Goal: Feedback & Contribution: Contribute content

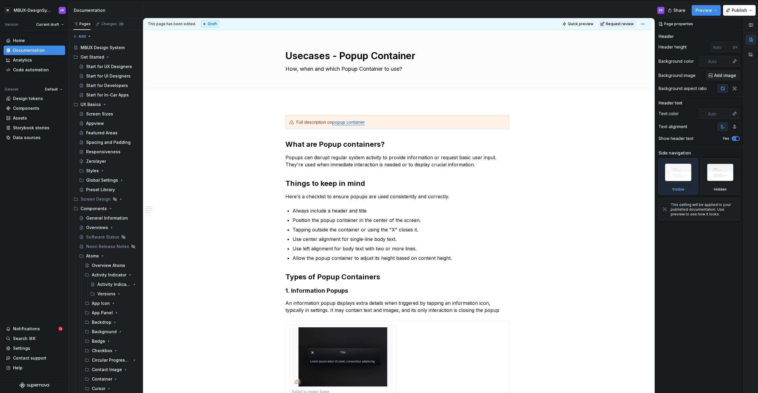
scroll to position [79, 0]
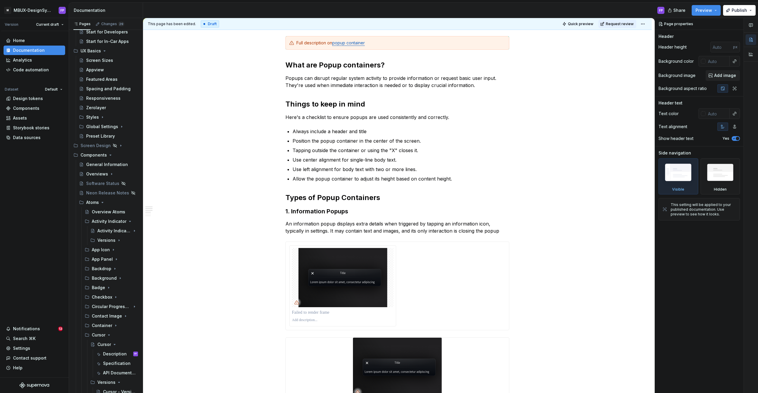
type textarea "*"
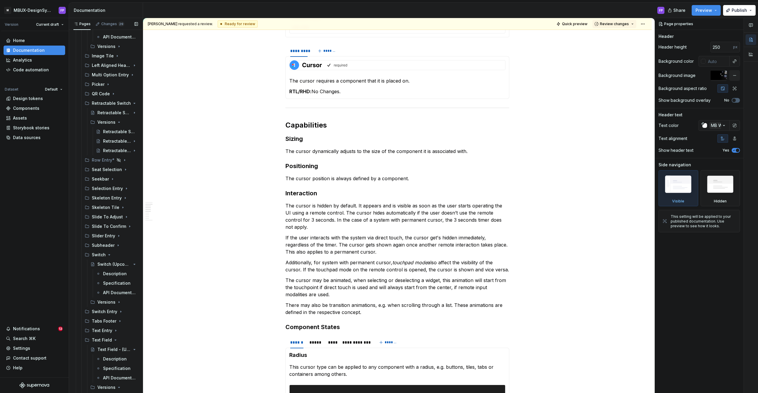
scroll to position [176, 0]
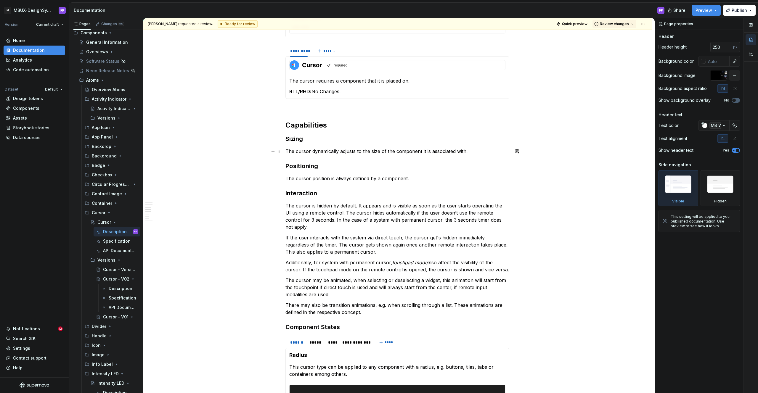
click at [236, 153] on div "**********" at bounding box center [398, 205] width 511 height 375
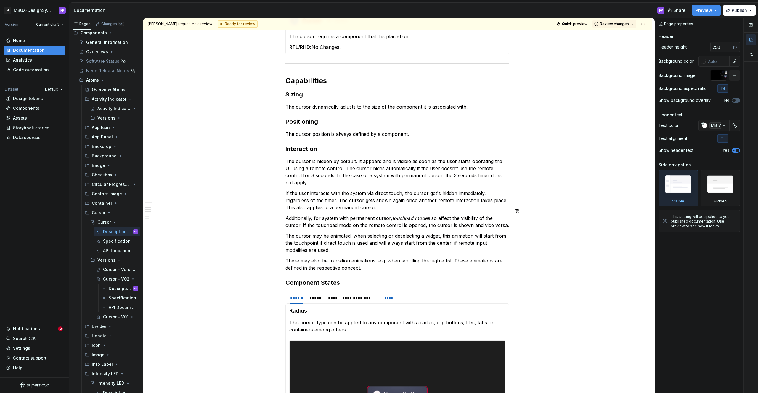
scroll to position [497, 0]
click at [371, 214] on p "Additionally, for system with permanent cursor, touchpad mode also affect the v…" at bounding box center [397, 221] width 224 height 14
type textarea "*"
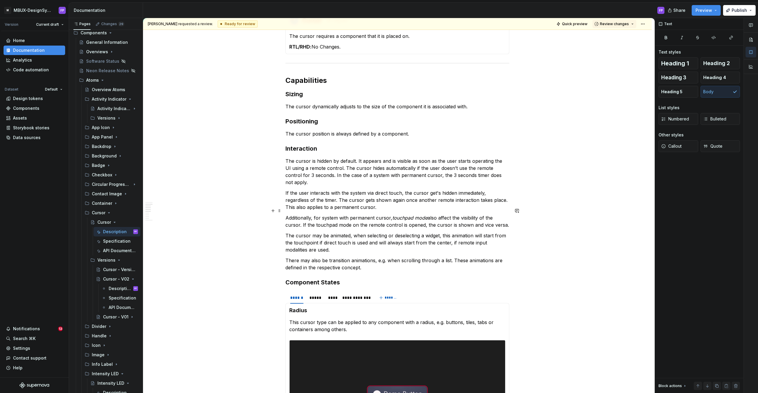
click at [333, 214] on p "Additionally, for system with permanent cursor, touchpad mode also affect the v…" at bounding box center [397, 221] width 224 height 14
drag, startPoint x: 393, startPoint y: 211, endPoint x: 428, endPoint y: 209, distance: 34.7
click at [427, 215] on em "touchpad mode" at bounding box center [409, 218] width 35 height 6
click at [362, 220] on p "Additionally, for system with permanent cursor, touchpad mode also affect the v…" at bounding box center [397, 221] width 224 height 14
drag, startPoint x: 394, startPoint y: 211, endPoint x: 428, endPoint y: 209, distance: 34.4
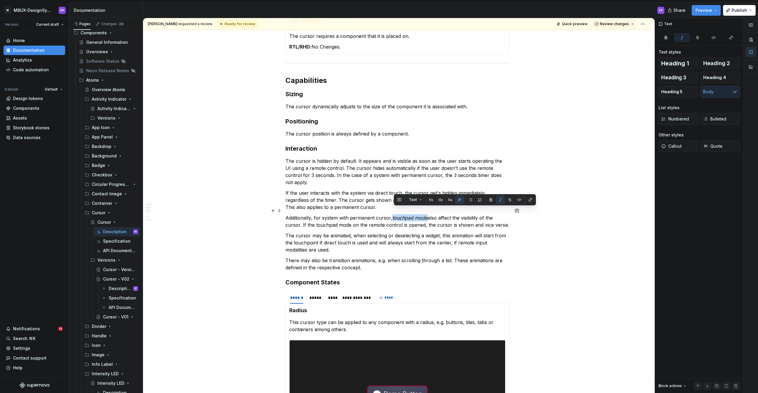
click at [427, 215] on em "touchpad mode" at bounding box center [409, 218] width 35 height 6
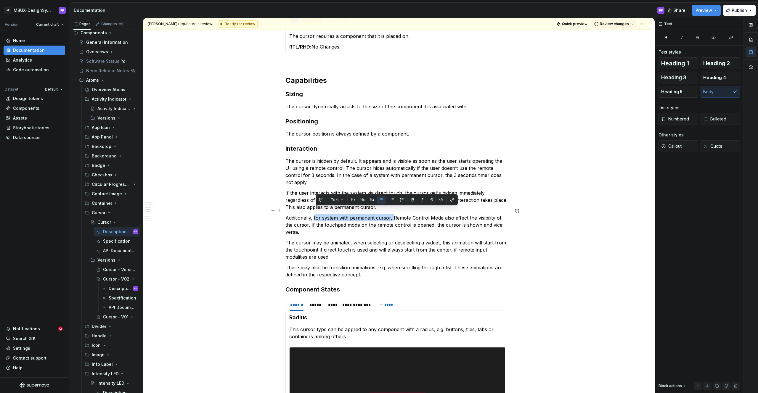
drag, startPoint x: 394, startPoint y: 211, endPoint x: 316, endPoint y: 212, distance: 78.1
click at [316, 214] on p "Additionally, for system with permanent cursor, Remote Control Mode also affect…" at bounding box center [397, 224] width 224 height 21
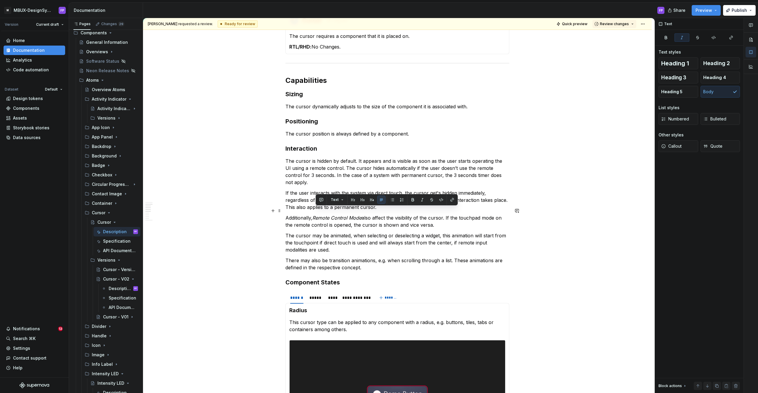
copy p "Remote Control Mode"
click at [468, 214] on p "Additionally, Remote Control Mode also affect the visibility of the cursor. If …" at bounding box center [397, 221] width 224 height 14
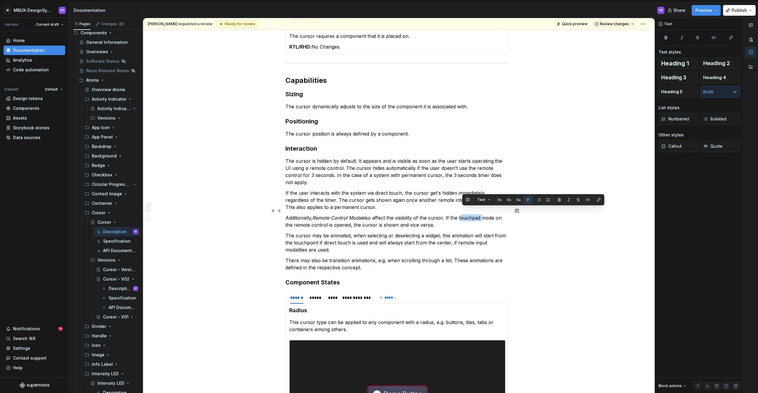
click at [478, 214] on p "Additionally, Remote Control Mode also affect the visibility of the cursor. If …" at bounding box center [397, 221] width 224 height 14
drag, startPoint x: 462, startPoint y: 211, endPoint x: 467, endPoint y: 211, distance: 5.0
click at [467, 214] on p "Additionally, Remote Control Mode also affect the visibility of the cursor. If …" at bounding box center [397, 221] width 224 height 14
click at [355, 215] on em "Remote Control Mode" at bounding box center [336, 218] width 49 height 6
click at [342, 191] on p "If the user interacts with the system via direct touch, the cursor get's hidden…" at bounding box center [397, 199] width 224 height 21
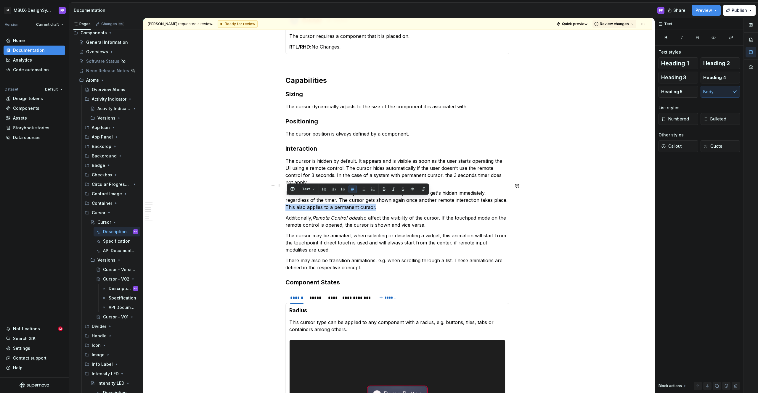
drag, startPoint x: 384, startPoint y: 200, endPoint x: 287, endPoint y: 201, distance: 96.8
click at [287, 201] on p "If the user interacts with the system via direct touch, the cursor get's hidden…" at bounding box center [397, 199] width 224 height 21
click at [458, 181] on div "**********" at bounding box center [397, 162] width 224 height 1055
click at [410, 199] on p "If the user interacts with the system via direct touch, the cursor get's hidden…" at bounding box center [397, 199] width 224 height 21
click at [391, 199] on p "If the user interacts with the system via direct touch, the cursor get's hidden…" at bounding box center [397, 199] width 224 height 21
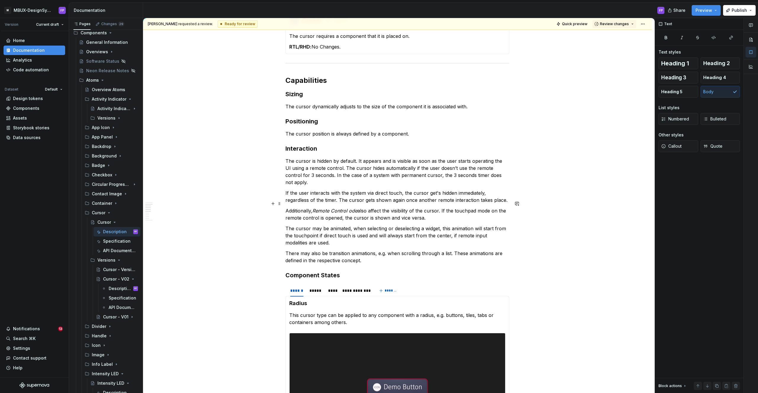
click at [352, 208] on em "Remote Control ode" at bounding box center [334, 211] width 45 height 6
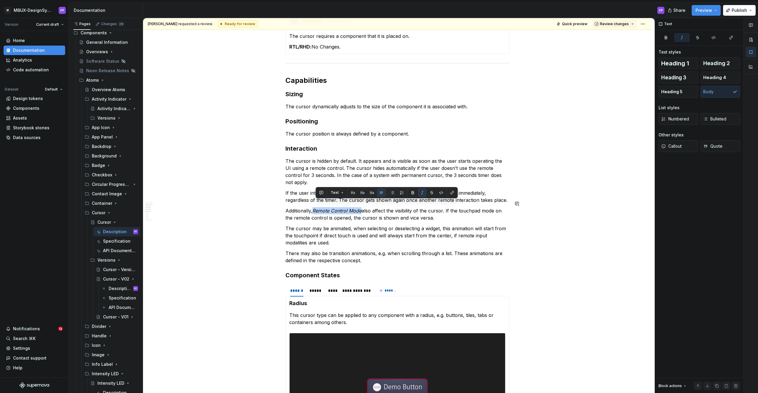
copy em "Remote Control Mode"
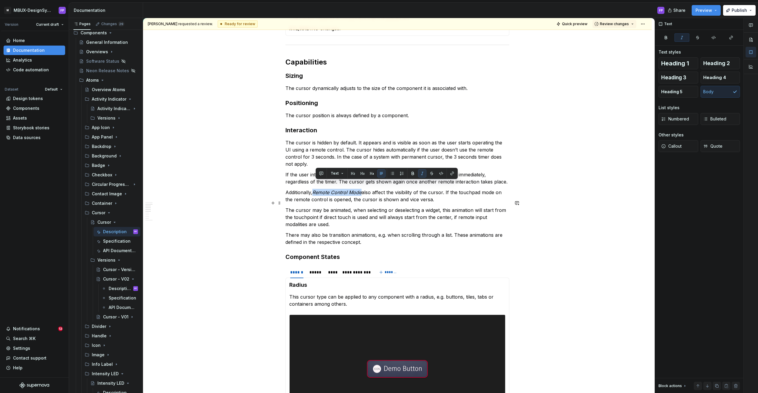
scroll to position [517, 0]
click at [342, 189] on em "Remote Control Mode" at bounding box center [336, 192] width 49 height 6
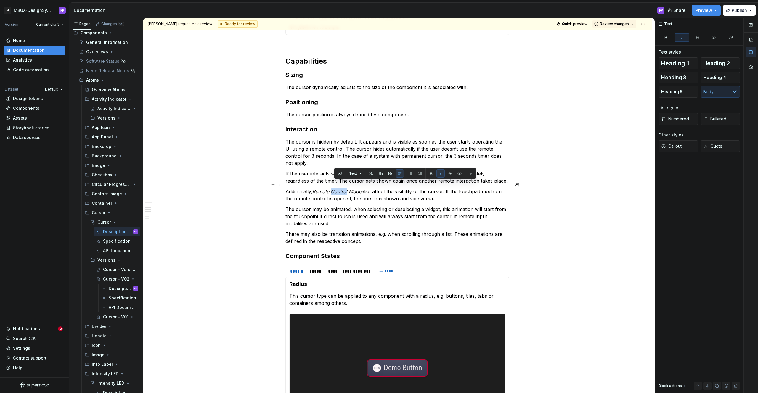
click at [342, 189] on em "Remote Control Mode" at bounding box center [336, 192] width 49 height 6
copy em "RC Mode"
click at [441, 188] on p "Additionally, RC Mode also affect the visibility of the cursor. If the touchpad…" at bounding box center [397, 195] width 224 height 14
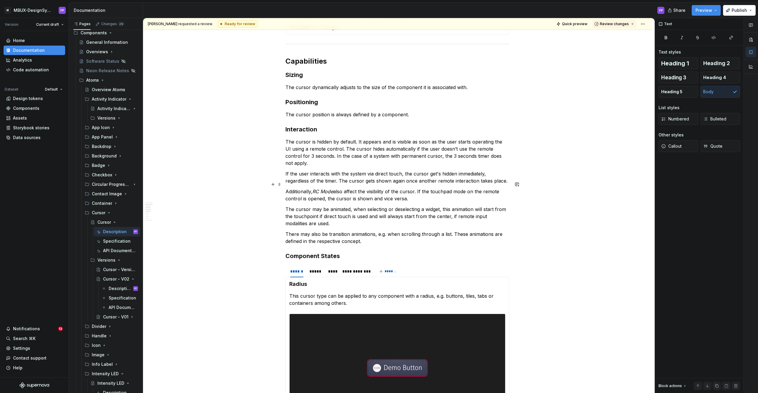
click at [437, 188] on p "Additionally, RC Mode also affect the visibility of the cursor. If the touchpad…" at bounding box center [397, 195] width 224 height 14
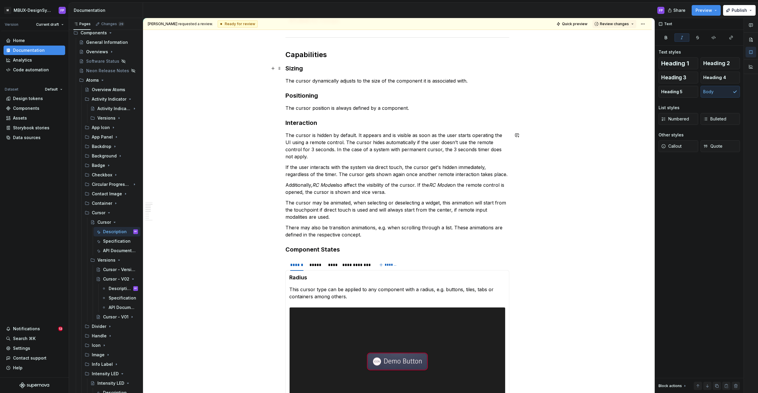
scroll to position [525, 0]
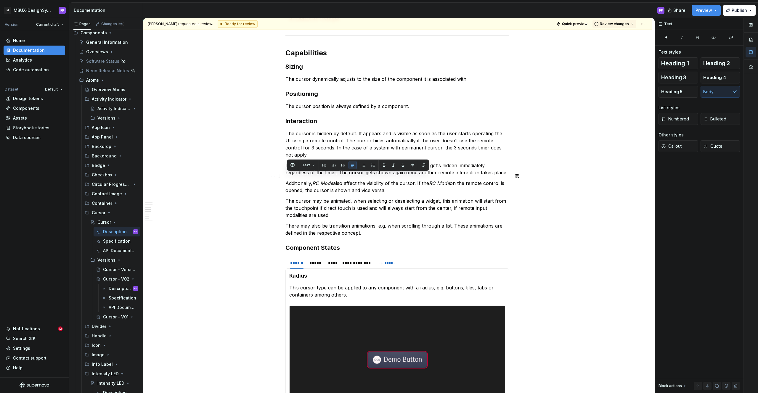
drag, startPoint x: 386, startPoint y: 183, endPoint x: 286, endPoint y: 176, distance: 100.6
click at [286, 176] on div "**********" at bounding box center [397, 186] width 508 height 1187
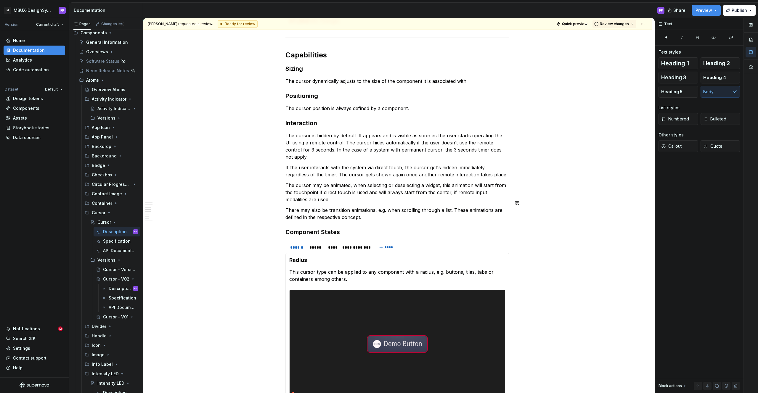
scroll to position [523, 0]
click at [289, 164] on p "If the user interacts with the system via direct touch, the cursor get's hidden…" at bounding box center [397, 171] width 224 height 14
click at [287, 164] on p "If the user interacts with the system via direct touch, the cursor get's hidden…" at bounding box center [397, 171] width 224 height 14
click at [365, 153] on p "The cursor is hidden by default. It appears and is visible as soon as the user …" at bounding box center [397, 146] width 224 height 28
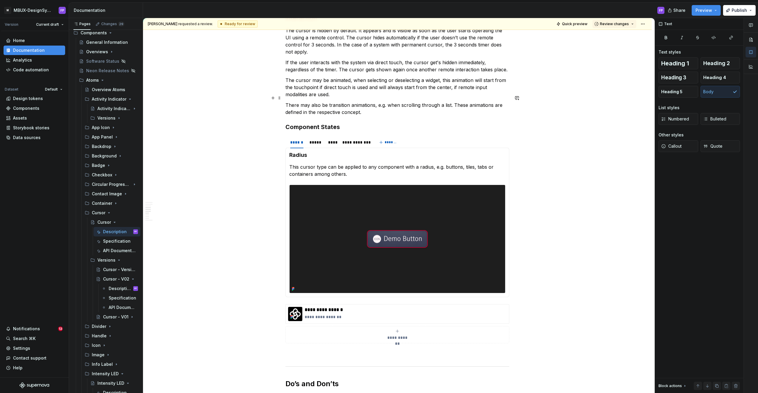
scroll to position [544, 0]
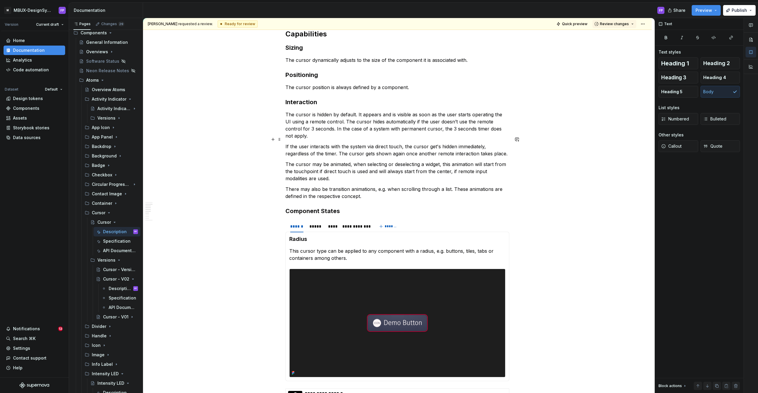
click at [287, 143] on p "If the user interacts with the system via direct touch, the cursor get's hidden…" at bounding box center [397, 150] width 224 height 14
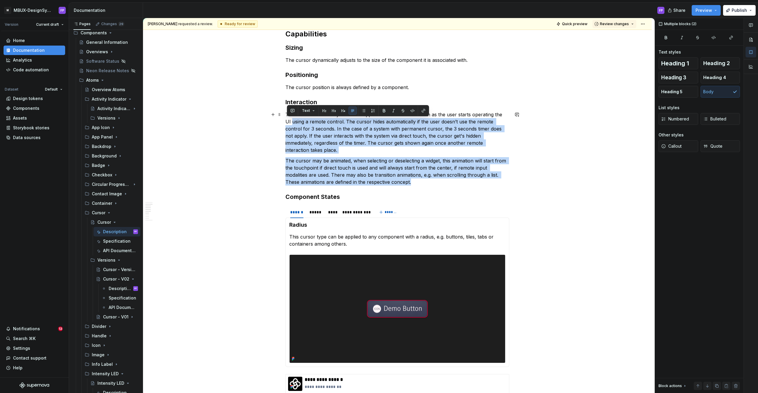
drag, startPoint x: 418, startPoint y: 175, endPoint x: 274, endPoint y: 123, distance: 153.0
click at [274, 123] on div "**********" at bounding box center [397, 151] width 508 height 1155
copy div "using a remote control. The cursor hides automatically if the user doesn’t use …"
click at [394, 161] on p "The cursor may be animated, when selecting or deselecting a widget, this animat…" at bounding box center [397, 171] width 224 height 28
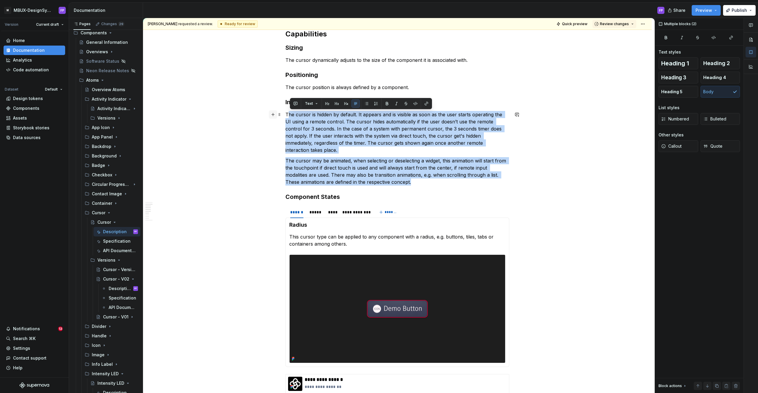
drag, startPoint x: 420, startPoint y: 173, endPoint x: 278, endPoint y: 115, distance: 153.5
click at [285, 115] on div "**********" at bounding box center [397, 100] width 224 height 1023
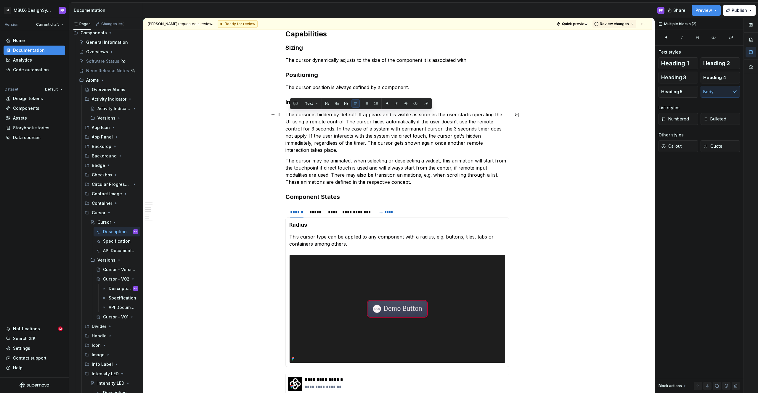
drag, startPoint x: 308, startPoint y: 112, endPoint x: 294, endPoint y: 114, distance: 14.9
click at [307, 113] on p "The cursor is hidden by default. It appears and is visible as soon as the user …" at bounding box center [397, 132] width 224 height 43
click at [286, 113] on div "**********" at bounding box center [397, 151] width 508 height 1155
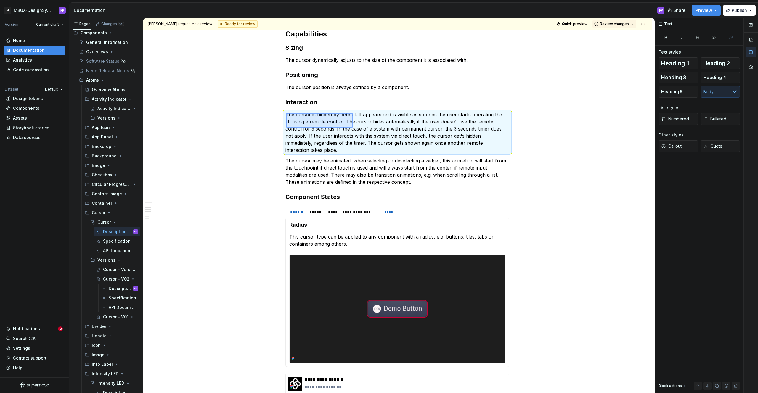
drag, startPoint x: 286, startPoint y: 113, endPoint x: 352, endPoint y: 128, distance: 67.9
click at [352, 128] on div "**********" at bounding box center [398, 205] width 511 height 375
click at [352, 128] on p "The cursor is hidden by default. It appears and is visible as soon as the user …" at bounding box center [397, 132] width 224 height 43
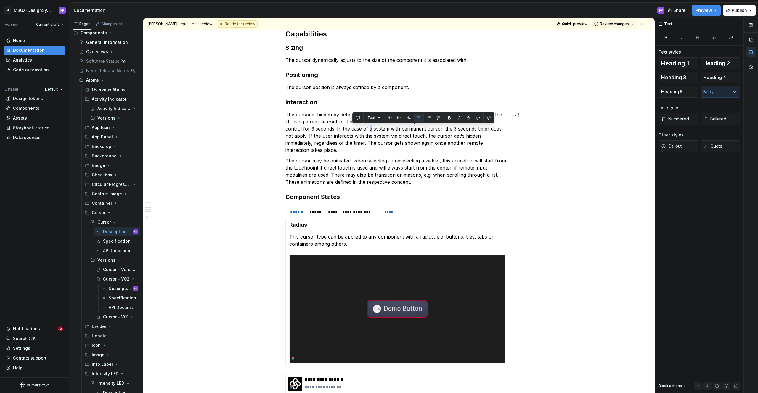
click at [352, 128] on p "The cursor is hidden by default. It appears and is visible as soon as the user …" at bounding box center [397, 132] width 224 height 43
click at [323, 120] on p "The cursor is hidden by default. It appears and is visible as soon as the user …" at bounding box center [397, 132] width 224 height 43
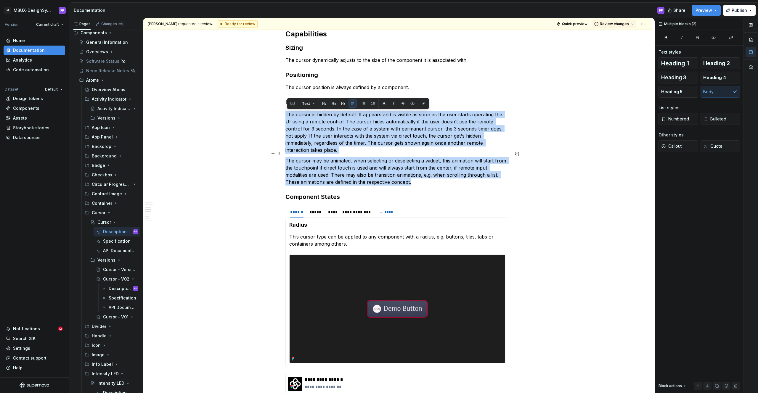
drag, startPoint x: 287, startPoint y: 115, endPoint x: 425, endPoint y: 177, distance: 151.5
click at [425, 177] on div "**********" at bounding box center [397, 97] width 224 height 1016
copy div "The cursor is hidden by default. It appears and is visible as soon as the user …"
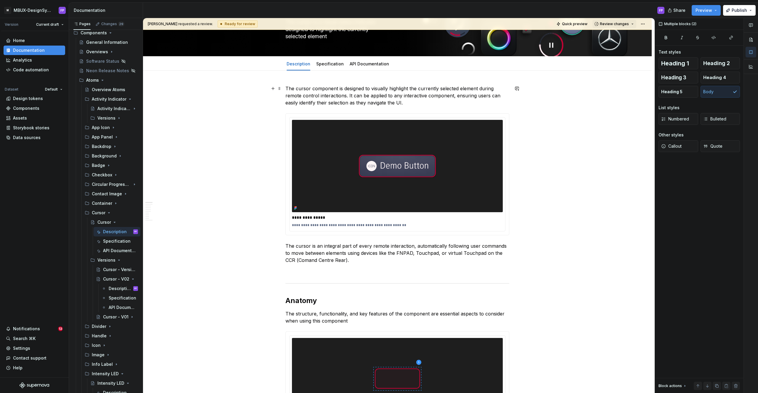
scroll to position [0, 0]
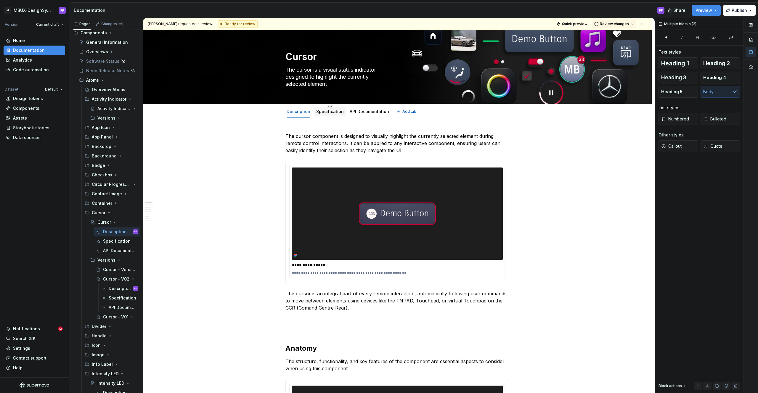
click at [329, 110] on link "Specification" at bounding box center [330, 111] width 28 height 5
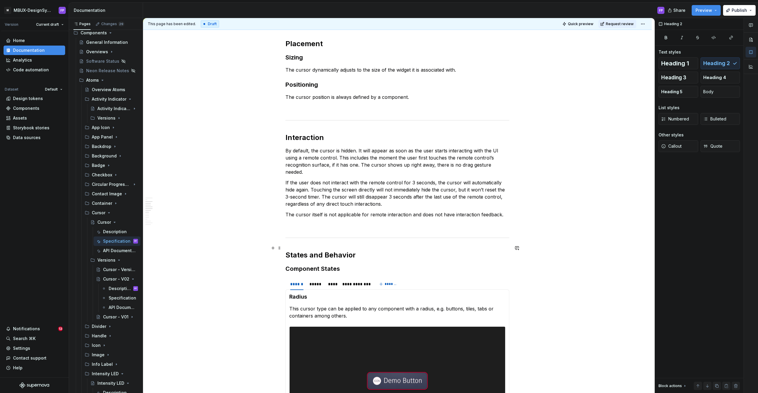
scroll to position [454, 0]
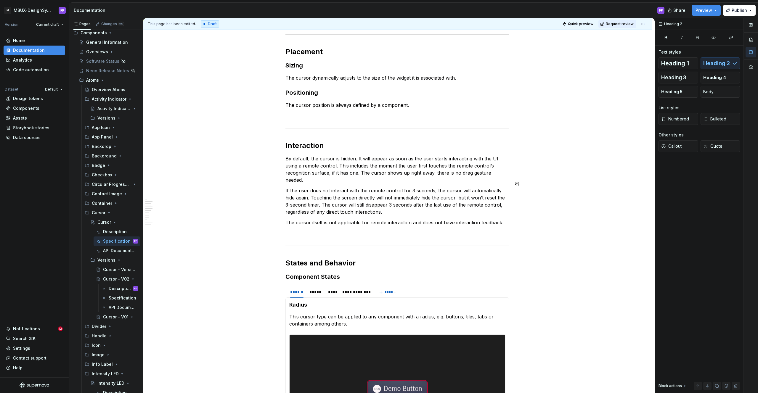
click at [359, 179] on div "**********" at bounding box center [397, 276] width 224 height 1197
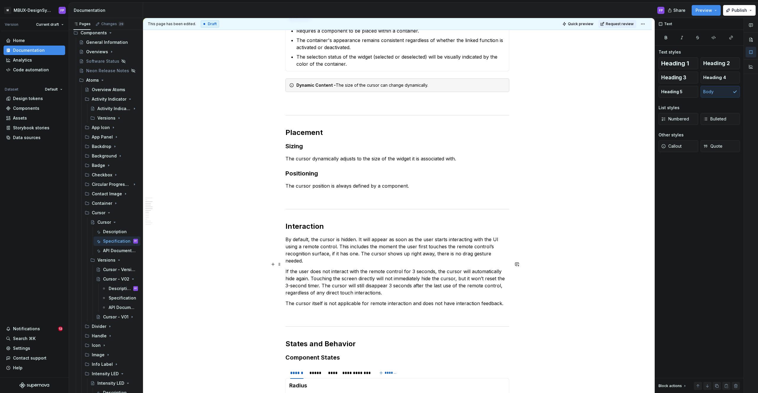
scroll to position [398, 0]
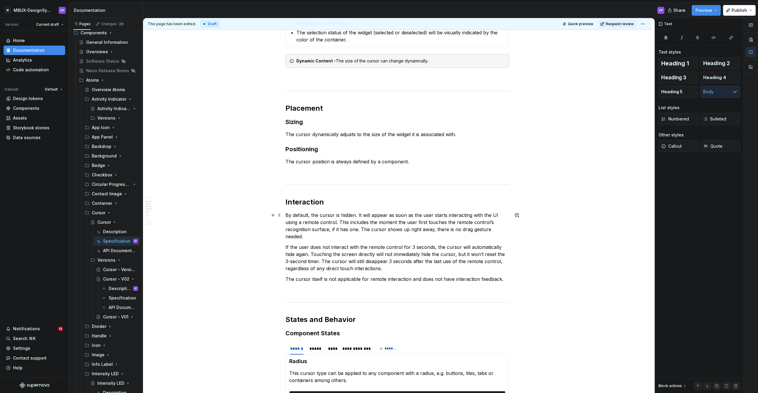
click at [365, 226] on p "By default, the cursor is hidden. It will appear as soon as the user starts int…" at bounding box center [397, 226] width 224 height 28
click at [362, 232] on p "By default, the cursor is hidden. It will appear as soon as the user starts int…" at bounding box center [397, 226] width 224 height 28
click at [360, 228] on p "By default, the cursor is hidden. It will appear as soon as the user starts int…" at bounding box center [397, 226] width 224 height 28
click at [516, 228] on div "**********" at bounding box center [397, 389] width 508 height 1336
click at [405, 262] on p "If the user does not interact with the remote control for 3 seconds, the cursor…" at bounding box center [397, 258] width 224 height 28
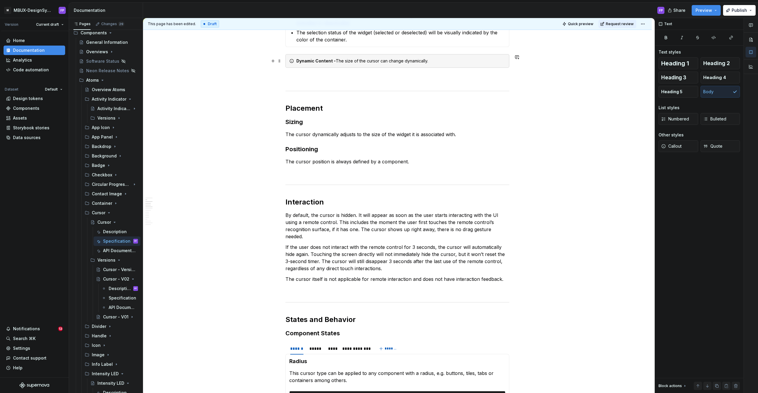
scroll to position [0, 0]
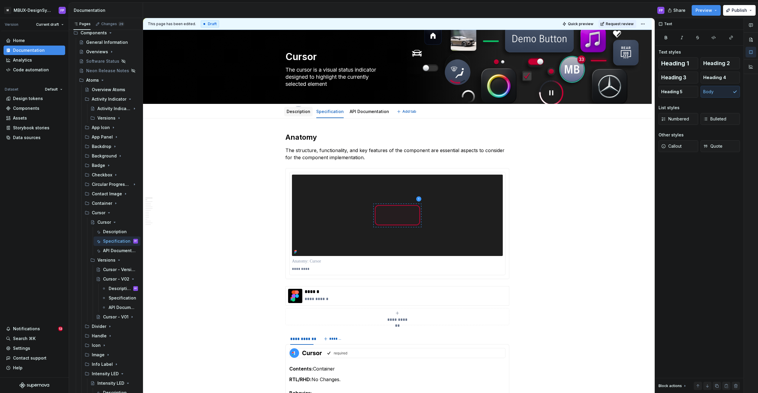
click at [291, 107] on div "Description" at bounding box center [298, 111] width 28 height 9
click at [292, 111] on link "Description" at bounding box center [298, 111] width 24 height 5
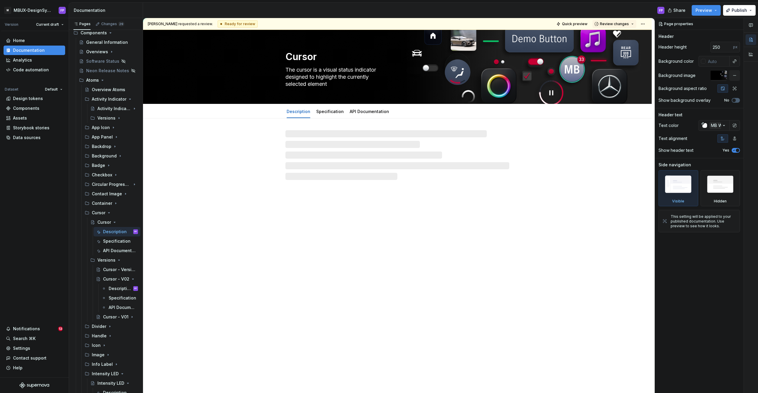
type textarea "*"
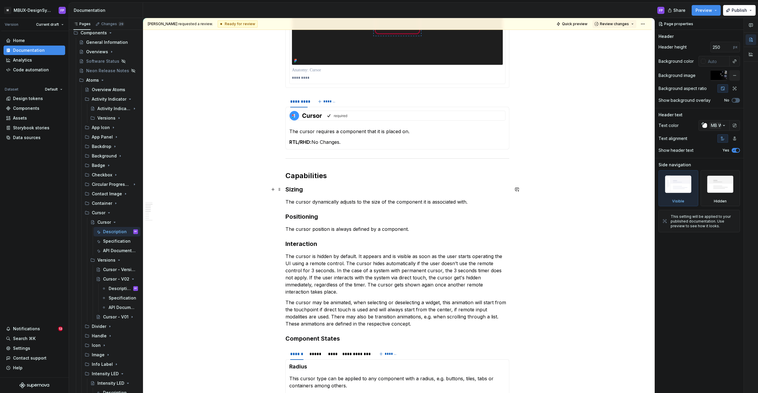
scroll to position [433, 0]
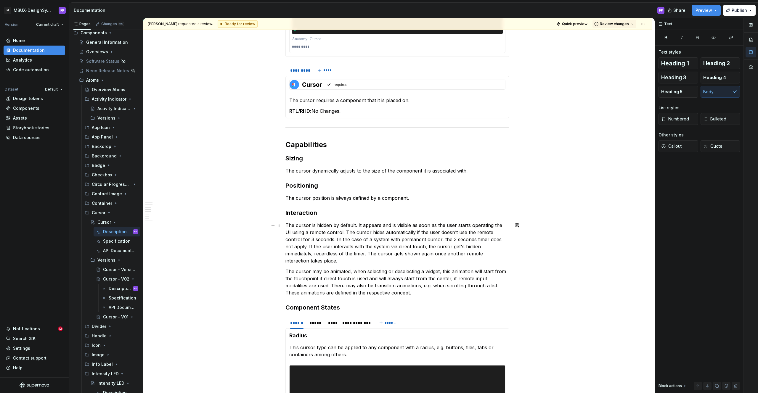
click at [287, 246] on p "The cursor is hidden by default. It appears and is visible as soon as the user …" at bounding box center [397, 243] width 224 height 43
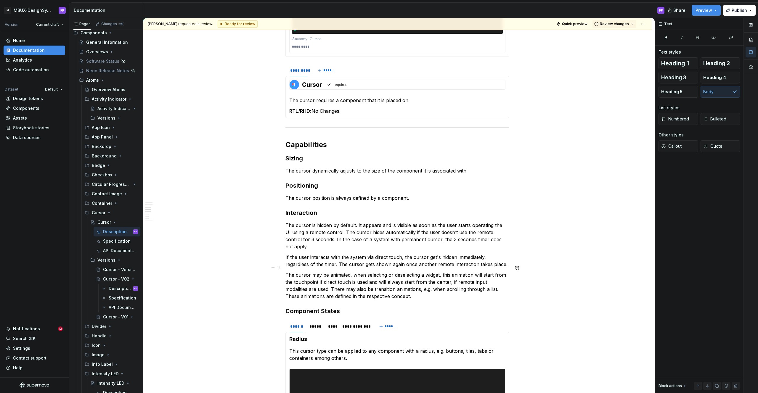
click at [326, 283] on p "The cursor may be animated, when selecting or deselecting a widget, this animat…" at bounding box center [397, 285] width 224 height 28
click at [334, 282] on p "The cursor may be animated, when selecting or deselecting a widget, this animat…" at bounding box center [397, 285] width 224 height 28
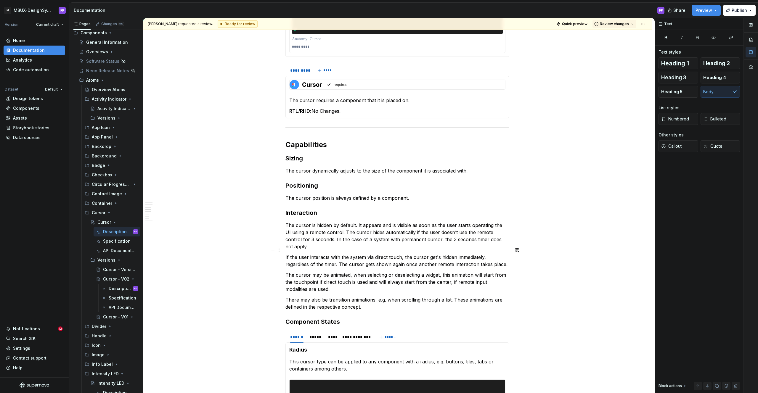
click at [513, 258] on div "**********" at bounding box center [397, 270] width 508 height 1170
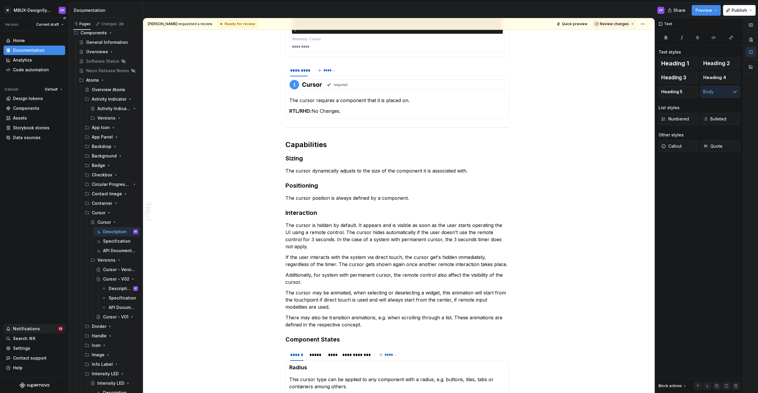
scroll to position [174, 0]
drag, startPoint x: 288, startPoint y: 225, endPoint x: 328, endPoint y: 225, distance: 39.7
click at [328, 225] on p "The cursor is hidden by default. It appears and is visible as soon as the user …" at bounding box center [397, 236] width 224 height 28
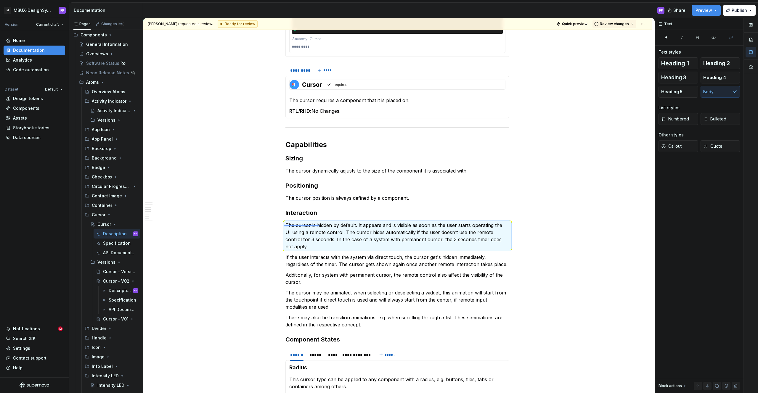
drag, startPoint x: 284, startPoint y: 225, endPoint x: 319, endPoint y: 226, distance: 35.2
click at [319, 226] on div "**********" at bounding box center [398, 205] width 511 height 375
click at [319, 226] on p "The cursor is hidden by default. It appears and is visible as soon as the user …" at bounding box center [397, 236] width 224 height 28
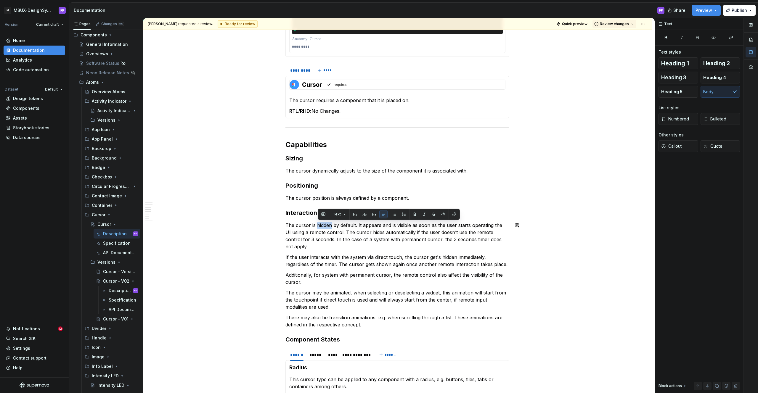
click at [319, 226] on p "The cursor is hidden by default. It appears and is visible as soon as the user …" at bounding box center [397, 236] width 224 height 28
click at [289, 226] on p "The cursor is hidden by default. It appears and is visible as soon as the user …" at bounding box center [397, 236] width 224 height 28
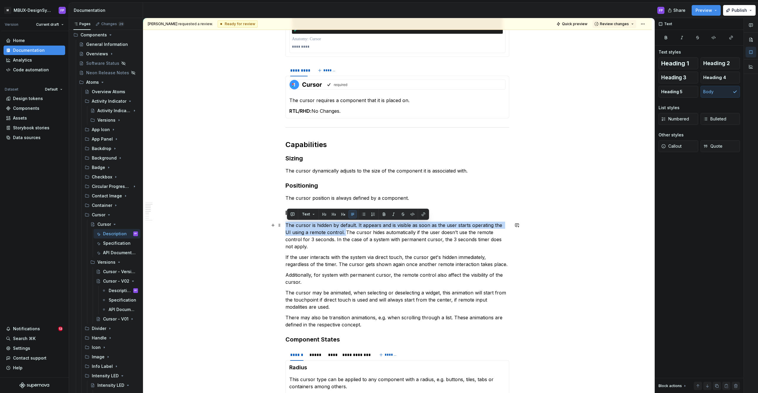
drag, startPoint x: 287, startPoint y: 224, endPoint x: 339, endPoint y: 231, distance: 52.2
click at [339, 231] on p "The cursor is hidden by default. It appears and is visible as soon as the user …" at bounding box center [397, 236] width 224 height 28
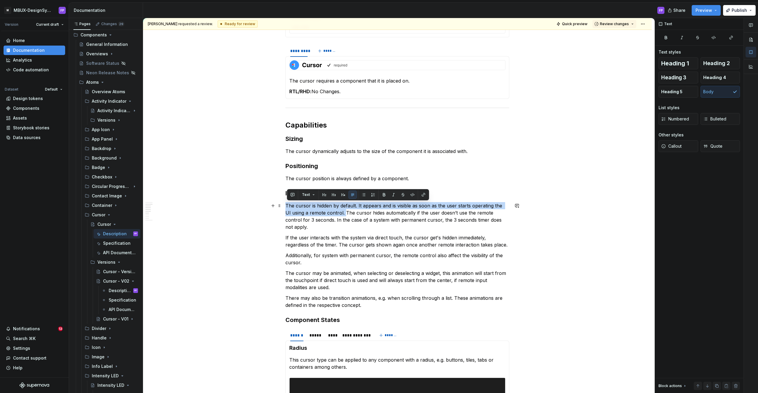
scroll to position [453, 0]
click at [331, 260] on div "**********" at bounding box center [397, 204] width 224 height 1048
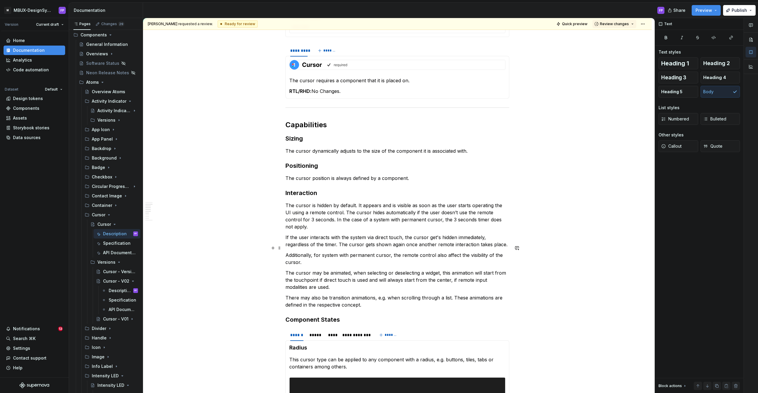
click at [327, 255] on p "Additionally, for system with permanent cursor, the remote control also affect …" at bounding box center [397, 259] width 224 height 14
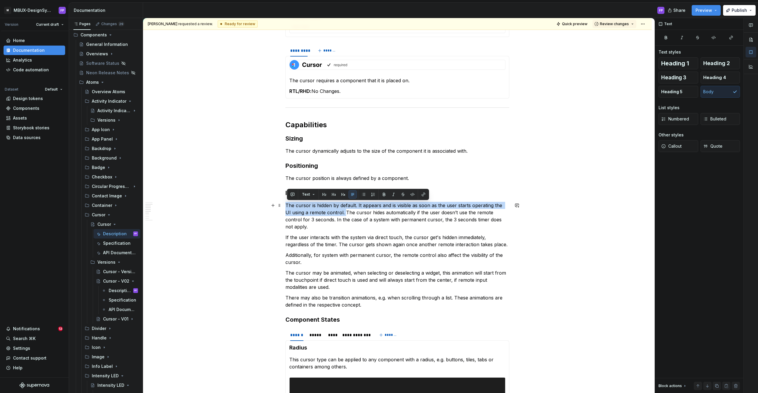
drag, startPoint x: 287, startPoint y: 204, endPoint x: 339, endPoint y: 212, distance: 53.2
click at [339, 212] on p "The cursor is hidden by default. It appears and is visible as soon as the user …" at bounding box center [397, 216] width 224 height 28
click at [435, 252] on p "Additionally, for system with permanent cursor, the remote control also affect …" at bounding box center [397, 259] width 224 height 14
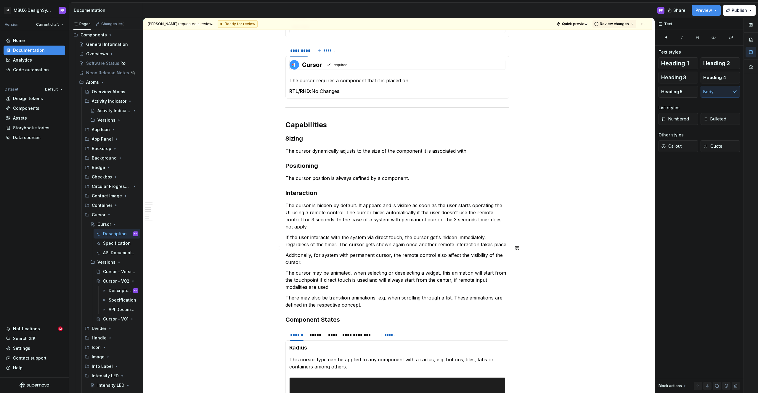
click at [318, 252] on p "Additionally, for system with permanent cursor, the remote control also affect …" at bounding box center [397, 259] width 224 height 14
drag, startPoint x: 395, startPoint y: 249, endPoint x: 314, endPoint y: 250, distance: 80.8
click at [314, 252] on p "Additionally, for system with permanent cursor, the remote control also affect …" at bounding box center [397, 259] width 224 height 14
click at [550, 256] on div "**********" at bounding box center [397, 258] width 508 height 1187
click at [317, 252] on p "Additionally,the RC Mode also affect the visibility of the cursor. If it is ope…" at bounding box center [397, 259] width 224 height 14
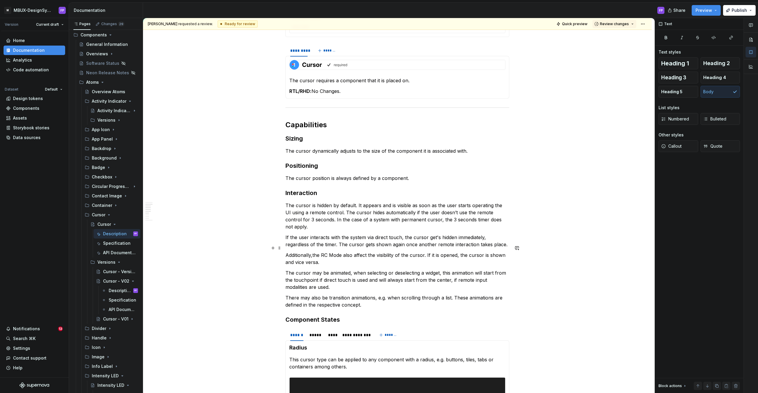
click at [313, 252] on p "Additionally,the RC Mode also affect the visibility of the cursor. If it is ope…" at bounding box center [397, 259] width 224 height 14
click at [352, 224] on div "**********" at bounding box center [397, 204] width 224 height 1048
type textarea "*"
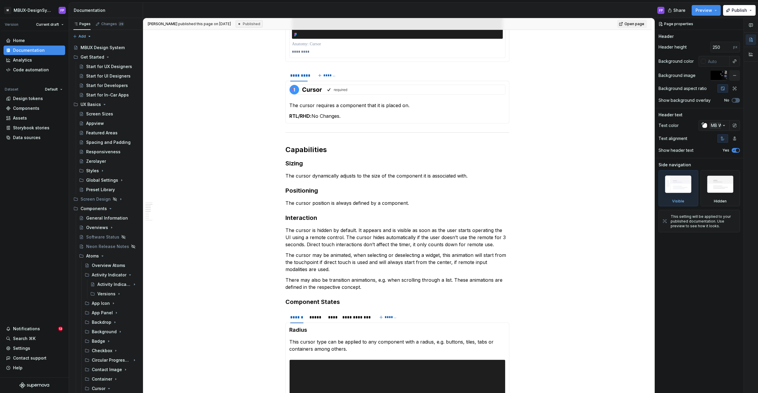
scroll to position [432, 0]
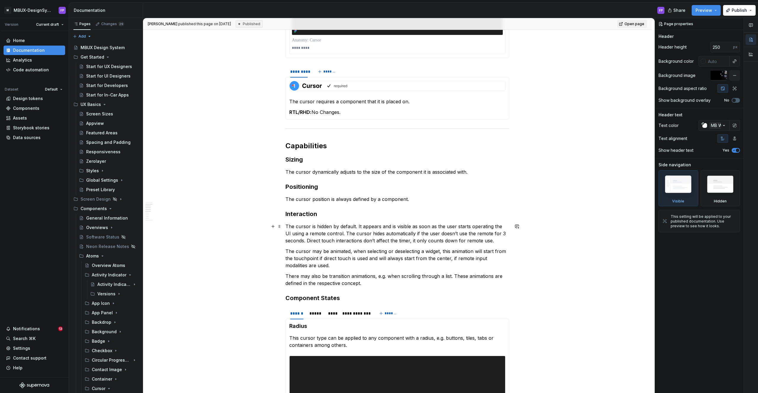
click at [400, 237] on p "The cursor is hidden by default. It appears and is visible as soon as the user …" at bounding box center [397, 233] width 224 height 21
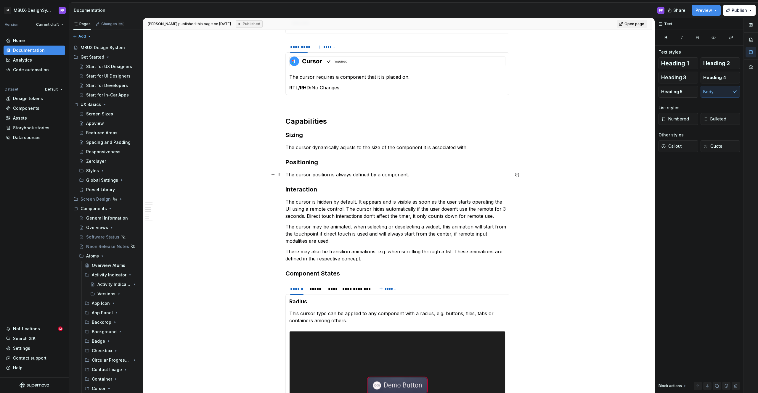
scroll to position [457, 0]
type textarea "*"
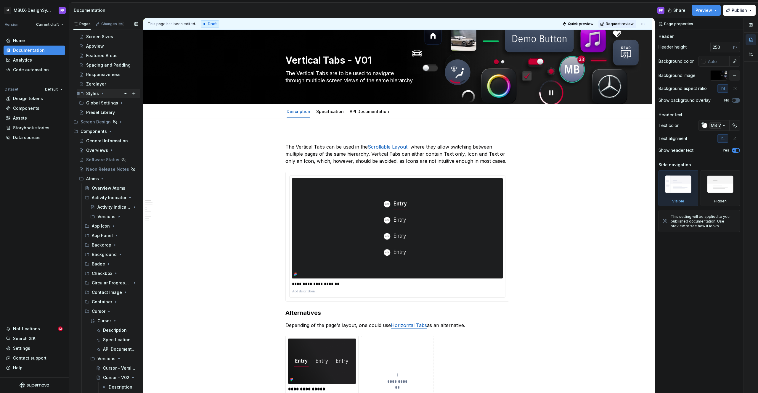
scroll to position [93, 0]
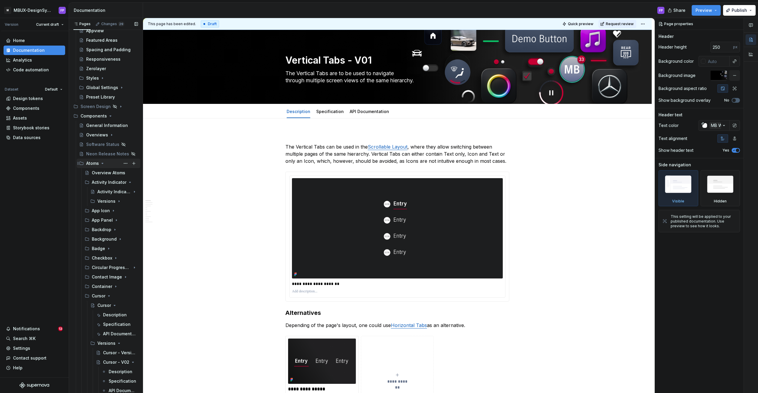
click at [102, 163] on icon "Page tree" at bounding box center [102, 163] width 5 height 5
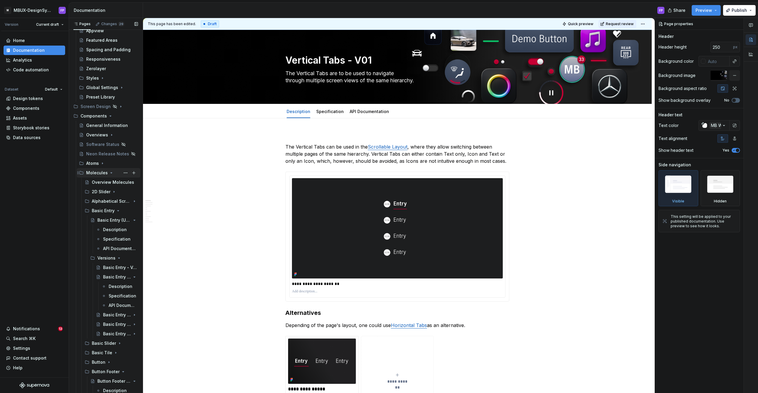
click at [111, 173] on icon "Page tree" at bounding box center [111, 173] width 1 height 1
click at [111, 182] on icon "Page tree" at bounding box center [111, 182] width 5 height 5
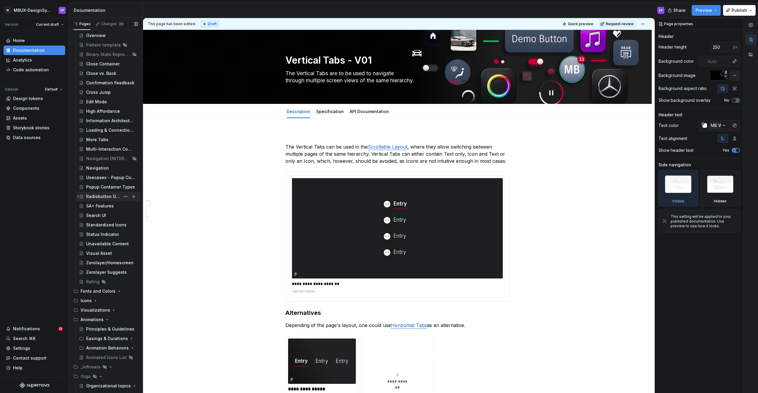
scroll to position [278, 0]
click at [99, 175] on div "Usecases - Popup Container" at bounding box center [103, 177] width 34 height 6
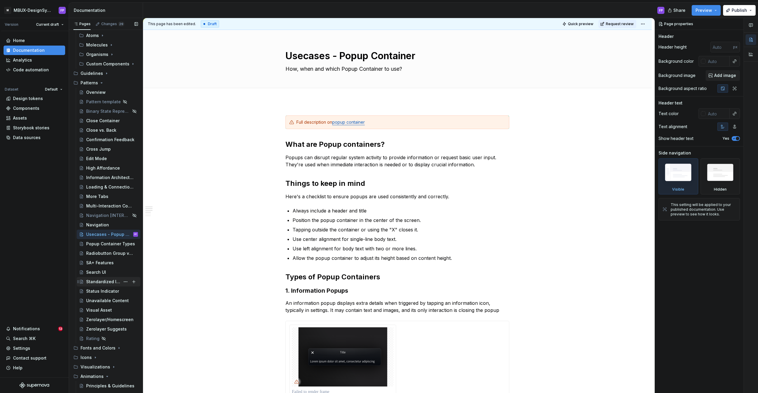
scroll to position [218, 0]
click at [95, 247] on div "Popup Container Types" at bounding box center [103, 247] width 34 height 6
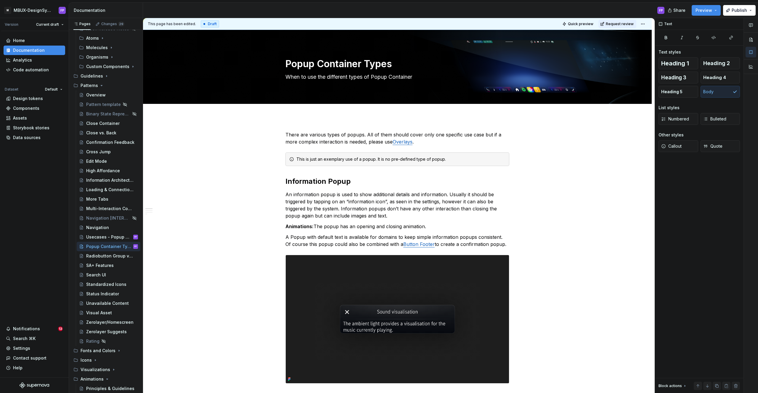
type textarea "*"
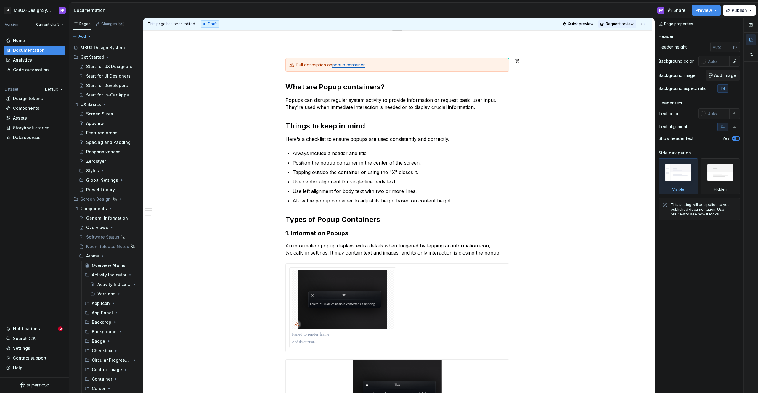
scroll to position [58, 0]
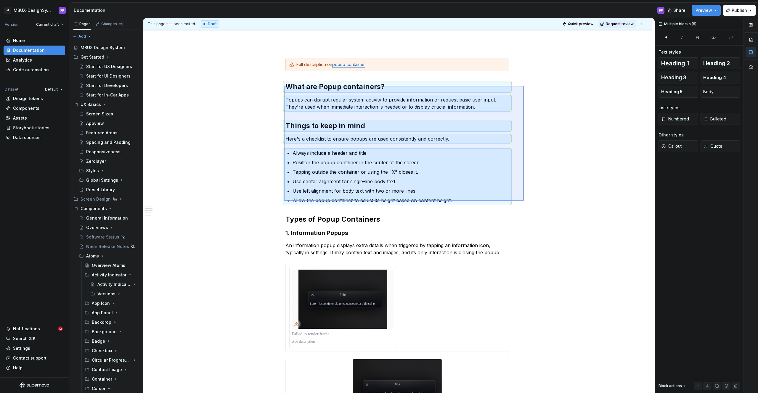
drag, startPoint x: 284, startPoint y: 86, endPoint x: 524, endPoint y: 201, distance: 265.8
click at [524, 201] on div "This page has been edited. Draft Quick preview Request review Usecases - Popup …" at bounding box center [398, 205] width 511 height 375
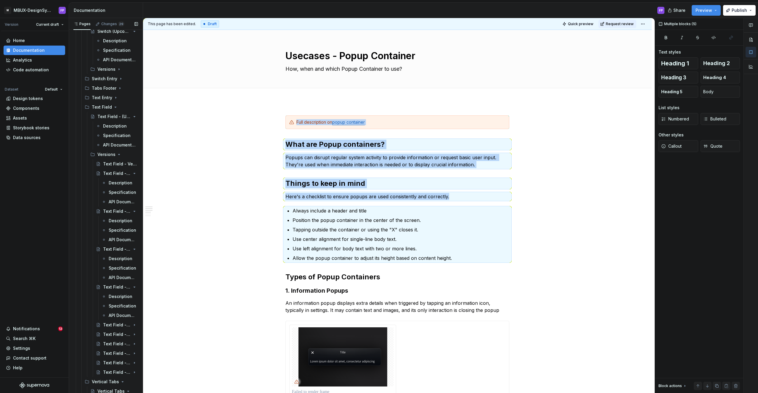
scroll to position [1610, 0]
click at [326, 223] on p "Position the popup container in the center of the screen." at bounding box center [400, 220] width 217 height 7
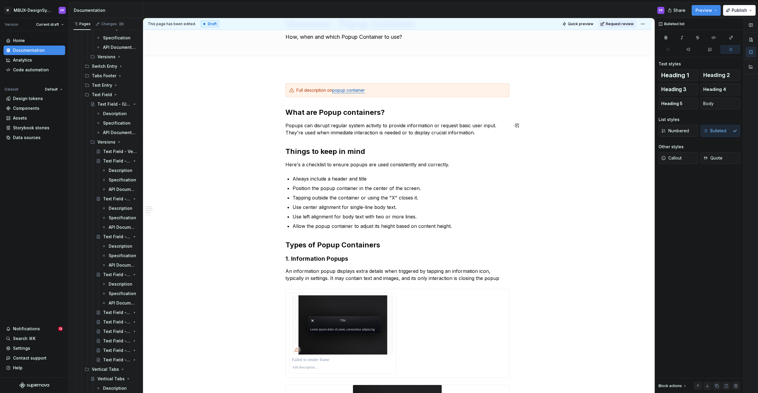
scroll to position [0, 0]
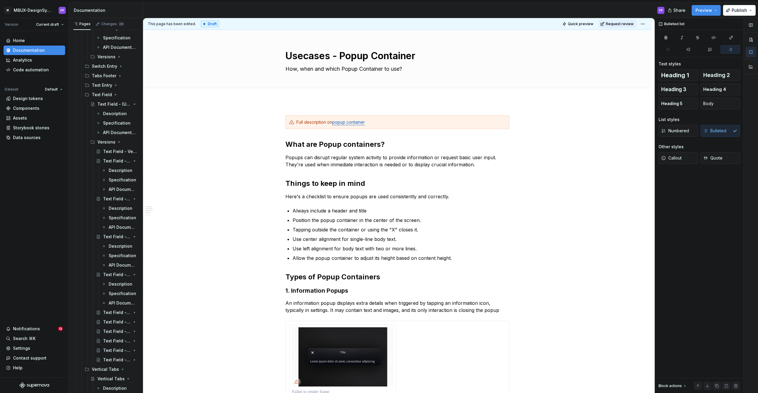
type textarea "*"
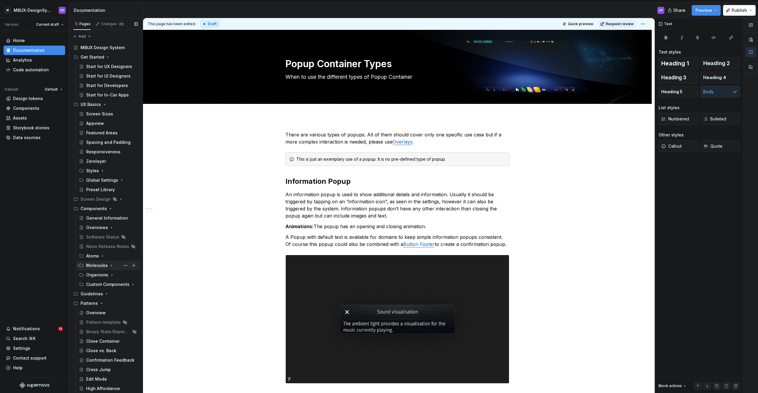
click at [109, 264] on icon "Page tree" at bounding box center [111, 265] width 5 height 5
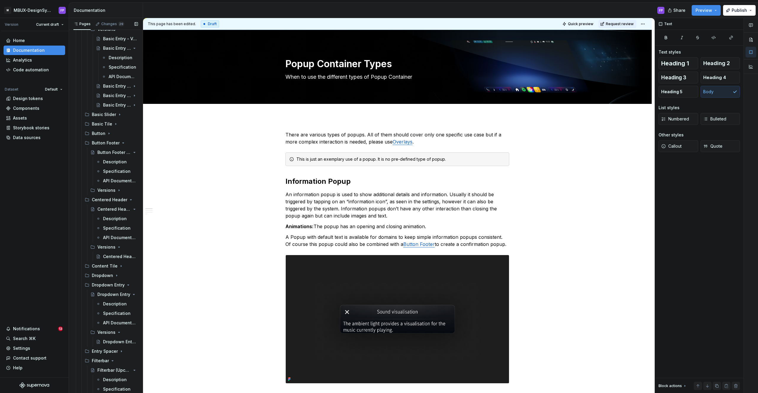
scroll to position [321, 0]
click at [118, 285] on icon "Page tree" at bounding box center [117, 285] width 1 height 1
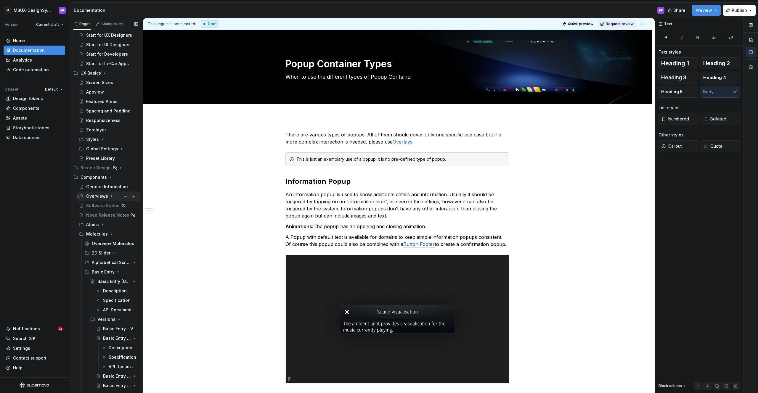
scroll to position [32, 0]
click at [111, 232] on icon "Page tree" at bounding box center [111, 233] width 5 height 5
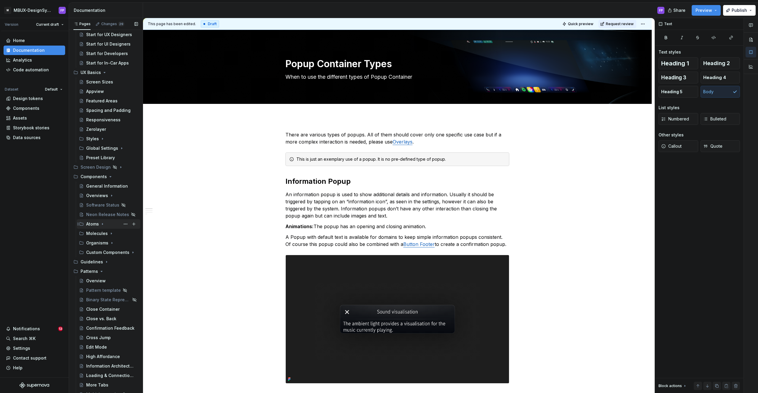
click at [101, 225] on icon "Page tree" at bounding box center [102, 224] width 5 height 5
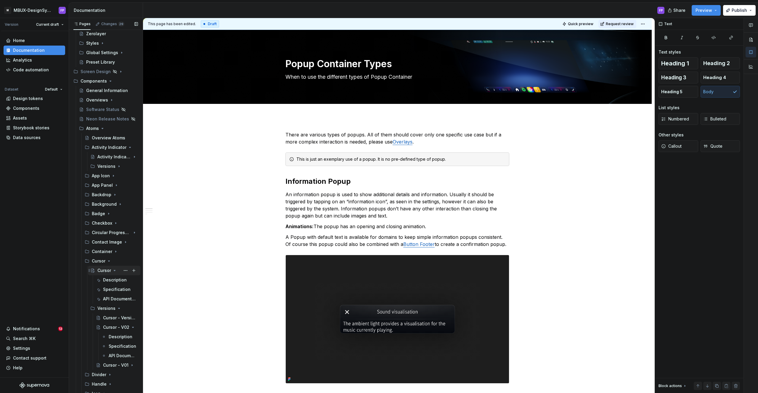
scroll to position [130, 0]
click at [110, 279] on div "Description" at bounding box center [111, 278] width 17 height 6
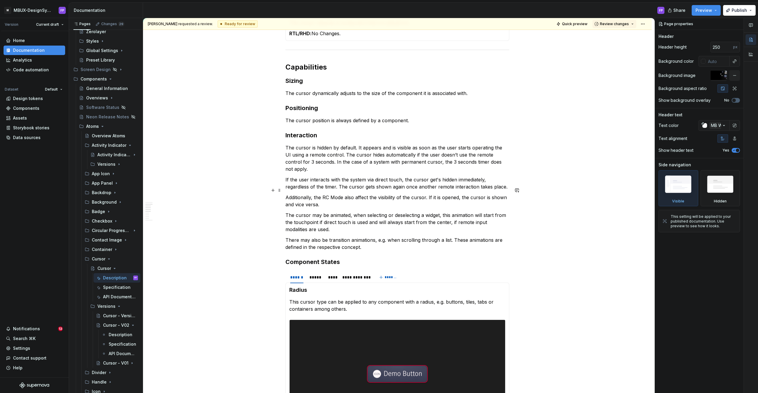
scroll to position [506, 0]
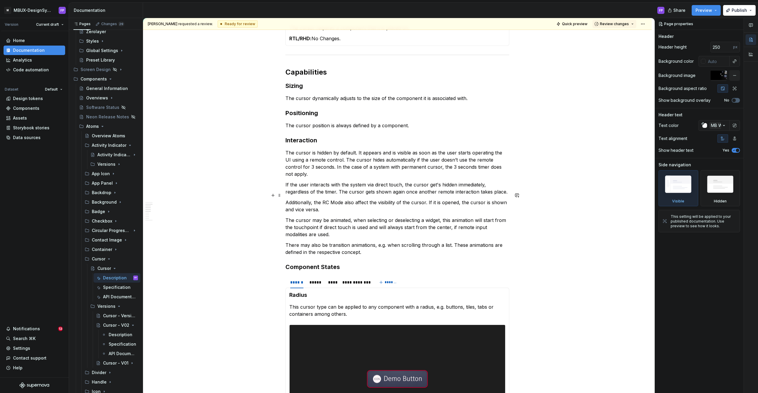
type textarea "*"
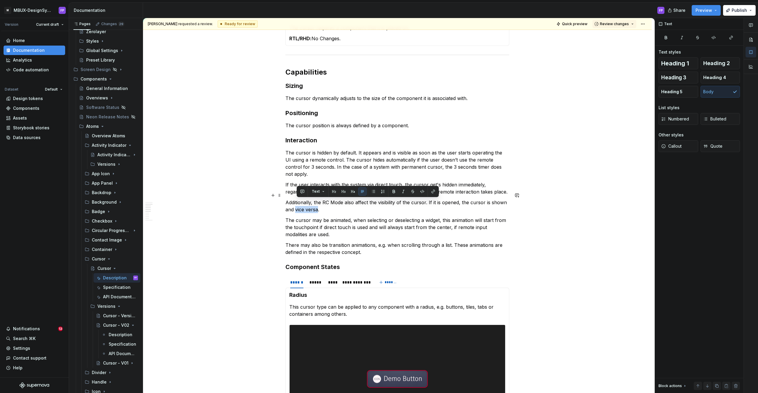
drag, startPoint x: 297, startPoint y: 203, endPoint x: 319, endPoint y: 201, distance: 22.2
click at [319, 201] on p "Additionally, the RC Mode also affect the visibility of the cursor. If it is op…" at bounding box center [397, 206] width 224 height 14
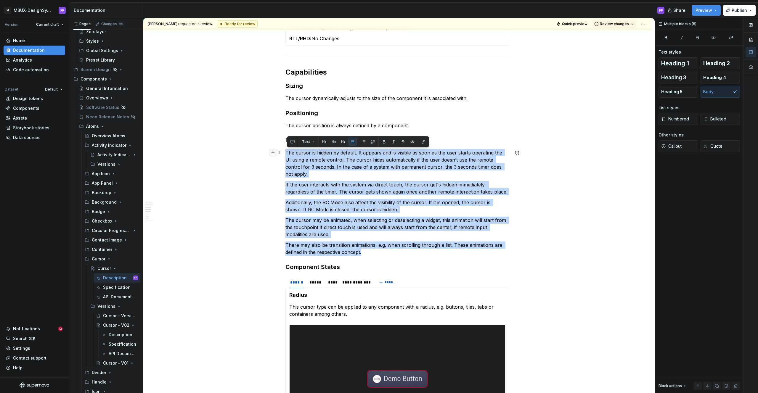
drag, startPoint x: 351, startPoint y: 236, endPoint x: 274, endPoint y: 155, distance: 110.7
click at [285, 155] on div "**********" at bounding box center [397, 154] width 224 height 1055
copy div "The cursor is hidden by default. It appears and is visible as soon as the user …"
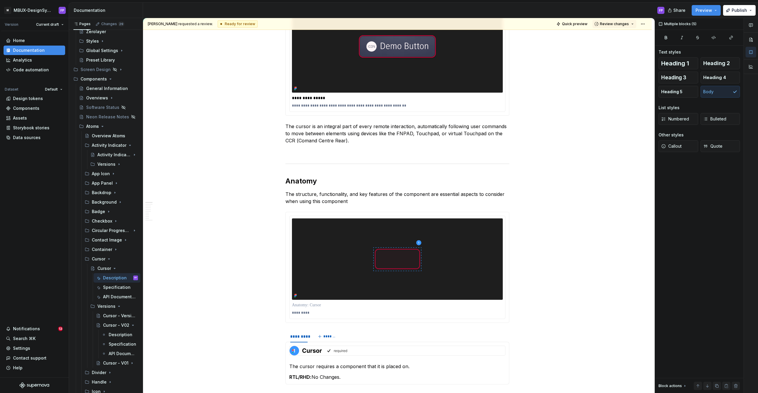
scroll to position [0, 0]
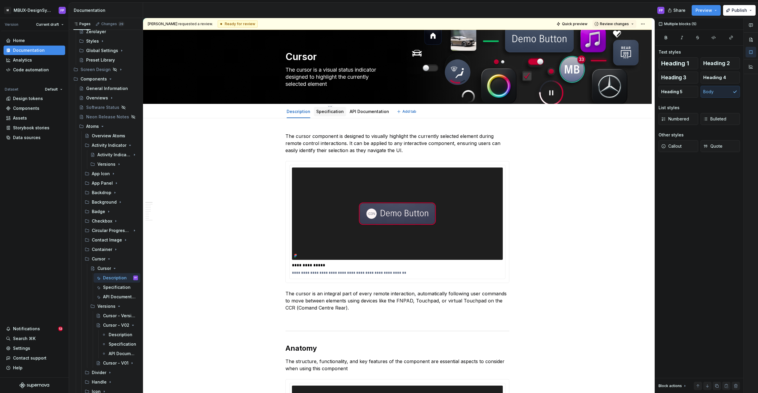
click at [330, 110] on link "Specification" at bounding box center [330, 111] width 28 height 5
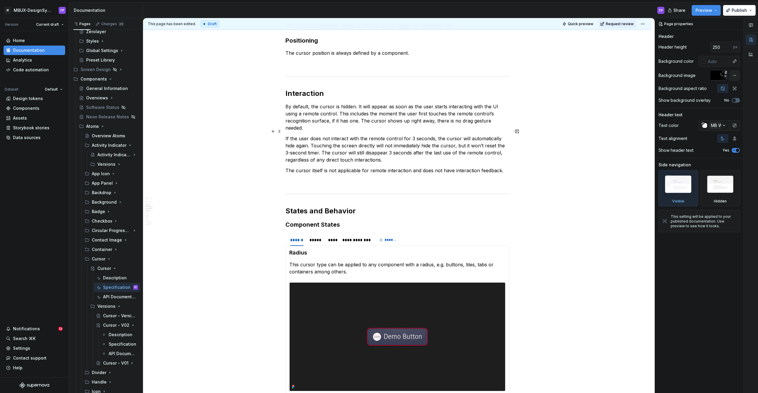
scroll to position [516, 0]
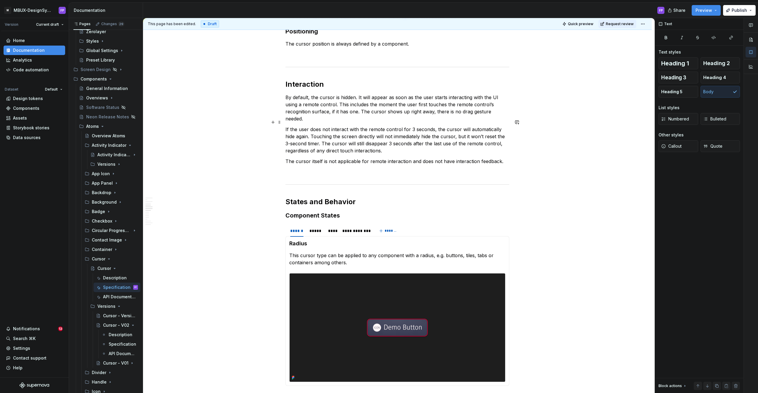
click at [353, 129] on p "If the user does not interact with the remote control for 3 seconds, the cursor…" at bounding box center [397, 140] width 224 height 28
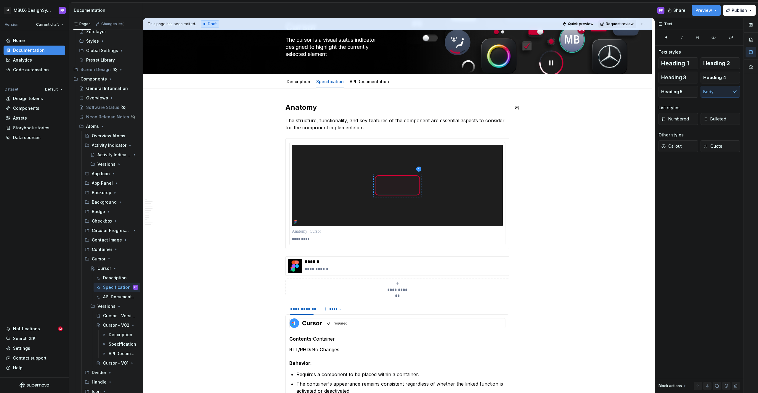
scroll to position [0, 0]
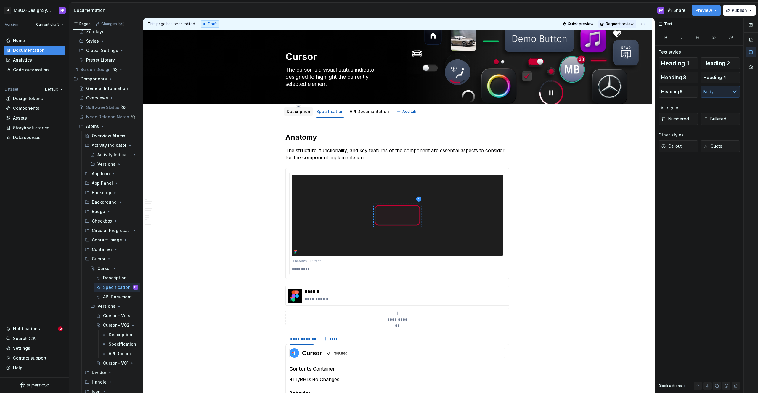
click at [293, 112] on link "Description" at bounding box center [298, 111] width 24 height 5
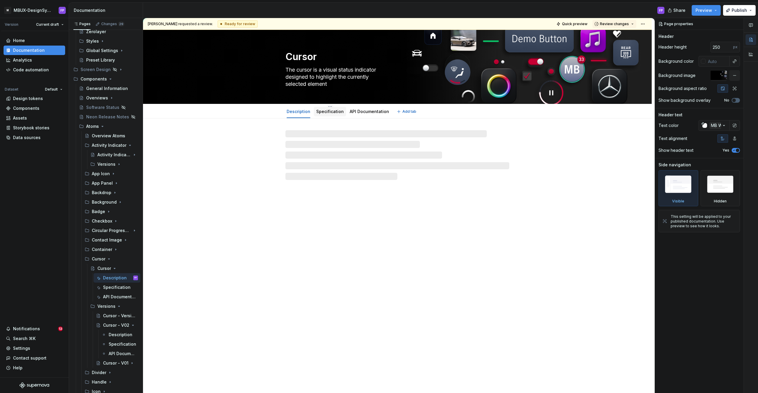
click at [331, 110] on link "Specification" at bounding box center [330, 111] width 28 height 5
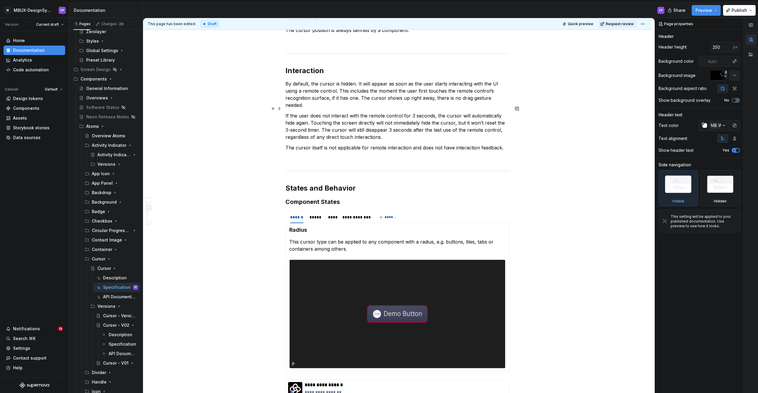
scroll to position [530, 0]
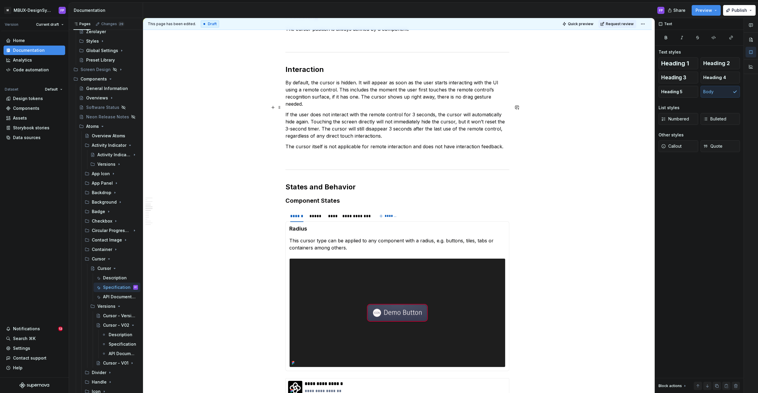
click at [333, 111] on p "If the user does not interact with the remote control for 3 seconds, the cursor…" at bounding box center [397, 125] width 224 height 28
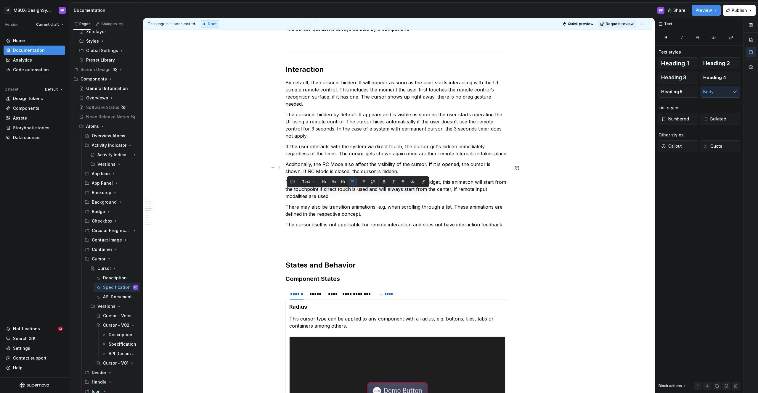
click at [374, 178] on p "The cursor may be animated, when selecting or deselecting a widget, this animat…" at bounding box center [397, 188] width 224 height 21
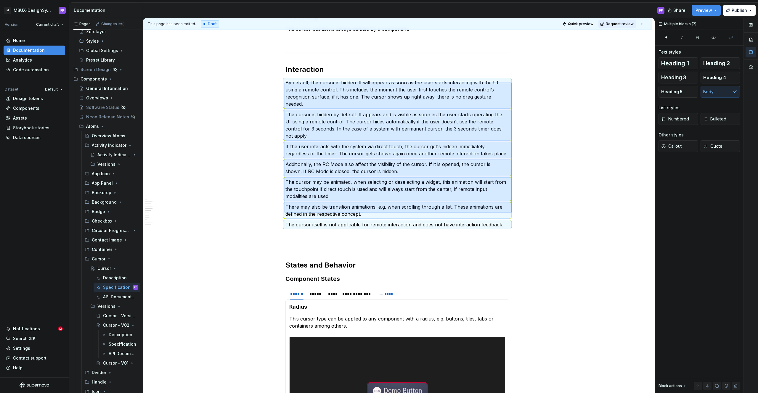
drag, startPoint x: 506, startPoint y: 211, endPoint x: 284, endPoint y: 83, distance: 256.6
click at [284, 83] on div "**********" at bounding box center [398, 205] width 511 height 375
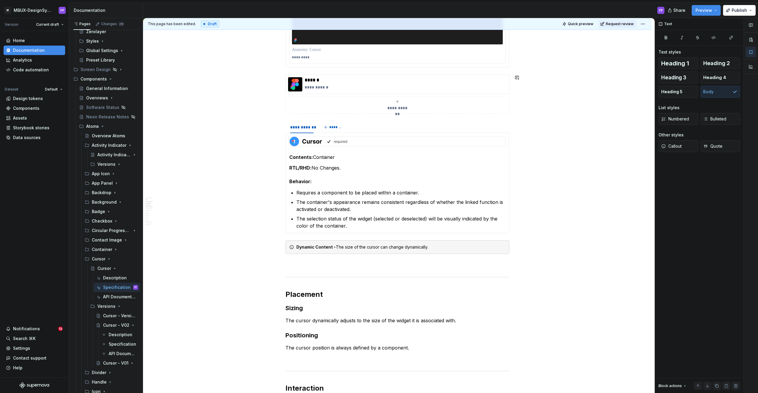
scroll to position [135, 0]
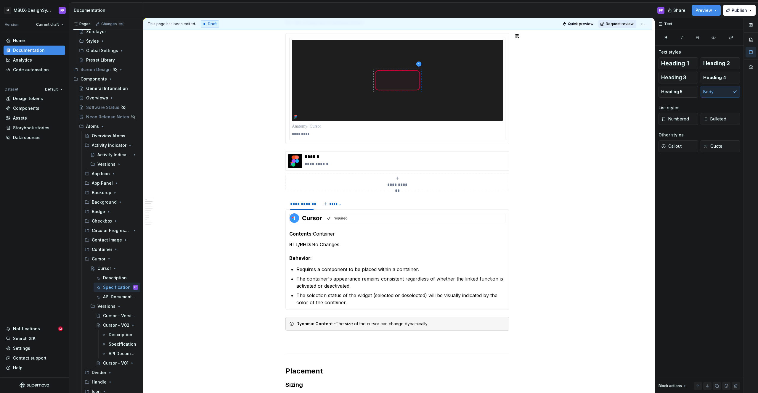
click at [629, 24] on span "Request review" at bounding box center [619, 24] width 28 height 5
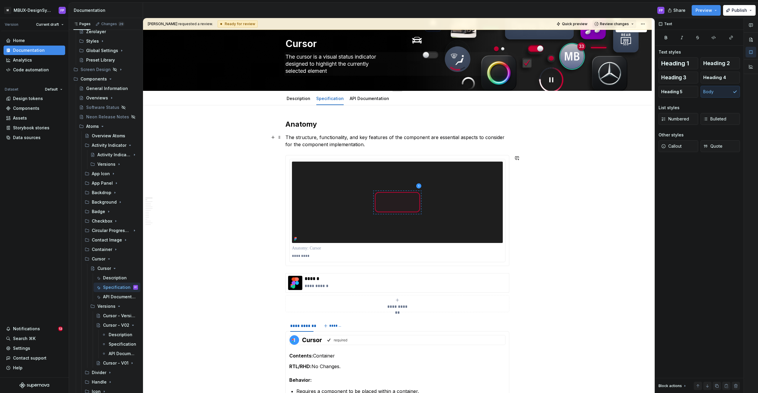
scroll to position [0, 0]
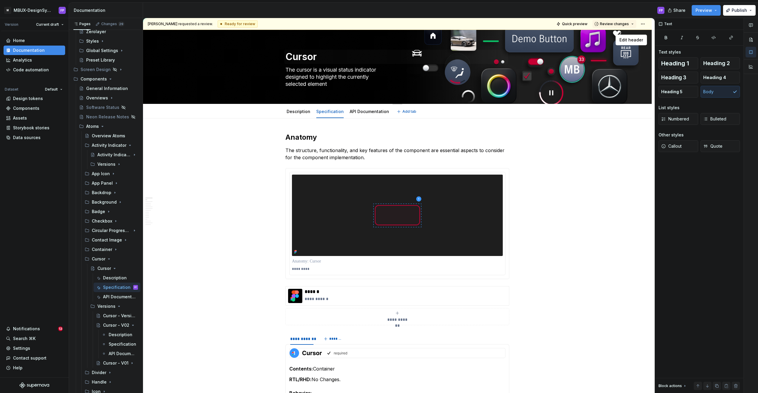
drag, startPoint x: 291, startPoint y: 113, endPoint x: 487, endPoint y: 62, distance: 202.6
click at [291, 113] on link "Description" at bounding box center [298, 111] width 24 height 5
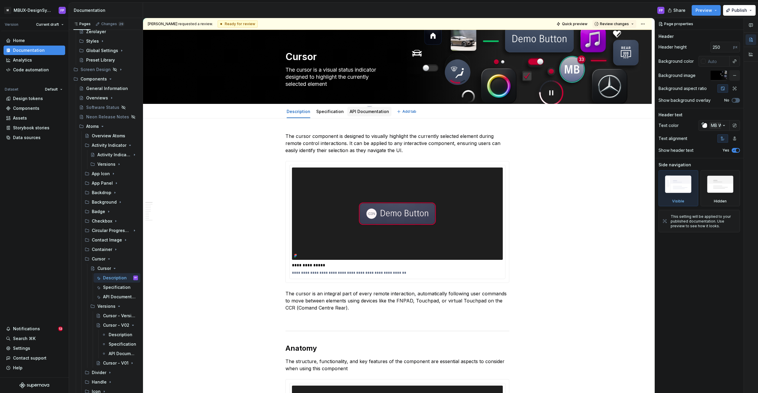
click at [374, 113] on link "API Documentation" at bounding box center [368, 111] width 39 height 5
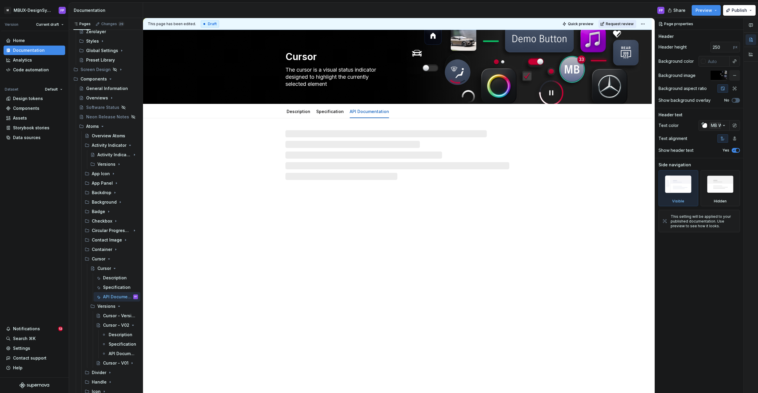
click at [617, 22] on span "Request review" at bounding box center [619, 24] width 28 height 5
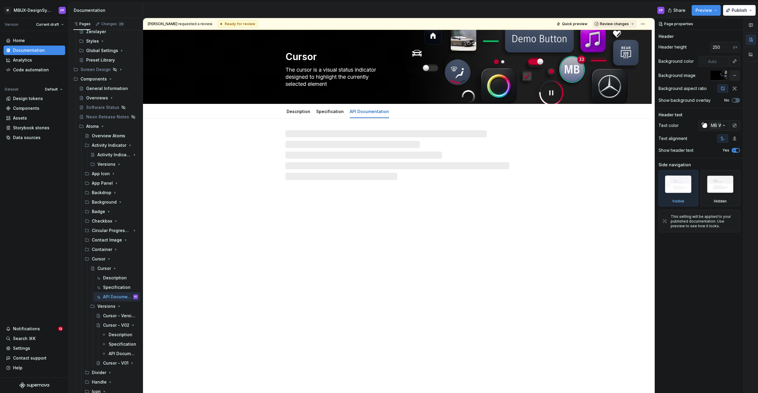
click at [628, 25] on span "Review changes" at bounding box center [614, 24] width 29 height 5
click at [227, 256] on div "Cursor The cursor is a visual status indicator designed to highlight the curren…" at bounding box center [397, 211] width 508 height 363
click at [112, 312] on div "Cursor - Versions" at bounding box center [120, 316] width 35 height 8
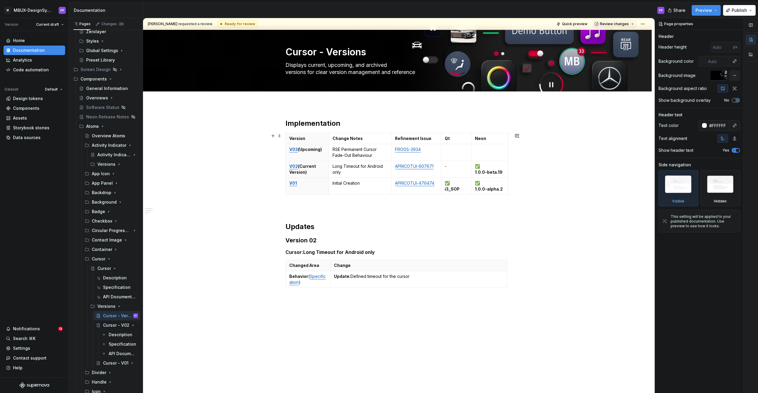
scroll to position [4, 0]
type textarea "*"
click at [357, 152] on p "RSE Permanent Cursor Fade-Out Behaviour" at bounding box center [359, 152] width 55 height 12
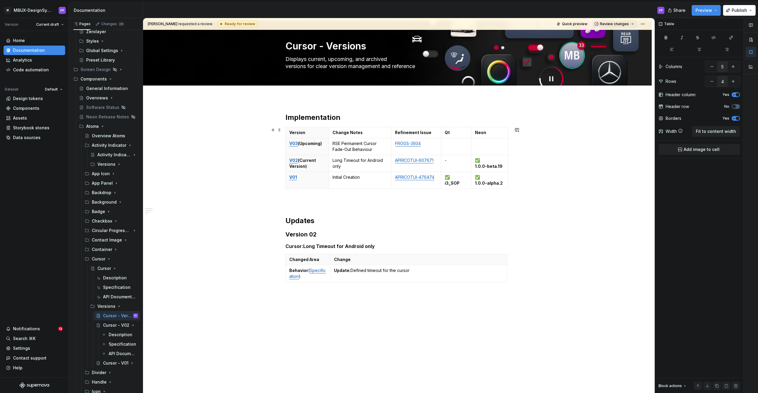
scroll to position [10, 0]
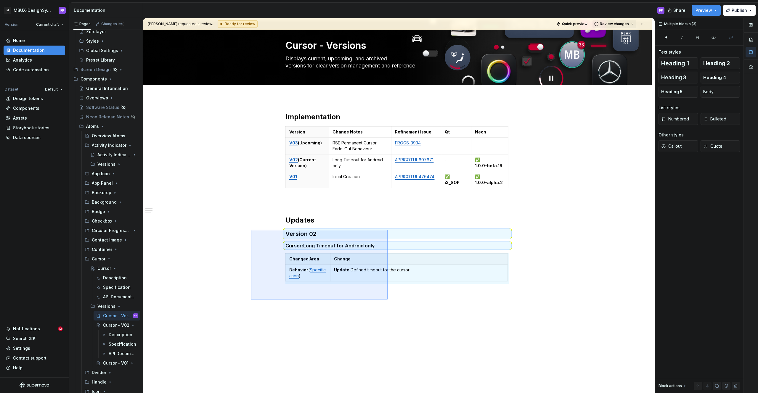
drag, startPoint x: 251, startPoint y: 230, endPoint x: 387, endPoint y: 299, distance: 153.5
click at [387, 299] on div "Feri Pujianto requested a review. Ready for review Quick preview Review changes…" at bounding box center [398, 205] width 511 height 375
copy div "Updates Version 02 Cursor: Long Timeout for Android only"
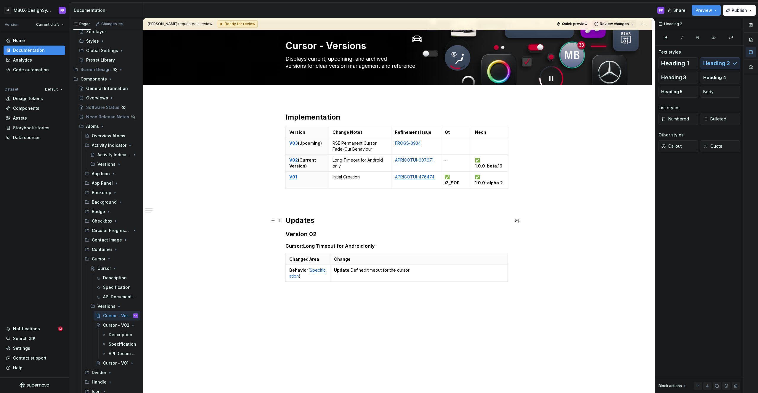
click at [323, 220] on h2 "Updates" at bounding box center [397, 220] width 224 height 9
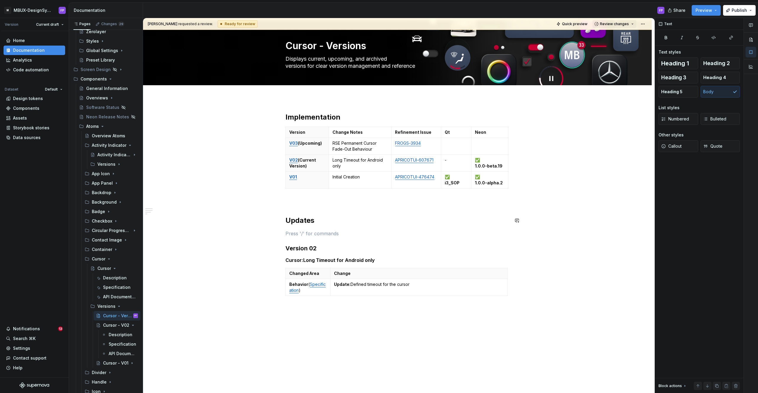
paste div
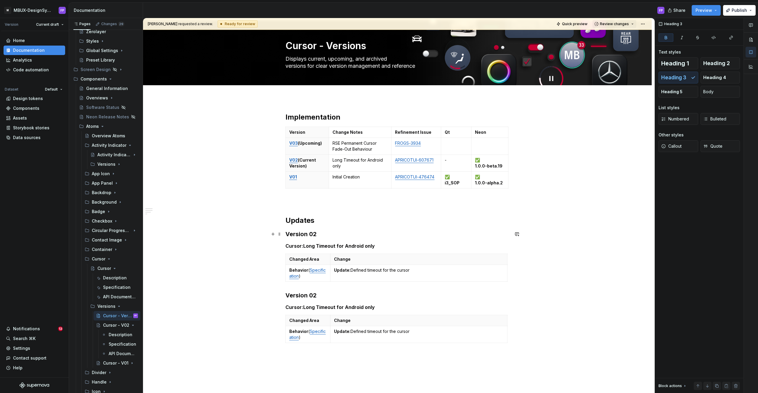
click at [321, 236] on h3 "Version 02" at bounding box center [397, 234] width 224 height 8
click at [372, 149] on p "RSE Permanent Cursor Fade-Out Behaviour" at bounding box center [359, 146] width 55 height 12
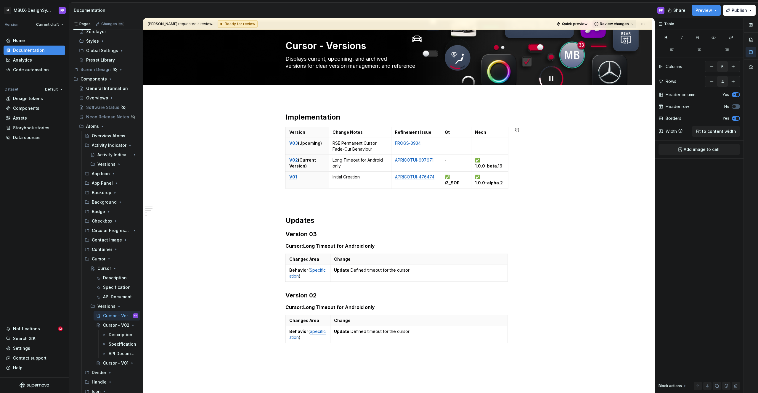
scroll to position [10, 0]
copy p "RSE Permanent Cursor Fade-Out Behaviour"
click at [387, 247] on h5 "Cursor: Long Timeout for Android only" at bounding box center [397, 246] width 224 height 6
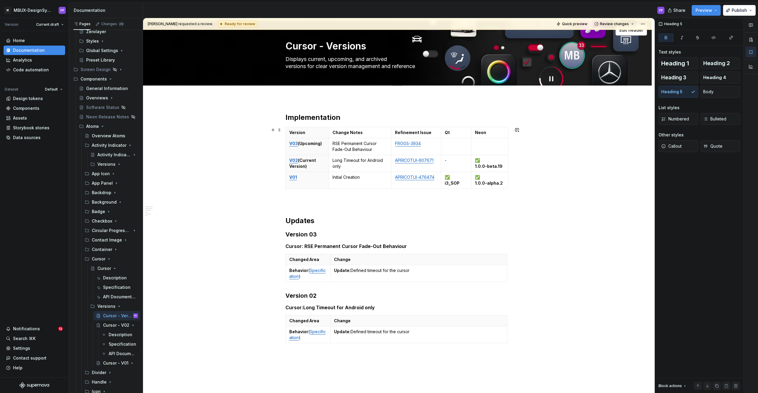
scroll to position [12, 0]
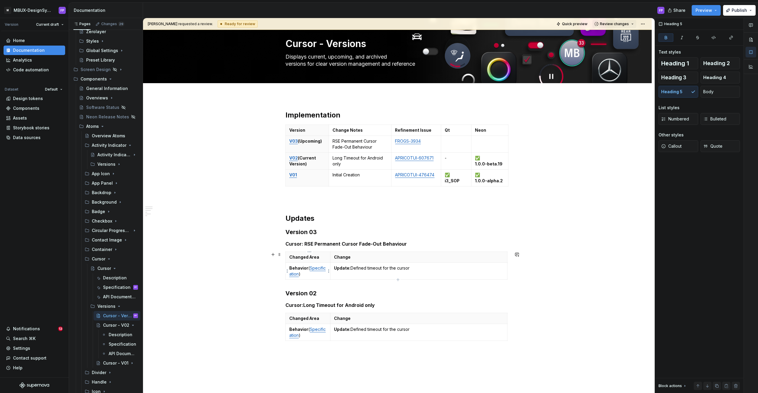
type textarea "*"
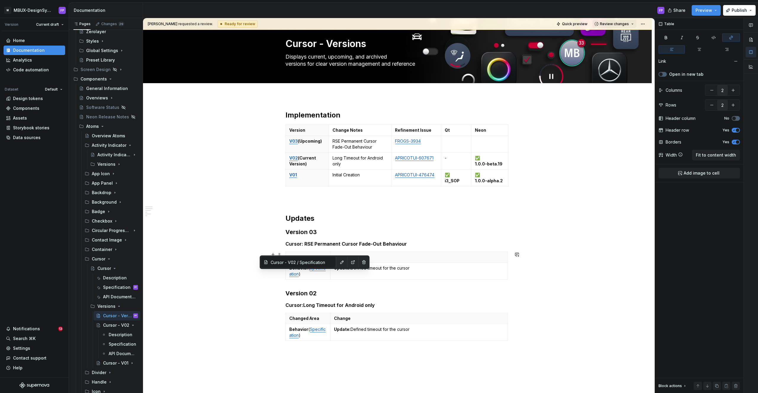
click at [307, 274] on link "Specification" at bounding box center [307, 270] width 36 height 11
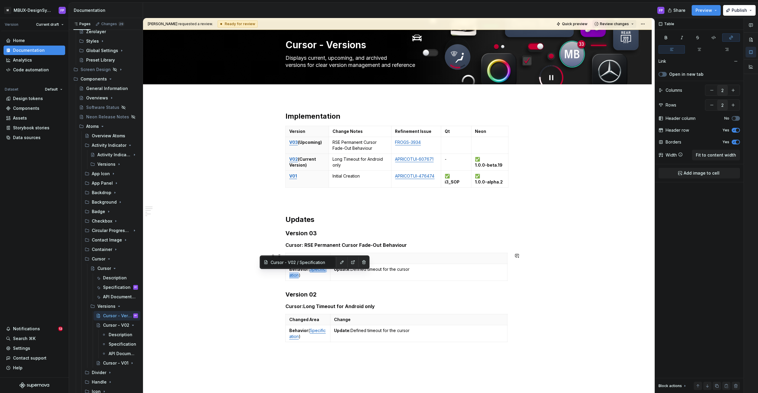
click at [307, 274] on link "Specification" at bounding box center [307, 272] width 36 height 11
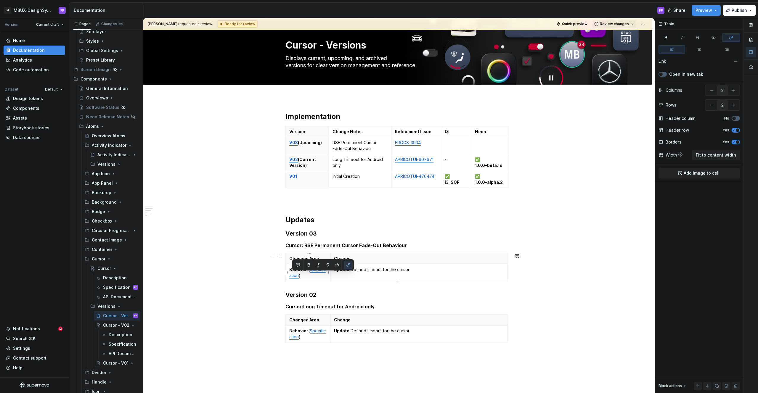
click at [318, 278] on td "Behavior ( Specification )" at bounding box center [308, 272] width 45 height 17
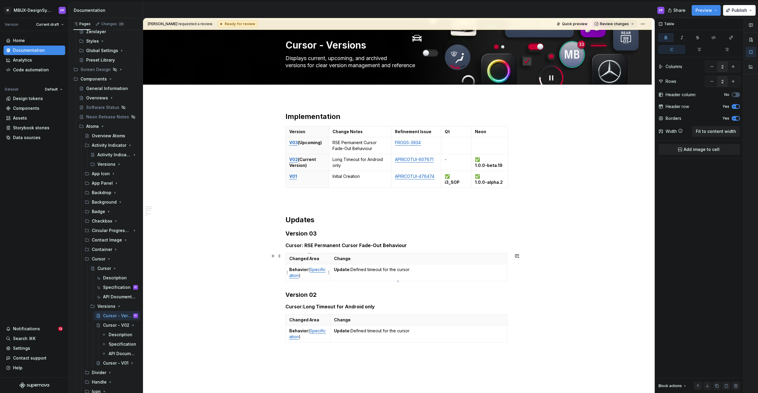
click at [305, 269] on strong "Behavior" at bounding box center [298, 269] width 19 height 5
click at [298, 276] on p "Interaction (Description / Specification )" at bounding box center [307, 276] width 37 height 18
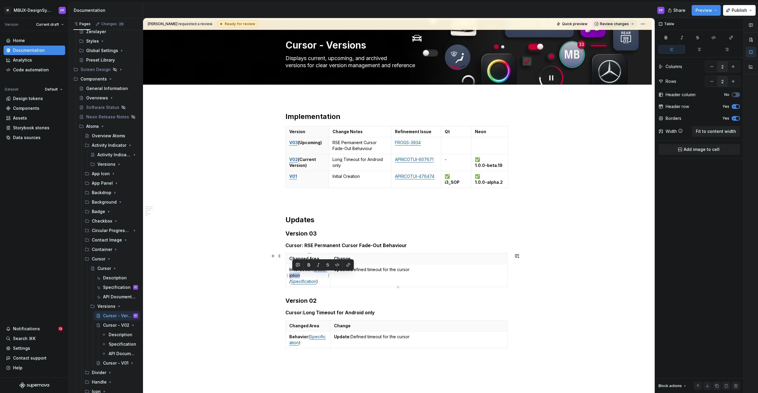
click at [298, 276] on p "Interaction (Description / Specification )" at bounding box center [307, 276] width 37 height 18
click at [347, 262] on button "button" at bounding box center [348, 265] width 8 height 8
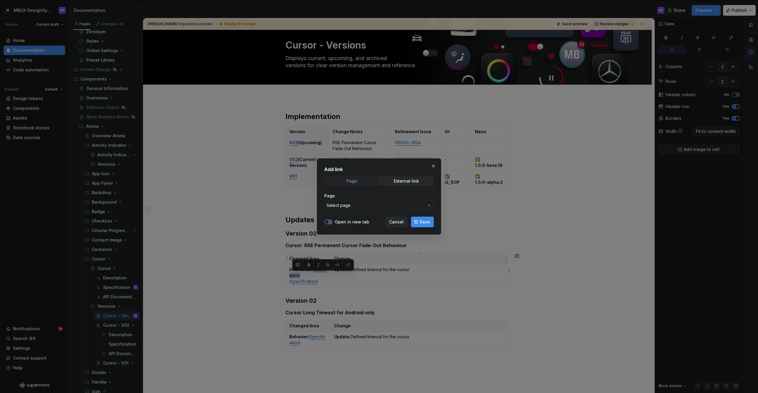
click at [364, 182] on span "Page" at bounding box center [352, 181] width 54 height 8
click at [359, 206] on span "Select page" at bounding box center [375, 205] width 98 height 6
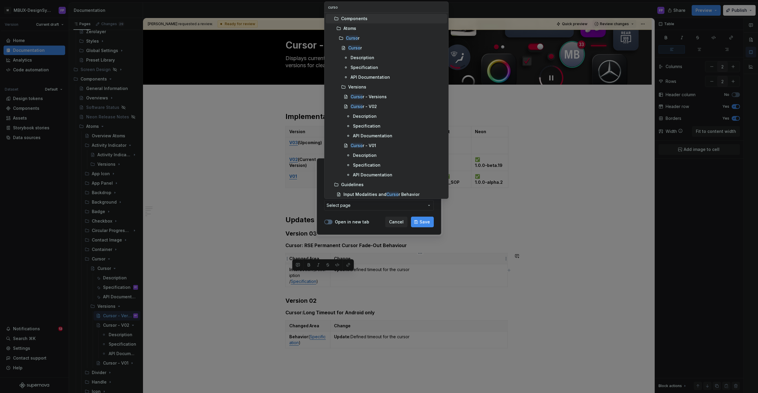
type input "cursor"
click at [359, 58] on div "Description" at bounding box center [362, 58] width 24 height 6
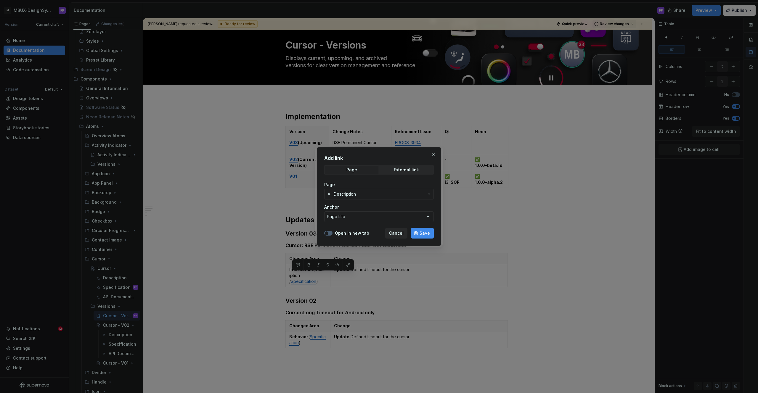
click at [363, 216] on button "Page title" at bounding box center [378, 216] width 109 height 11
click at [353, 211] on div "Add link Page External link Page Description Anchor Page title Open in new tab …" at bounding box center [379, 196] width 758 height 393
click at [354, 216] on button "Page title" at bounding box center [378, 216] width 109 height 11
click at [358, 208] on div "Add link Page External link Page Description Anchor Page title Open in new tab …" at bounding box center [379, 196] width 758 height 393
click at [360, 193] on span "Description" at bounding box center [379, 194] width 91 height 6
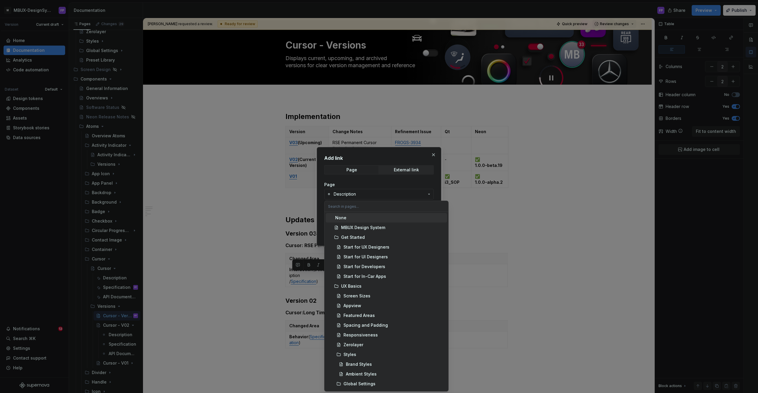
click at [369, 185] on div "Add link Page External link Page Description Anchor Page title Open in new tab …" at bounding box center [379, 196] width 758 height 393
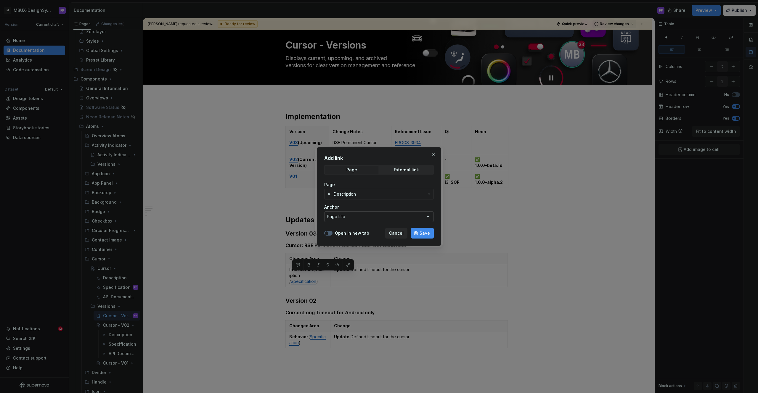
click at [368, 215] on button "Page title" at bounding box center [378, 216] width 109 height 11
click at [375, 197] on div "Add link Page External link Page Description Anchor Page title Open in new tab …" at bounding box center [379, 196] width 758 height 393
click at [375, 195] on span "Description" at bounding box center [379, 194] width 91 height 6
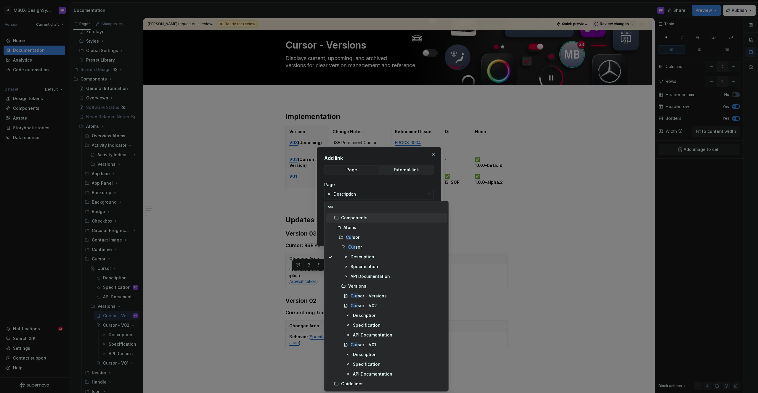
type input "cur"
type textarea "*"
click at [365, 264] on div "Specification" at bounding box center [364, 267] width 28 height 6
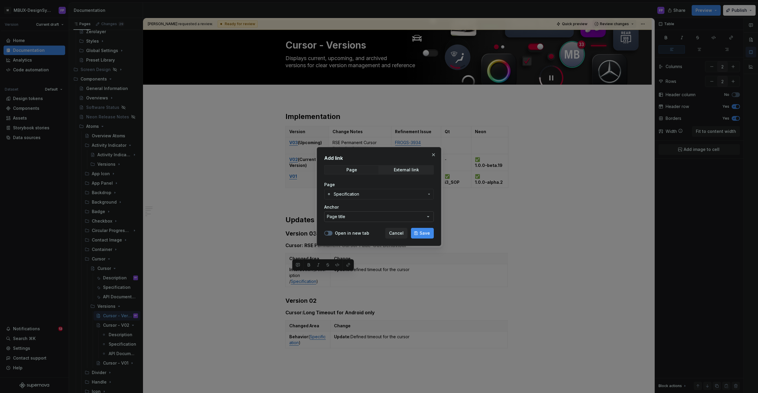
click at [358, 213] on button "Page title" at bounding box center [378, 216] width 109 height 11
click at [364, 191] on div "Add link Page External link Page Specification Anchor Page title Open in new ta…" at bounding box center [379, 196] width 758 height 393
click at [364, 193] on span "Specification" at bounding box center [379, 194] width 91 height 6
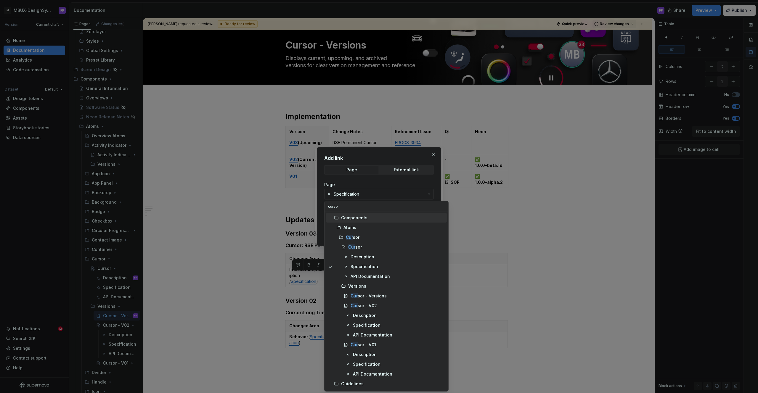
type input "cursor"
click at [361, 305] on mark "Cursor" at bounding box center [356, 305] width 13 height 5
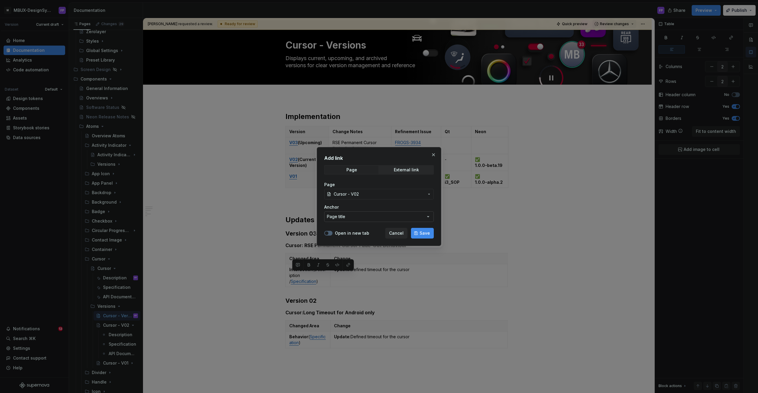
click at [347, 215] on button "Page title" at bounding box center [378, 216] width 109 height 11
click at [347, 215] on div "Add link Page External link Page Cursor - V02 Anchor Page title Open in new tab…" at bounding box center [379, 196] width 758 height 393
click at [354, 194] on span "Cursor - V02" at bounding box center [346, 194] width 25 height 6
type input "curs"
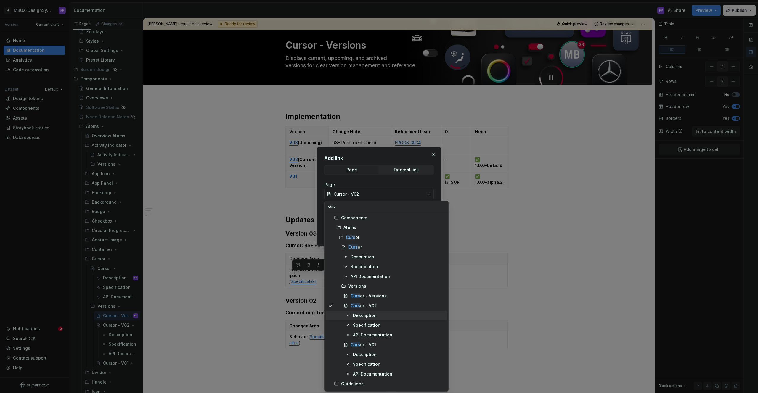
click at [354, 317] on div "Description" at bounding box center [365, 316] width 24 height 6
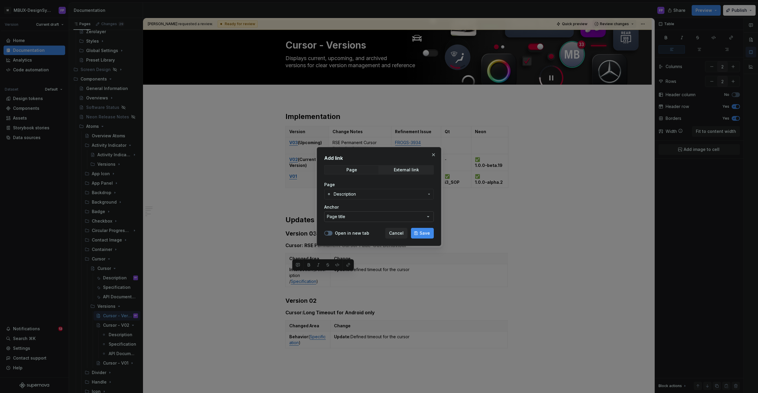
click at [353, 215] on button "Page title" at bounding box center [378, 216] width 109 height 11
click at [435, 152] on div "Add link Page External link Page Description Anchor Page title Open in new tab …" at bounding box center [379, 196] width 758 height 393
click at [432, 153] on button "button" at bounding box center [433, 155] width 8 height 8
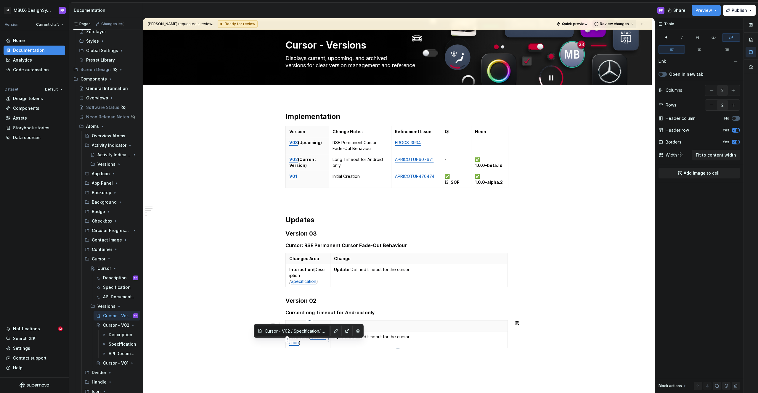
click at [302, 343] on link "Specification" at bounding box center [307, 339] width 36 height 11
click at [332, 331] on button "button" at bounding box center [336, 331] width 8 height 8
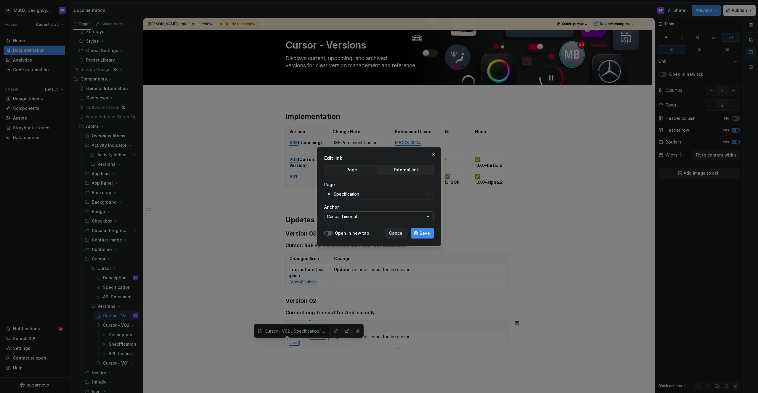
click at [349, 216] on div "Cursor Timeout" at bounding box center [342, 217] width 30 height 6
click at [397, 233] on div "Edit link Page External link Page Specification Anchor Cursor Timeout Open in n…" at bounding box center [379, 196] width 758 height 393
click at [396, 234] on span "Cancel" at bounding box center [396, 233] width 15 height 6
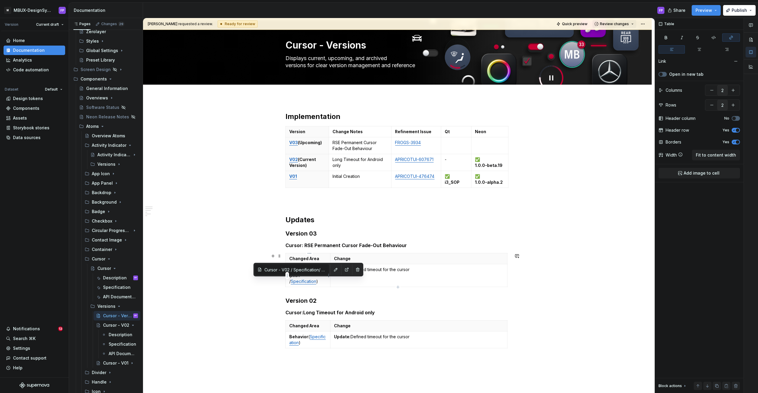
click at [302, 282] on link "Specification" at bounding box center [303, 281] width 25 height 5
click at [331, 269] on button "button" at bounding box center [335, 269] width 8 height 8
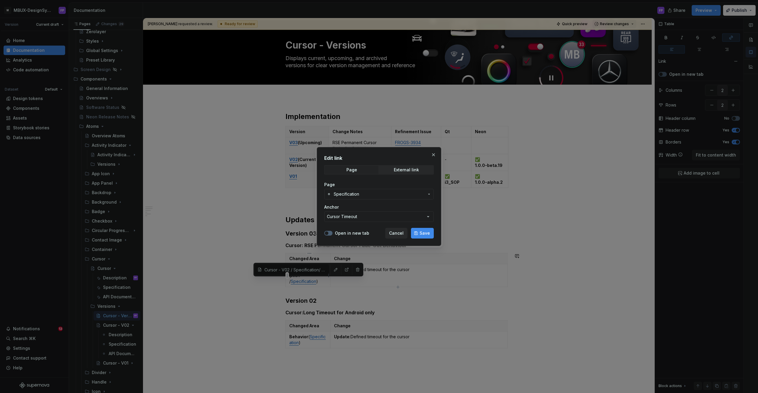
click at [351, 197] on span "Specification" at bounding box center [346, 194] width 25 height 6
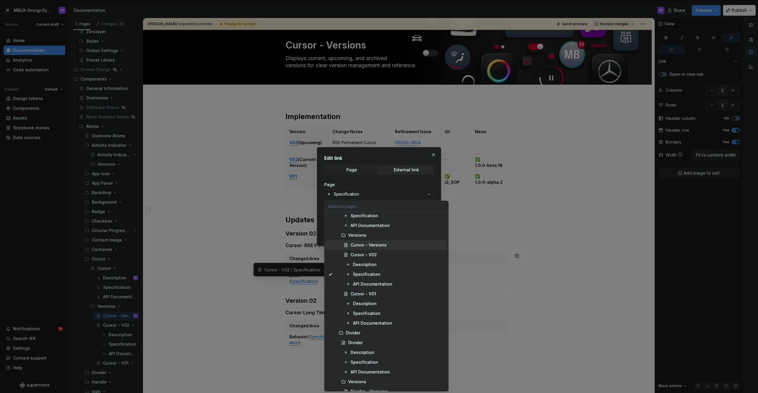
scroll to position [1518, 0]
click at [354, 231] on div "Description" at bounding box center [362, 233] width 24 height 6
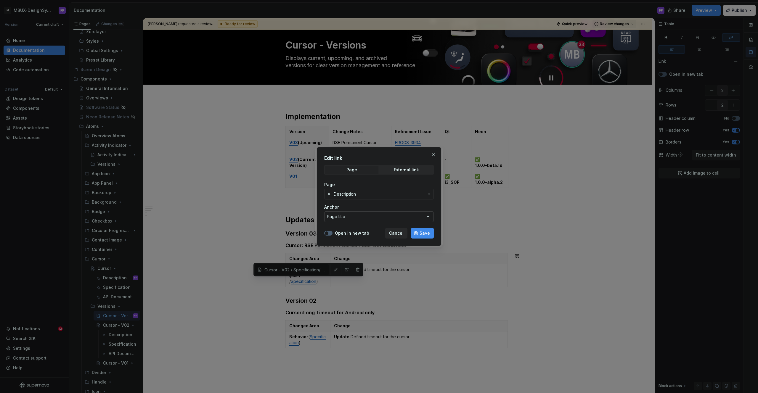
click at [350, 217] on button "Page title" at bounding box center [378, 216] width 109 height 11
click at [352, 210] on div "Edit link Page External link Page Description Anchor Page title Open in new tab…" at bounding box center [379, 196] width 758 height 393
click at [353, 215] on button "Page title" at bounding box center [378, 216] width 109 height 11
type input "inter"
click at [351, 193] on div "Edit link Page External link Page Description Anchor Page title Open in new tab…" at bounding box center [379, 196] width 758 height 393
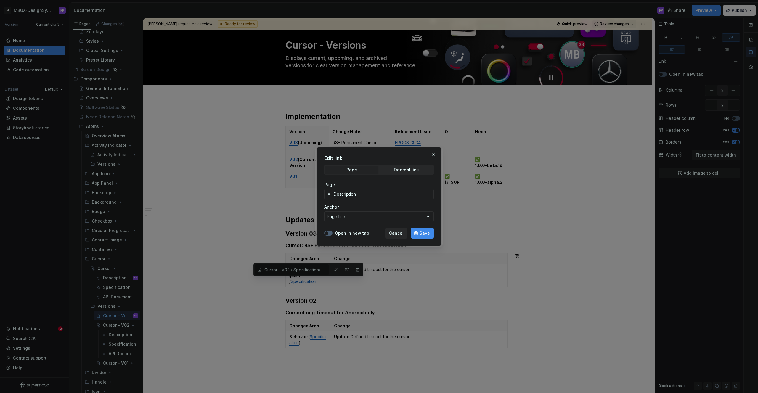
click at [351, 194] on span "Description" at bounding box center [345, 194] width 22 height 6
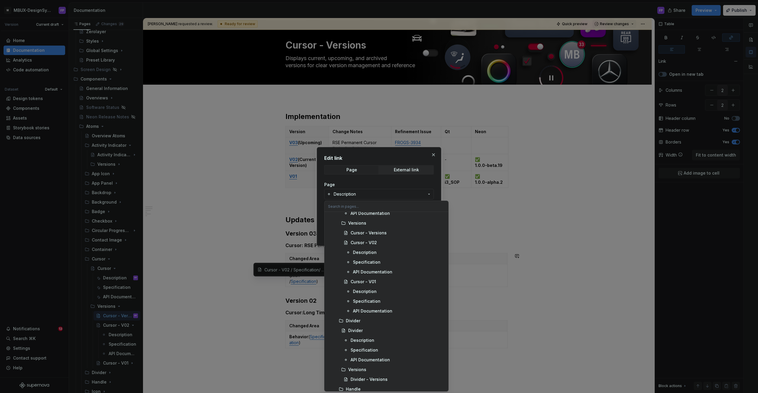
scroll to position [1558, 0]
click at [355, 252] on div "Description" at bounding box center [365, 252] width 24 height 6
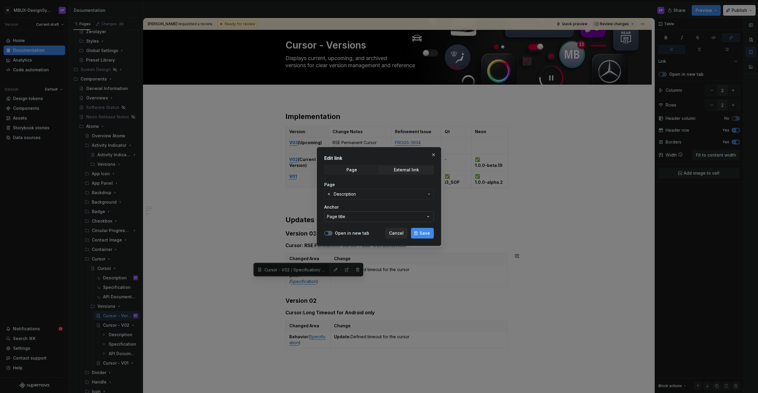
click at [353, 218] on button "Page title" at bounding box center [378, 216] width 109 height 11
click at [363, 206] on div "Edit link Page External link Page Description Anchor Page title Open in new tab…" at bounding box center [379, 196] width 758 height 393
click at [373, 194] on span "Description" at bounding box center [379, 194] width 91 height 6
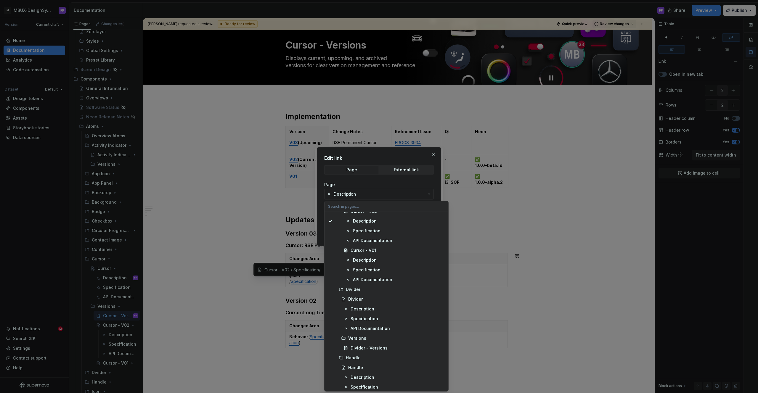
scroll to position [1581, 0]
drag, startPoint x: 364, startPoint y: 239, endPoint x: 365, endPoint y: 229, distance: 9.5
click at [364, 239] on div "Specification" at bounding box center [367, 239] width 28 height 6
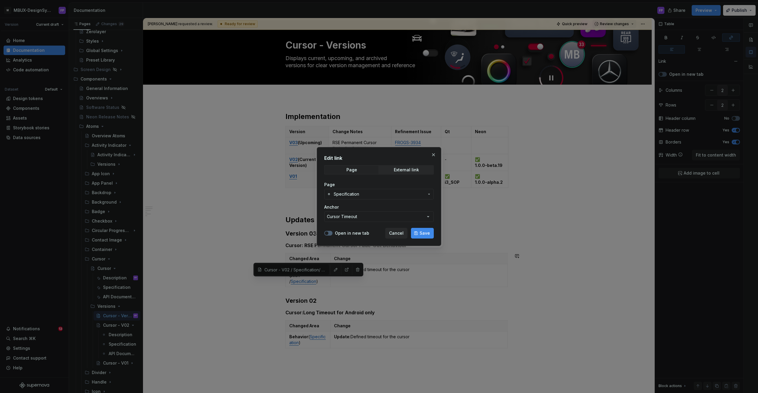
click at [352, 193] on span "Specification" at bounding box center [346, 194] width 25 height 6
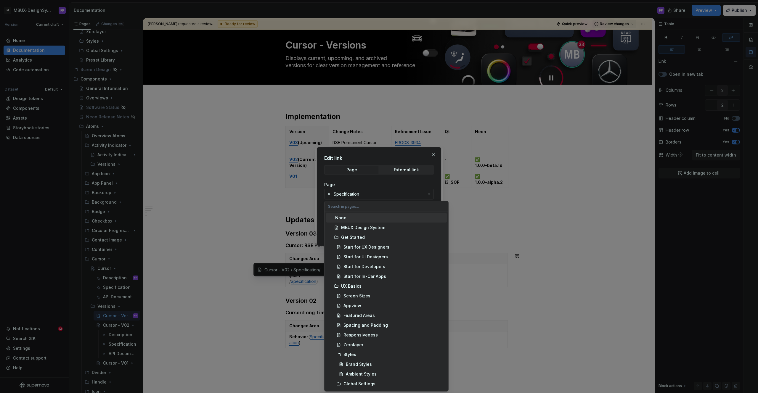
click at [350, 179] on div "Edit link Page External link Page Specification Anchor Cursor Timeout Open in n…" at bounding box center [379, 196] width 758 height 393
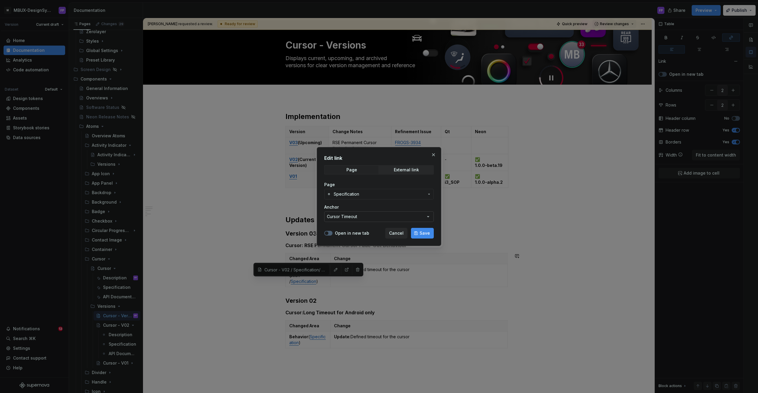
click at [352, 216] on div "Cursor Timeout" at bounding box center [342, 217] width 30 height 6
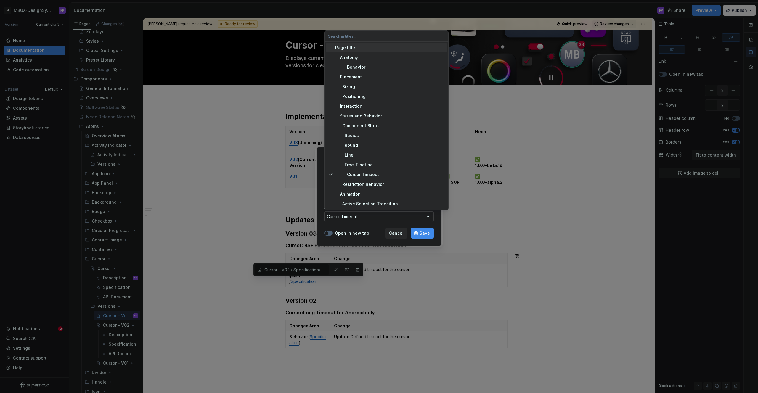
click at [352, 216] on div "Edit link Page External link Page Specification Anchor Cursor Timeout Open in n…" at bounding box center [379, 196] width 758 height 393
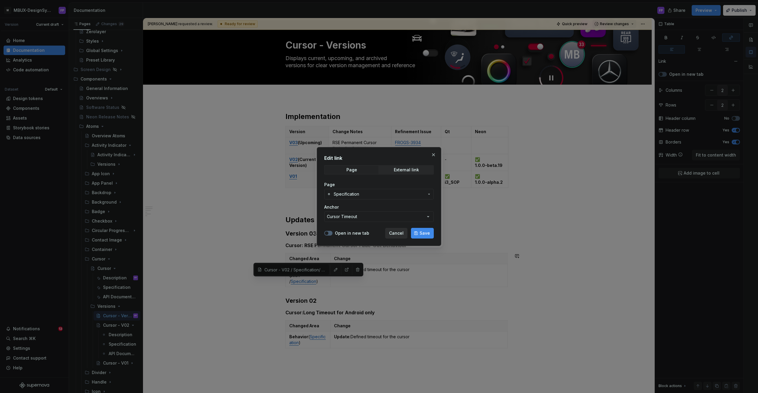
click at [401, 233] on span "Cancel" at bounding box center [396, 233] width 15 height 6
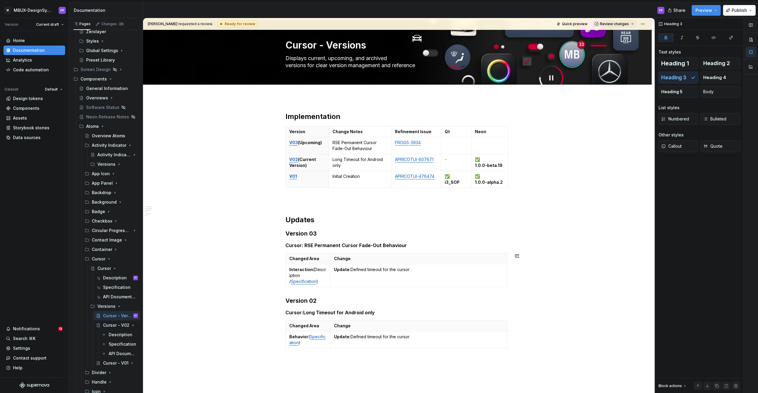
click at [368, 295] on div "Implementation Version Change Notes Refinement Issue Qt Neon V03 (Upcoming) RSE…" at bounding box center [397, 231] width 224 height 239
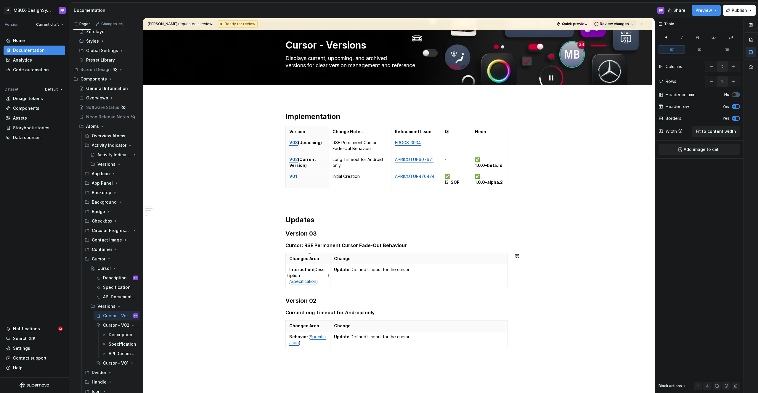
click at [303, 277] on p "Interaction (Description / Specification )" at bounding box center [307, 276] width 37 height 18
click at [349, 265] on button "button" at bounding box center [348, 265] width 8 height 8
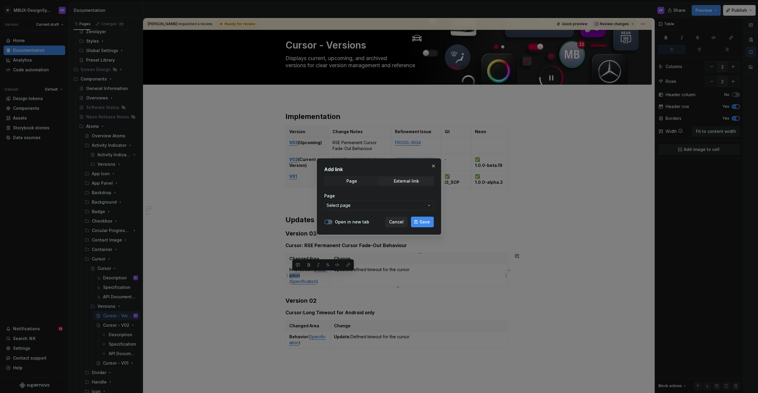
click at [343, 201] on button "Select page" at bounding box center [378, 205] width 109 height 11
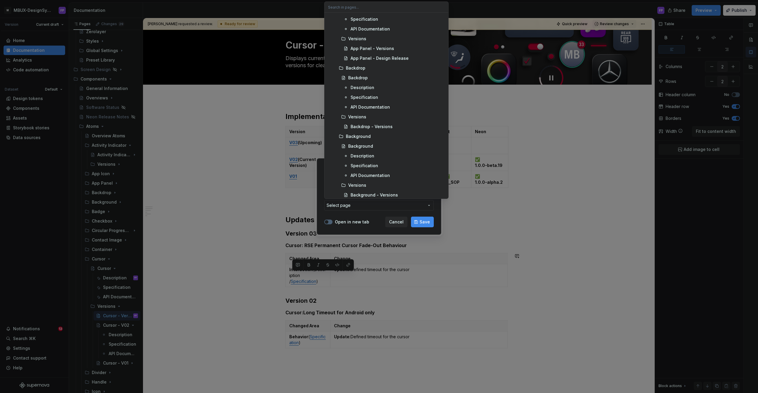
type input "s"
type input "cursor"
click at [355, 123] on div "Specification" at bounding box center [367, 126] width 28 height 6
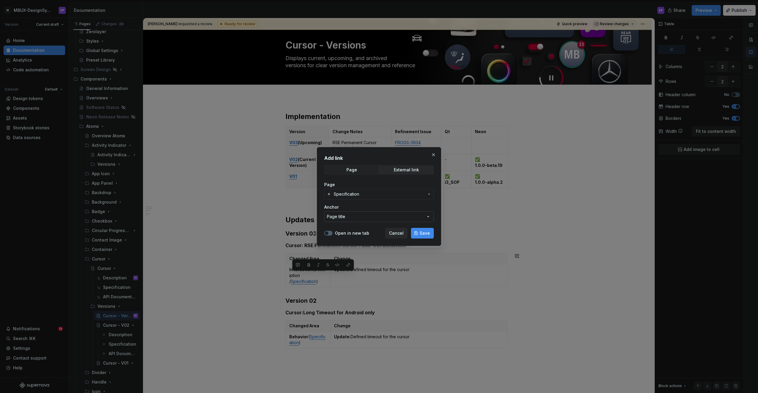
click at [346, 218] on button "Page title" at bounding box center [378, 216] width 109 height 11
click at [346, 218] on div "Add link Page External link Page Specification Anchor Page title Open in new ta…" at bounding box center [379, 196] width 758 height 393
click at [353, 194] on span "Specification" at bounding box center [346, 194] width 25 height 6
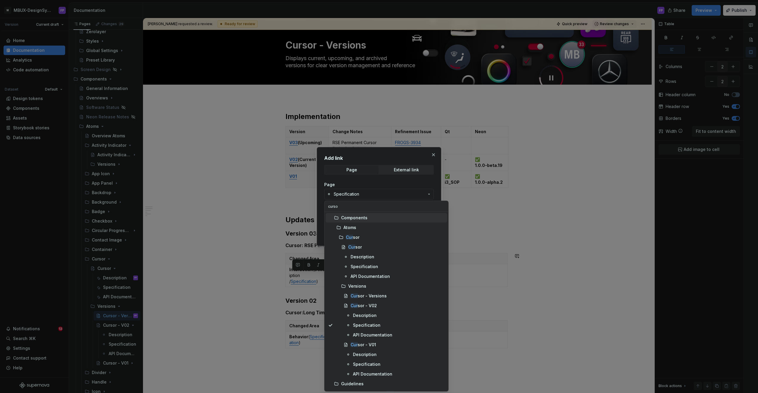
type input "cursor"
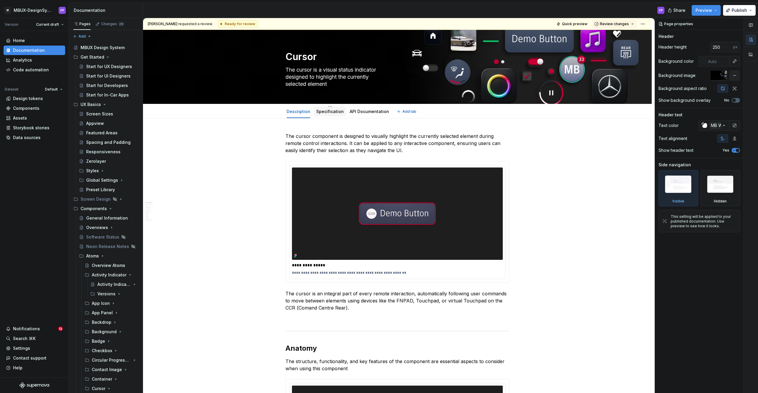
click at [333, 111] on link "Specification" at bounding box center [330, 111] width 28 height 5
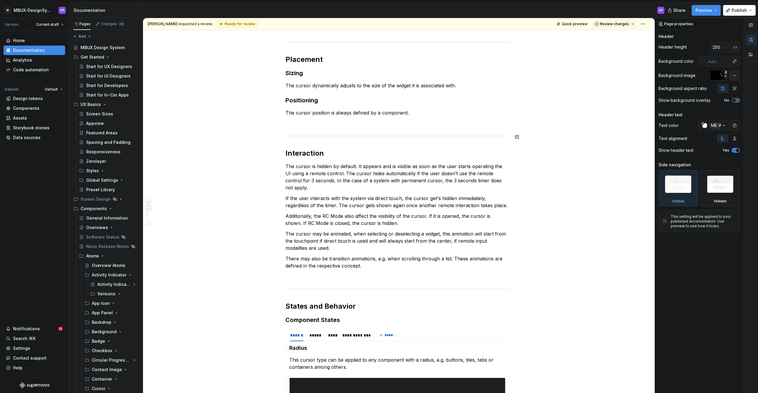
scroll to position [453, 0]
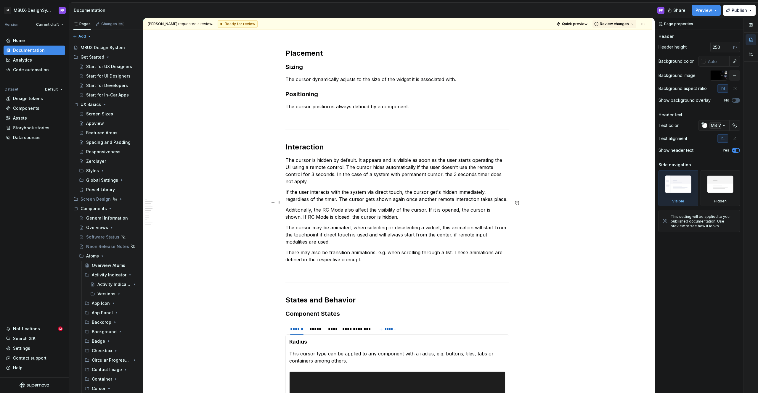
click at [388, 206] on p "Additionally, the RC Mode also affect the visibility of the cursor. If it is op…" at bounding box center [397, 213] width 224 height 14
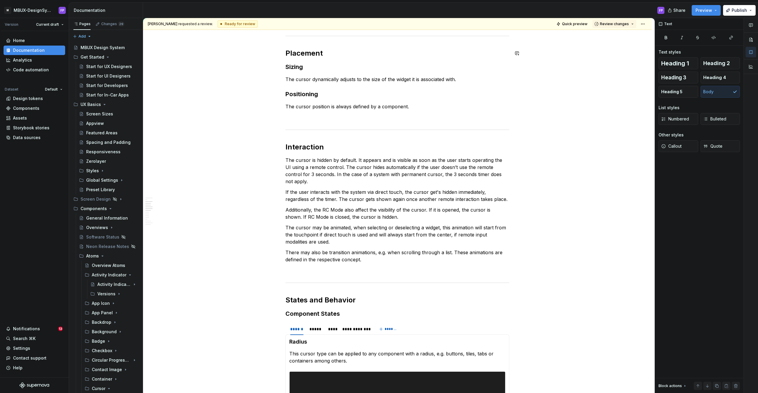
scroll to position [453, 0]
click at [330, 151] on div "**********" at bounding box center [397, 296] width 224 height 1233
click at [324, 147] on h2 "Interaction" at bounding box center [397, 147] width 224 height 9
click at [305, 150] on h2 "Interaction" at bounding box center [397, 147] width 224 height 9
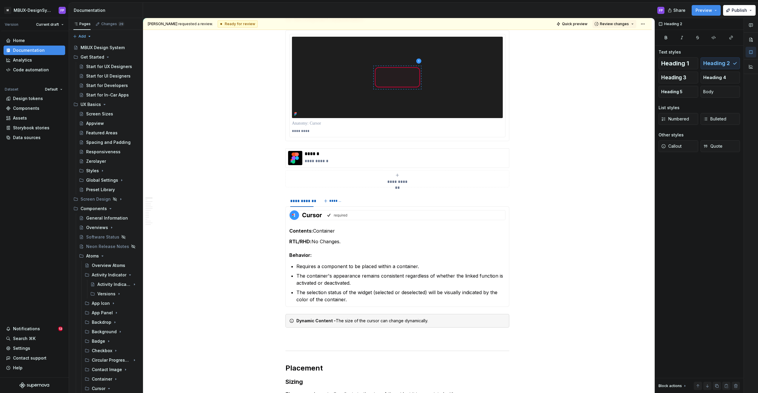
scroll to position [0, 0]
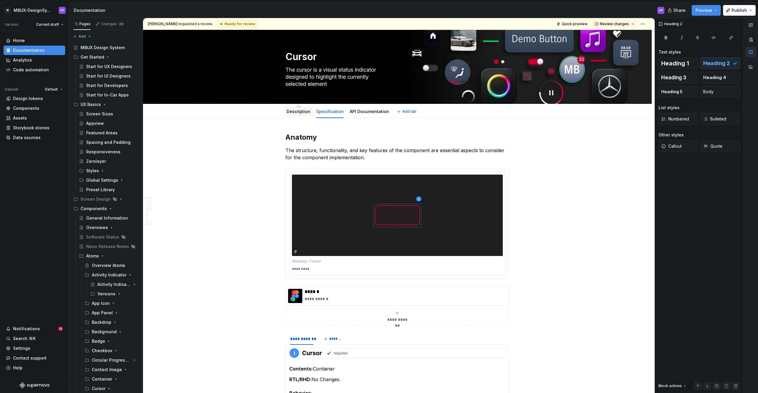
click at [300, 109] on link "Description" at bounding box center [298, 111] width 24 height 5
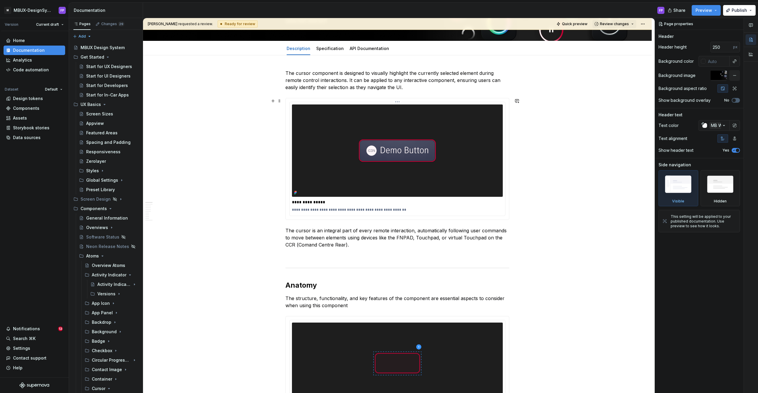
scroll to position [104, 0]
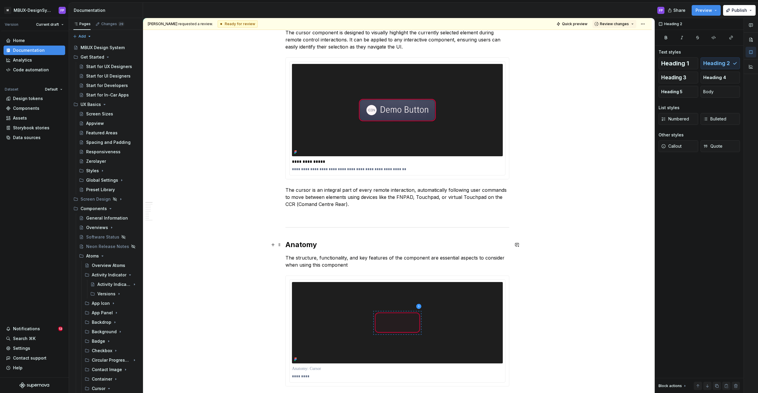
click at [309, 244] on h2 "Anatomy" at bounding box center [397, 244] width 224 height 9
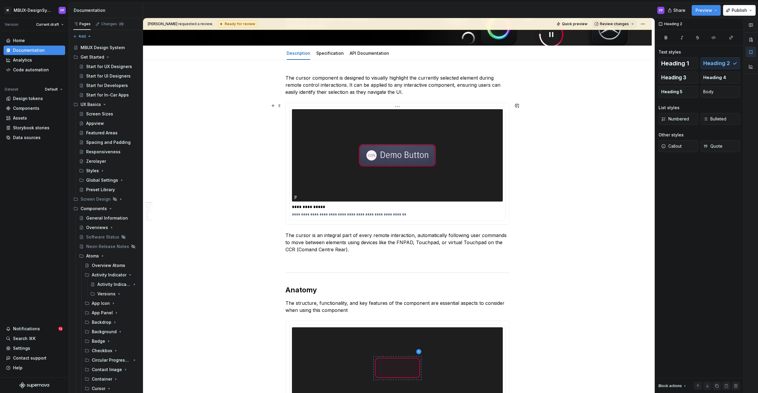
scroll to position [0, 0]
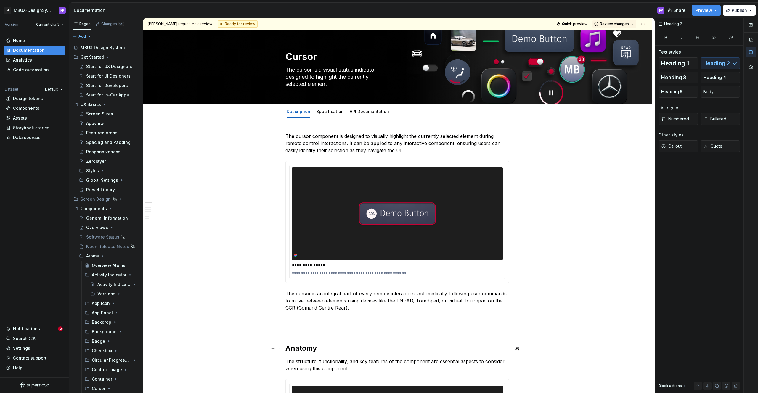
click at [317, 347] on h2 "Anatomy" at bounding box center [397, 348] width 224 height 9
drag, startPoint x: 309, startPoint y: 346, endPoint x: 286, endPoint y: 346, distance: 22.8
click at [317, 331] on div "Heading 2" at bounding box center [363, 335] width 152 height 11
click at [316, 335] on span "Heading 2" at bounding box center [311, 336] width 18 height 5
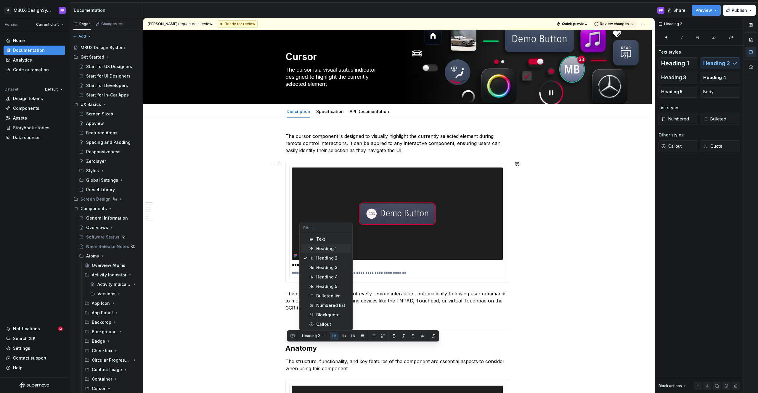
click at [320, 247] on div "Heading 1" at bounding box center [326, 249] width 20 height 6
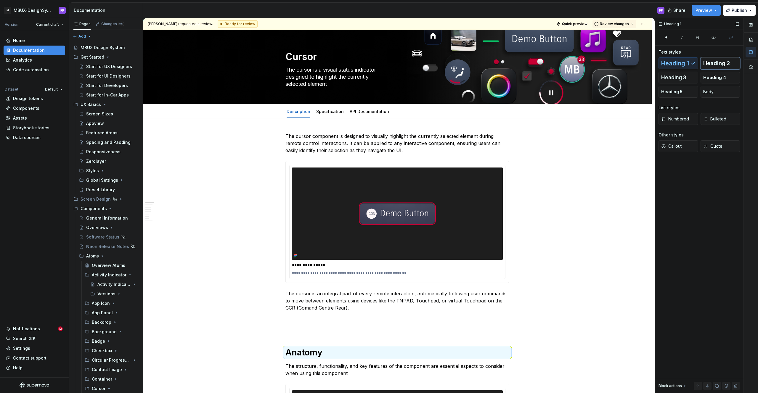
click at [723, 67] on button "Heading 2" at bounding box center [720, 63] width 40 height 12
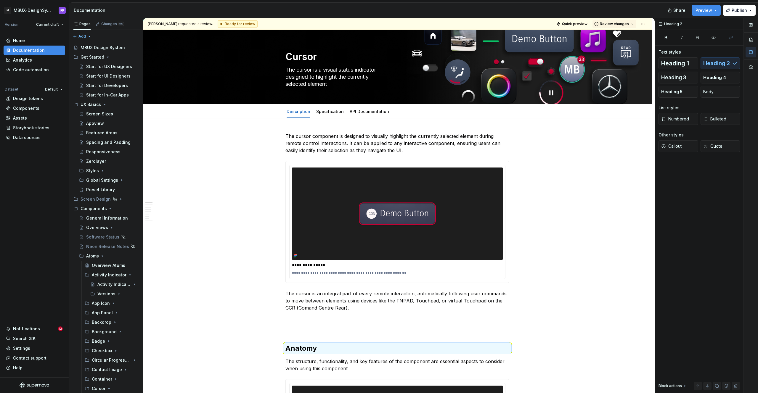
type textarea "*"
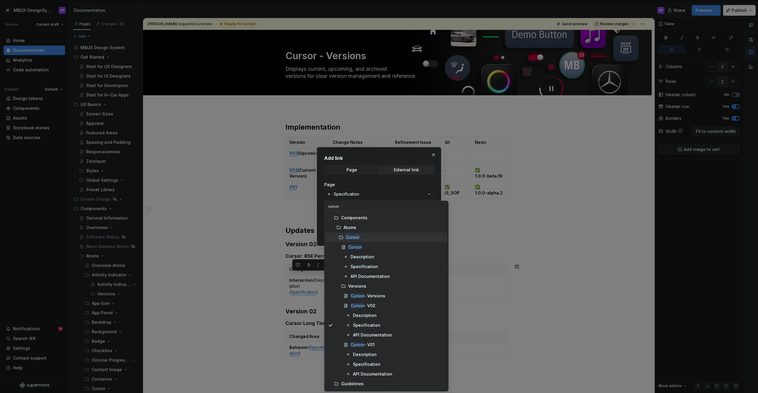
scroll to position [11, 0]
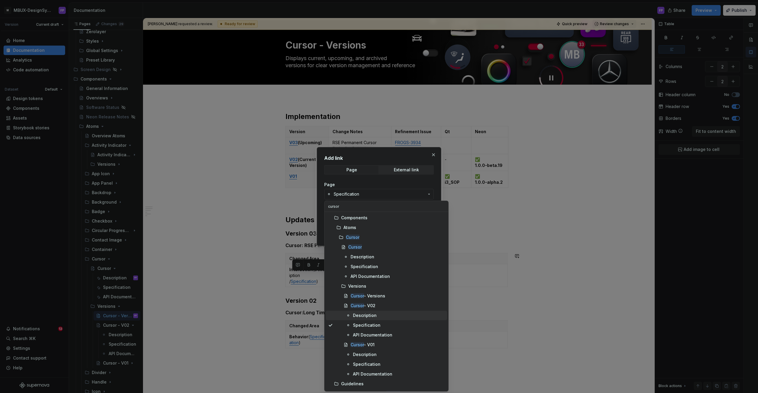
click at [360, 315] on div "Description" at bounding box center [365, 316] width 24 height 6
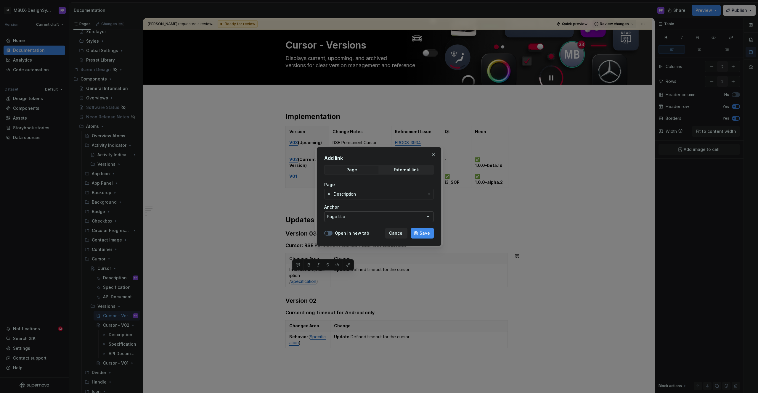
click at [350, 212] on button "Page title" at bounding box center [378, 216] width 109 height 11
click at [352, 208] on div "Add link Page External link Page Description Anchor Page title Open in new tab …" at bounding box center [379, 196] width 758 height 393
click at [363, 195] on span "Description" at bounding box center [379, 194] width 91 height 6
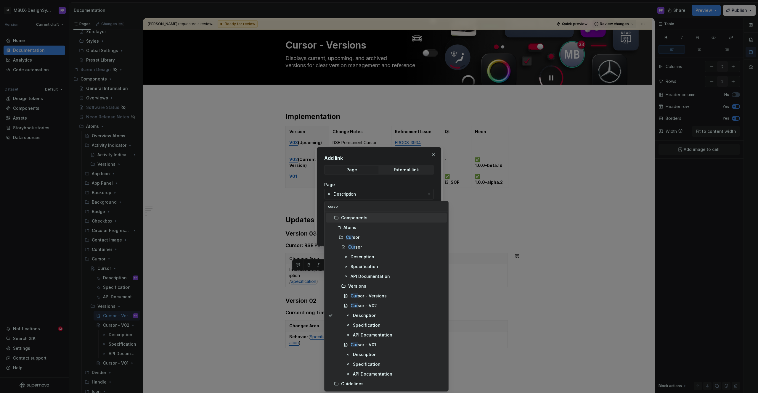
type input "cursor"
click at [362, 268] on div "Specification" at bounding box center [364, 267] width 28 height 6
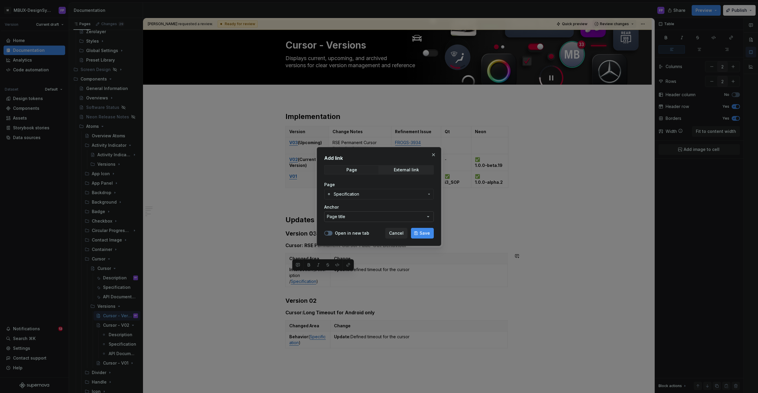
click at [351, 214] on button "Page title" at bounding box center [378, 216] width 109 height 11
click at [355, 207] on div "Add link Page External link Page Specification Anchor Page title Open in new ta…" at bounding box center [379, 196] width 758 height 393
click at [391, 233] on span "Cancel" at bounding box center [396, 233] width 15 height 6
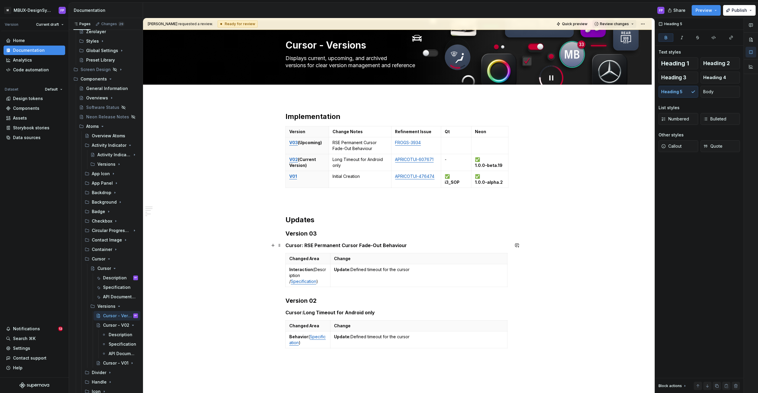
click at [387, 244] on strong "Cursor: RSE Permanent Cursor Fade-Out Behaviour" at bounding box center [345, 245] width 121 height 6
type textarea "*"
click at [299, 276] on p "Interaction (Description / Specification )" at bounding box center [307, 276] width 37 height 18
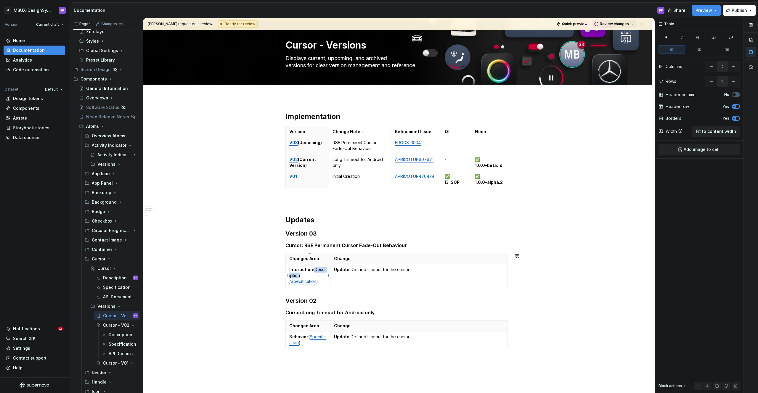
click at [299, 276] on p "Interaction (Description / Specification )" at bounding box center [307, 276] width 37 height 18
click at [346, 265] on button "button" at bounding box center [348, 265] width 8 height 8
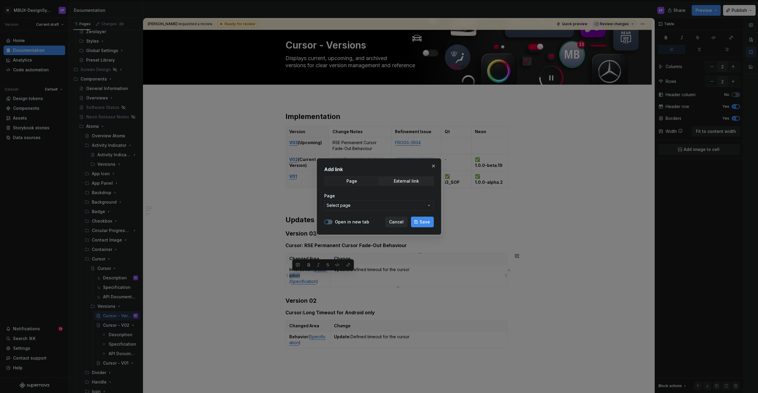
click at [371, 201] on button "Select page" at bounding box center [378, 205] width 109 height 11
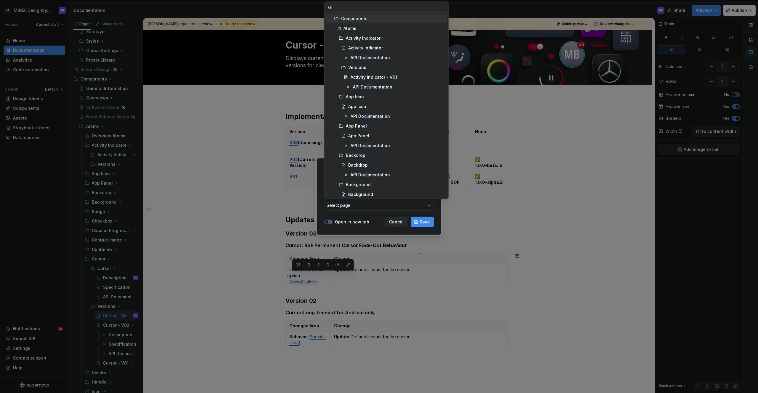
type input "cur"
click at [365, 53] on div "Description" at bounding box center [362, 56] width 24 height 6
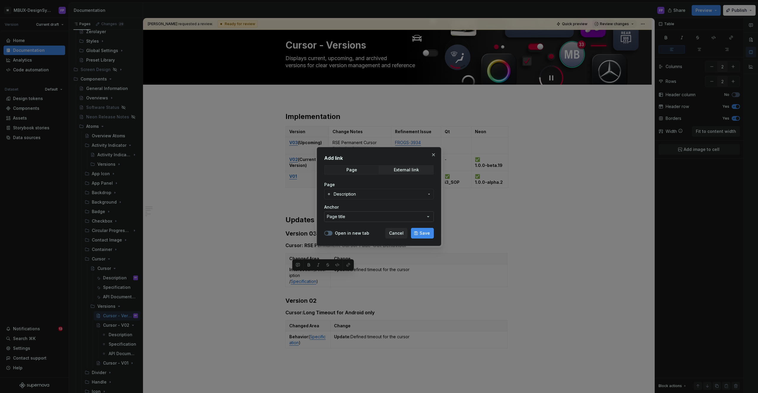
click at [347, 218] on button "Page title" at bounding box center [378, 216] width 109 height 11
click at [356, 212] on div "Add link Page External link Page Description Anchor Page title Open in new tab …" at bounding box center [379, 196] width 758 height 393
click at [405, 193] on span "Description" at bounding box center [379, 194] width 91 height 6
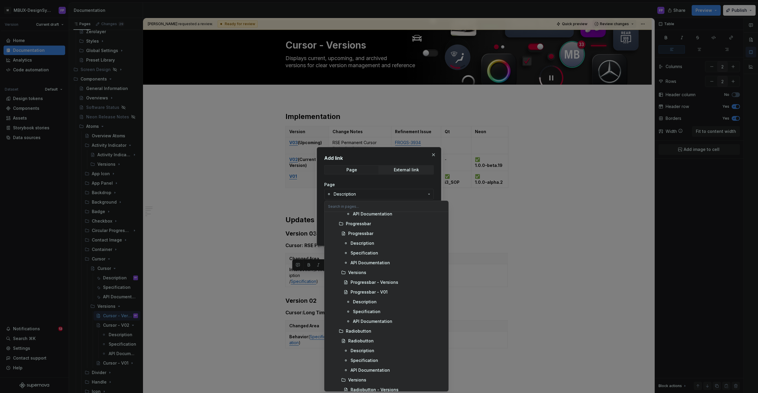
scroll to position [2508, 0]
click at [360, 269] on div "Description" at bounding box center [362, 268] width 24 height 6
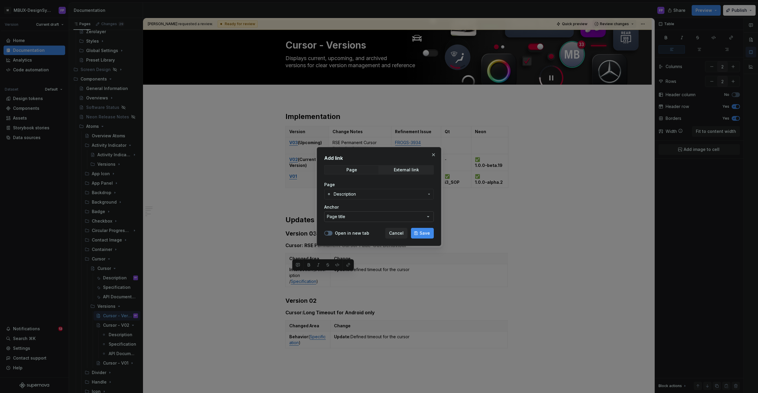
click at [345, 219] on div "Page title" at bounding box center [336, 217] width 18 height 6
click at [363, 208] on div "Add link Page External link Page Description Anchor Page title Open in new tab …" at bounding box center [379, 196] width 758 height 393
click at [365, 194] on span "Description" at bounding box center [379, 194] width 91 height 6
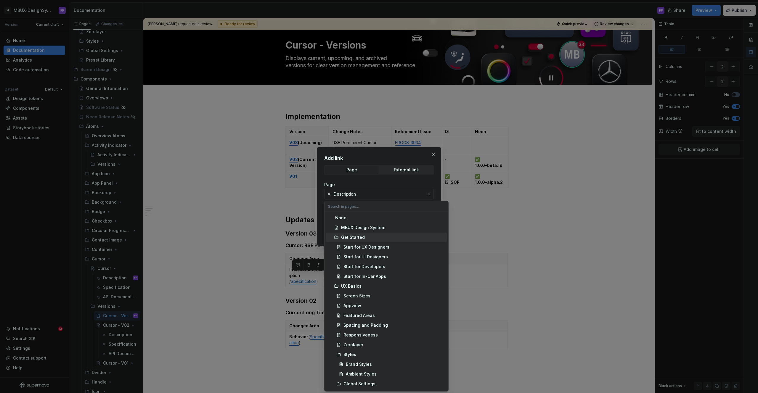
click at [393, 233] on span "Get Started" at bounding box center [386, 237] width 121 height 9
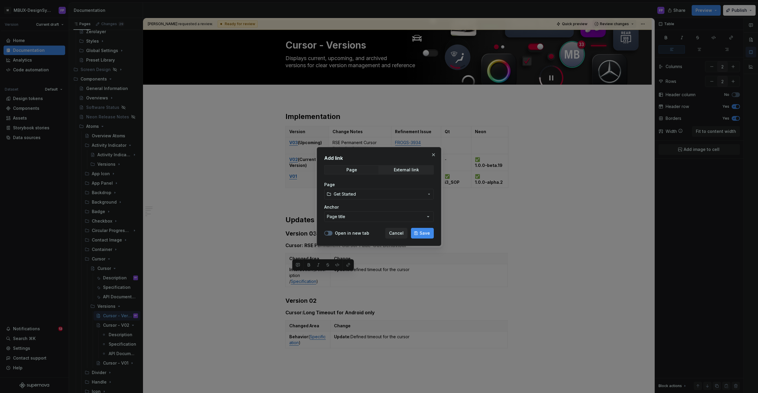
click at [366, 192] on span "Get Started" at bounding box center [379, 194] width 91 height 6
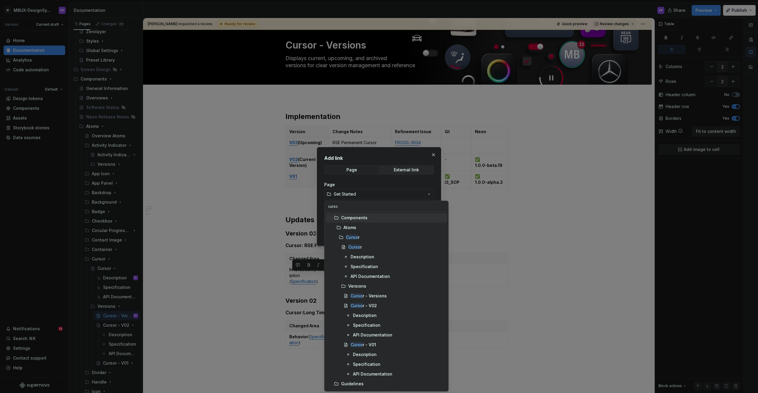
type input "cursor"
click at [353, 247] on mark "Cursor" at bounding box center [355, 246] width 14 height 5
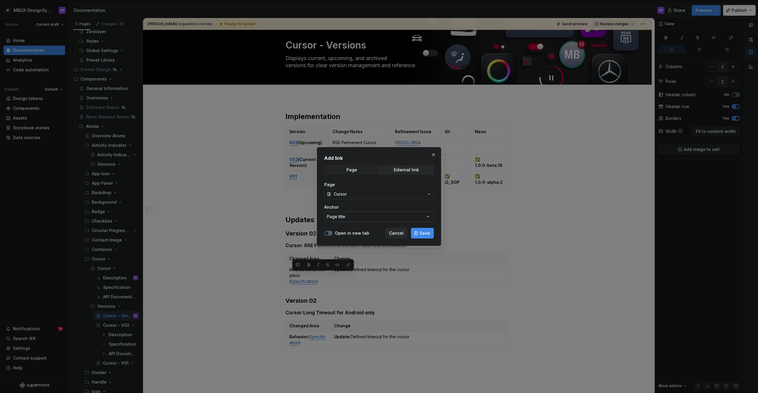
click at [412, 217] on button "Page title" at bounding box center [378, 216] width 109 height 11
click at [412, 217] on div "Add link Page External link Page Cursor Anchor Page title Open in new tab Cance…" at bounding box center [379, 196] width 758 height 393
click at [425, 236] on span "Save" at bounding box center [424, 233] width 10 height 6
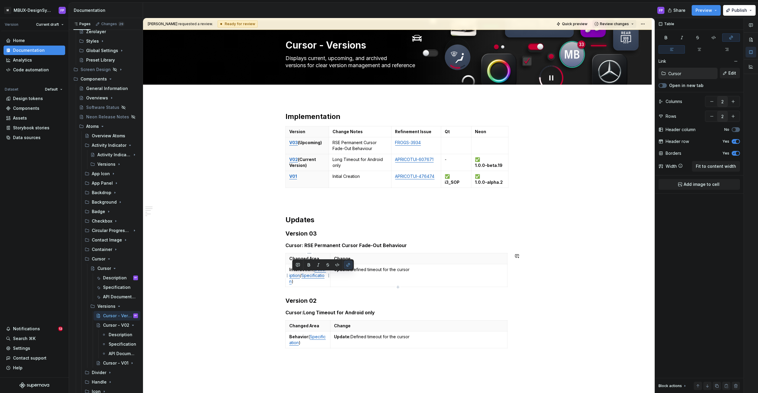
click at [307, 283] on link "Specification" at bounding box center [306, 278] width 35 height 11
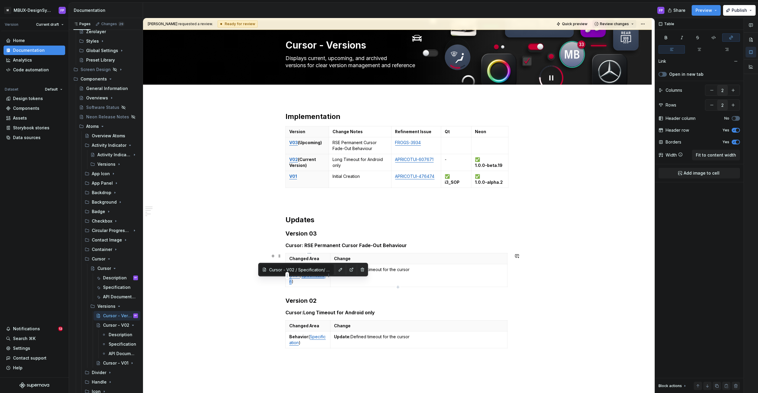
click at [307, 283] on link "Specification" at bounding box center [306, 278] width 35 height 11
click at [347, 270] on button "button" at bounding box center [346, 271] width 8 height 8
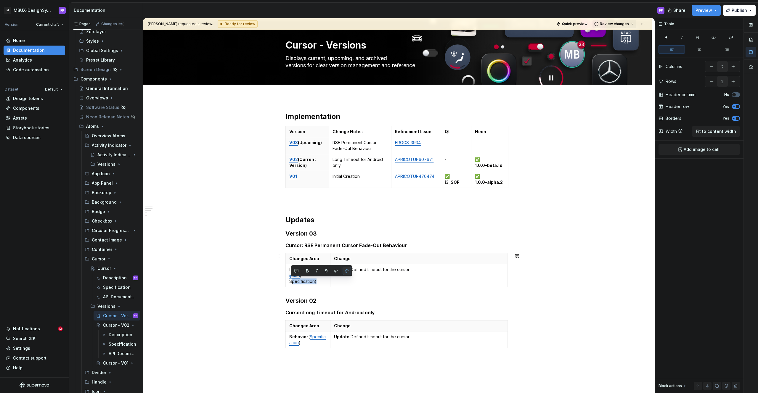
click at [347, 270] on button "button" at bounding box center [346, 271] width 8 height 8
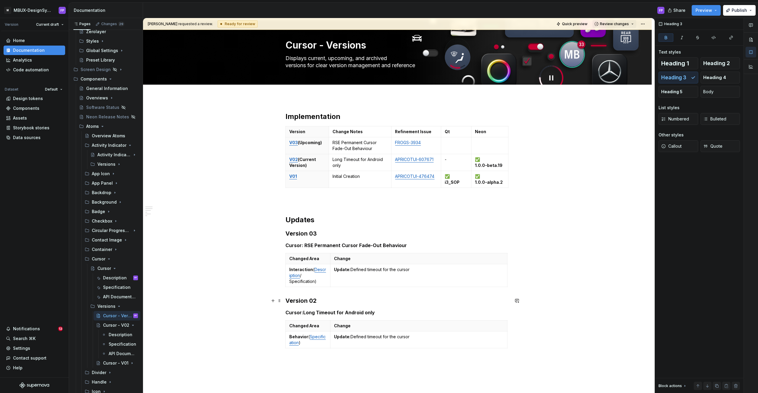
click at [439, 303] on h3 "Version 02" at bounding box center [397, 301] width 224 height 8
click at [308, 282] on p "Interaction ( Description / Specification)" at bounding box center [307, 276] width 37 height 18
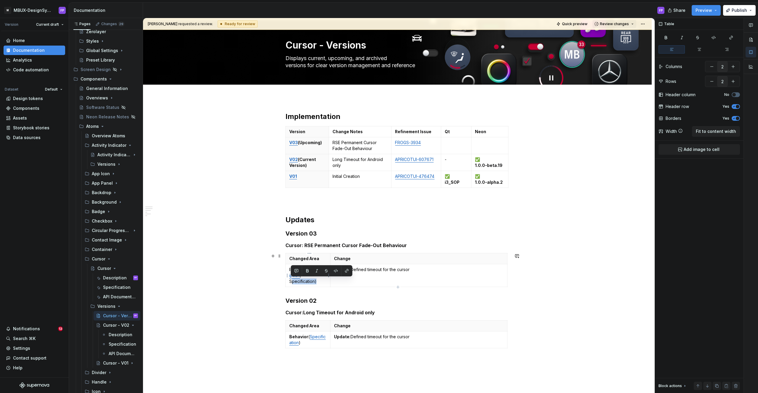
click at [308, 282] on p "Interaction ( Description / Specification)" at bounding box center [307, 276] width 37 height 18
type textarea "*"
click at [733, 37] on button "button" at bounding box center [731, 37] width 18 height 8
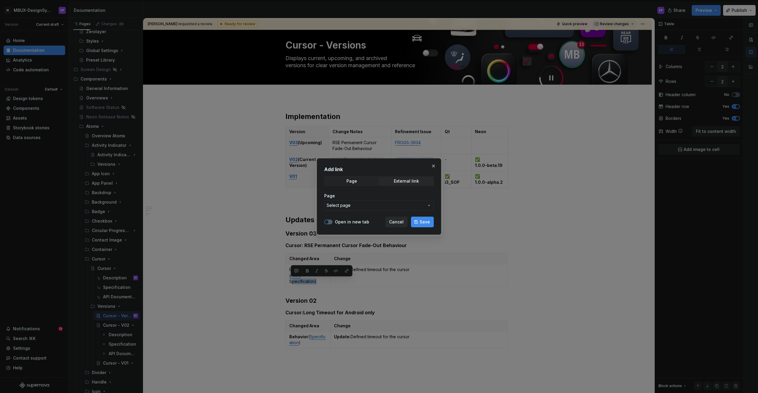
click at [374, 207] on span "Select page" at bounding box center [375, 205] width 98 height 6
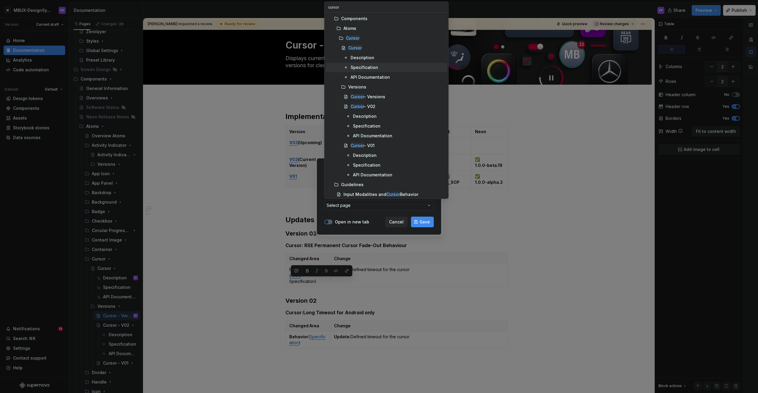
type input "cursor"
click at [355, 66] on div "Specification" at bounding box center [364, 68] width 28 height 6
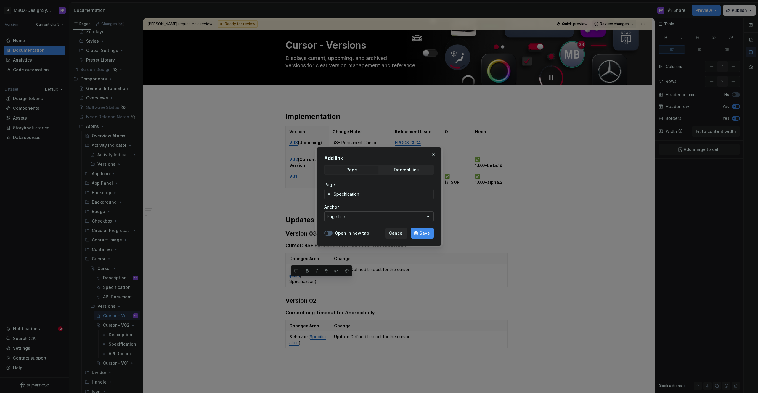
click at [346, 214] on button "Page title" at bounding box center [378, 216] width 109 height 11
click at [346, 214] on div "Add link Page External link Page Specification Anchor Page title Open in new ta…" at bounding box center [379, 196] width 758 height 393
click at [426, 233] on span "Save" at bounding box center [424, 233] width 10 height 6
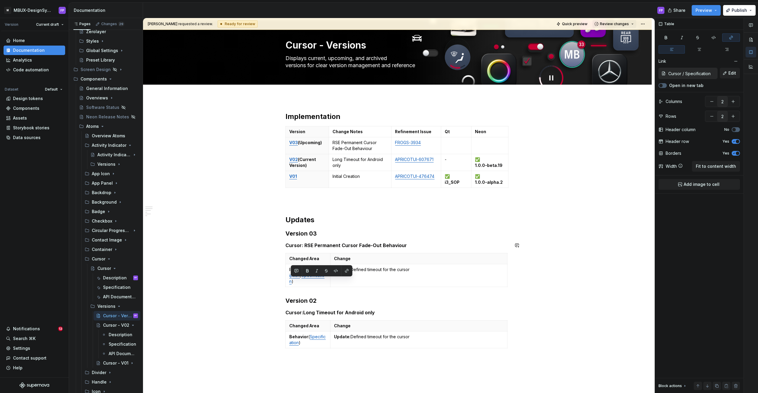
click at [397, 251] on div "Implementation Version Change Notes Refinement Issue Qt Neon V03 (Upcoming) RSE…" at bounding box center [397, 231] width 224 height 239
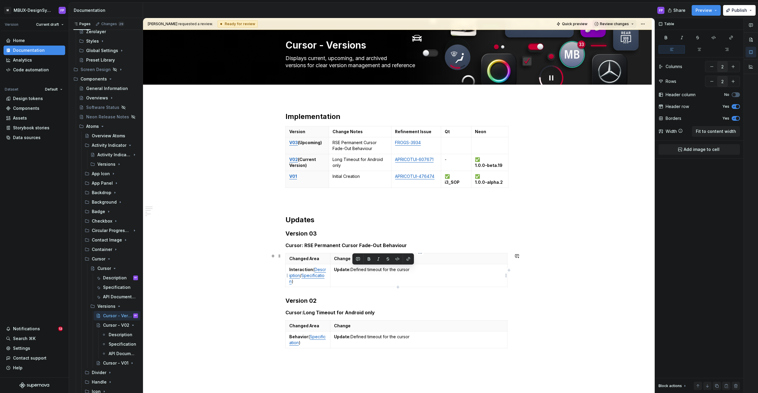
drag, startPoint x: 410, startPoint y: 273, endPoint x: 352, endPoint y: 272, distance: 58.0
click at [352, 272] on td "Update: Defined timeout for the cursor" at bounding box center [418, 275] width 177 height 23
click at [400, 245] on strong "Cursor: RSE Permanent Cursor Fade-Out Behaviour" at bounding box center [345, 245] width 121 height 6
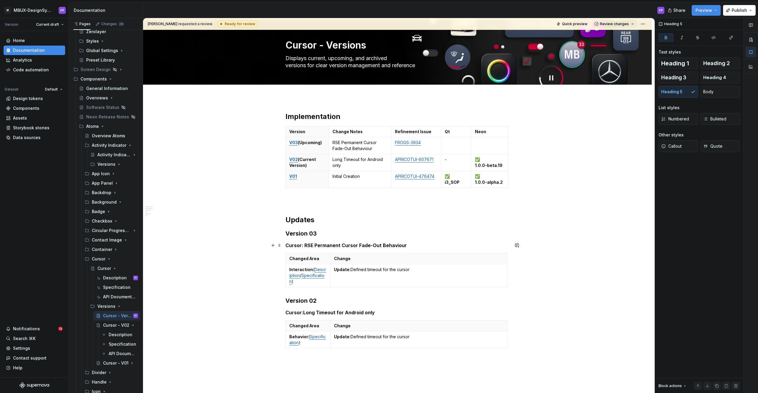
click at [402, 245] on strong "Cursor: RSE Permanent Cursor Fade-Out Behaviour" at bounding box center [345, 245] width 121 height 6
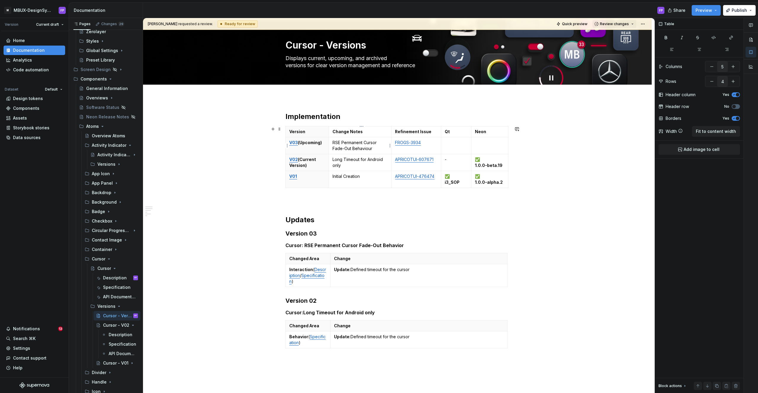
click at [371, 147] on p "RSE Permanent Cursor Fade-Out Behaviour" at bounding box center [359, 146] width 55 height 12
type input "2"
drag, startPoint x: 426, startPoint y: 270, endPoint x: 373, endPoint y: 267, distance: 53.0
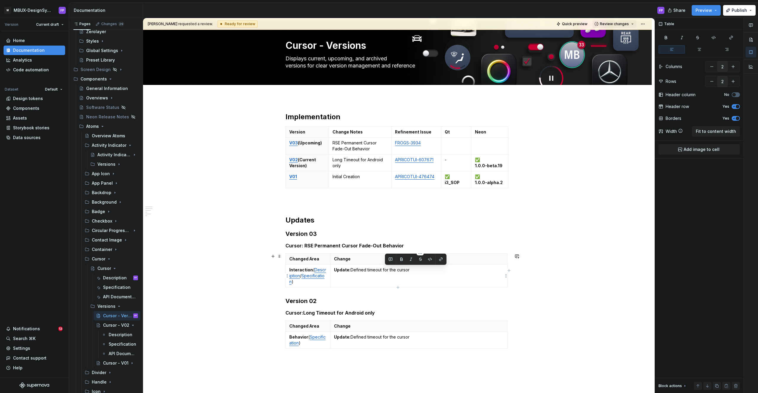
click at [384, 267] on p "Update: Defined timeout for the cursor" at bounding box center [419, 270] width 170 height 6
click at [373, 267] on p "Update: Defined timeout for the cursor" at bounding box center [419, 270] width 170 height 6
click at [371, 268] on p "Update: Defined timeout for the cursor" at bounding box center [419, 270] width 170 height 6
drag, startPoint x: 368, startPoint y: 269, endPoint x: 424, endPoint y: 270, distance: 56.8
click at [424, 270] on p "Update: Defined timeout for the cursor" at bounding box center [419, 270] width 170 height 6
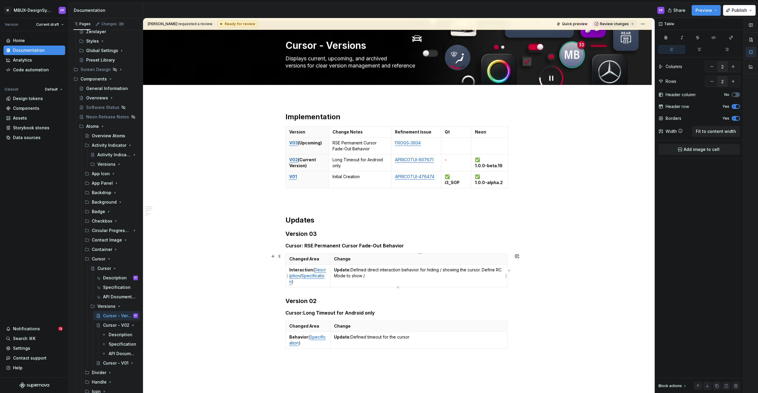
click at [449, 270] on p "Update: Defined direct interaction behavior for hiding / showing the cursor. De…" at bounding box center [419, 273] width 170 height 12
click at [613, 23] on span "Review changes" at bounding box center [614, 24] width 29 height 5
click at [613, 33] on div "Approve" at bounding box center [634, 36] width 52 height 6
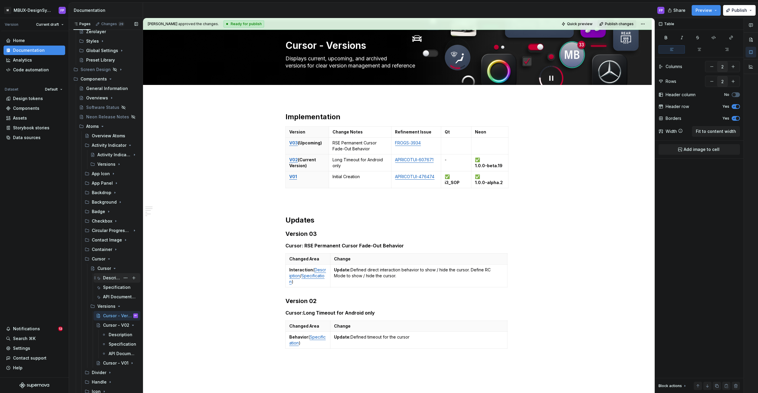
click at [110, 278] on div "Description" at bounding box center [111, 278] width 17 height 6
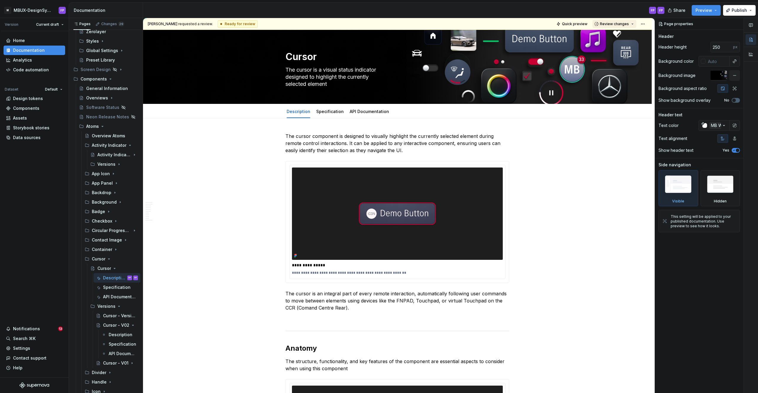
click at [623, 23] on span "Review changes" at bounding box center [614, 24] width 29 height 5
drag, startPoint x: 613, startPoint y: 33, endPoint x: 438, endPoint y: 122, distance: 196.9
click at [613, 34] on div "Approve" at bounding box center [634, 36] width 52 height 6
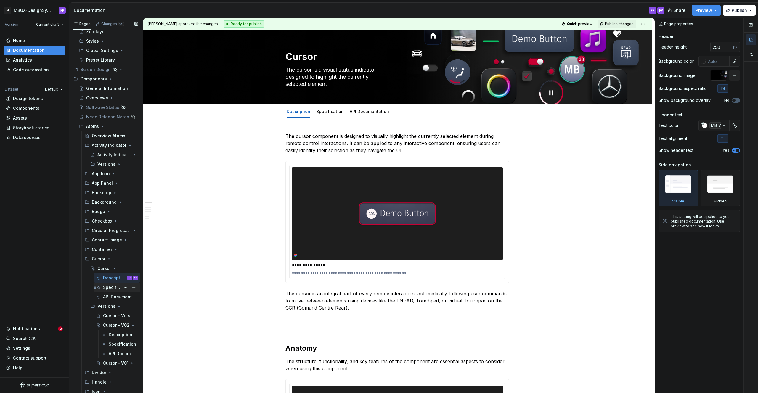
click at [115, 286] on div "Specification" at bounding box center [111, 287] width 17 height 6
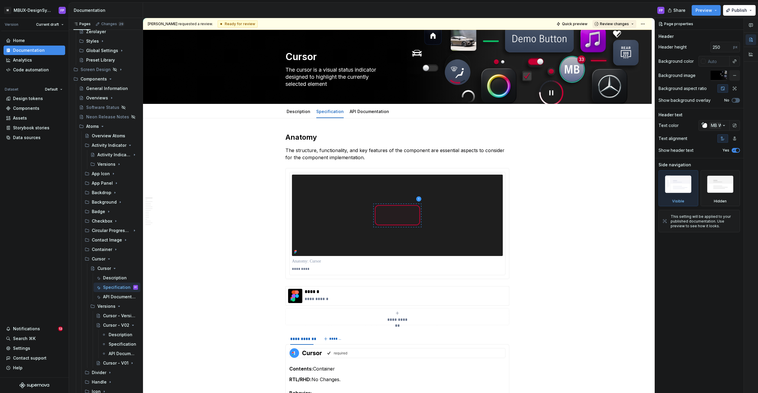
click at [611, 23] on span "Review changes" at bounding box center [614, 24] width 29 height 5
click at [608, 36] on div "Approve" at bounding box center [634, 36] width 52 height 6
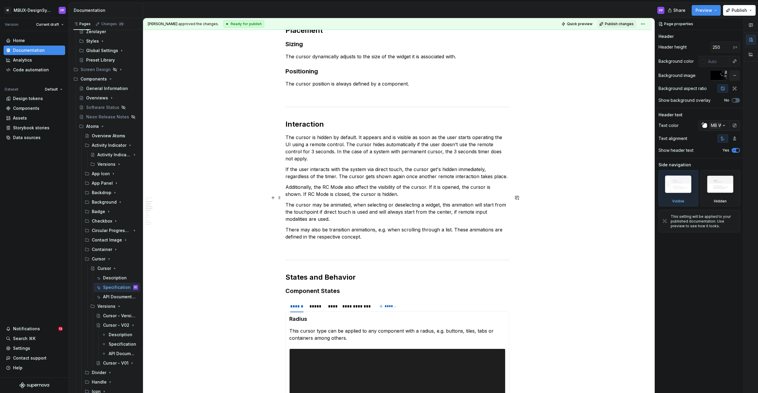
scroll to position [444, 0]
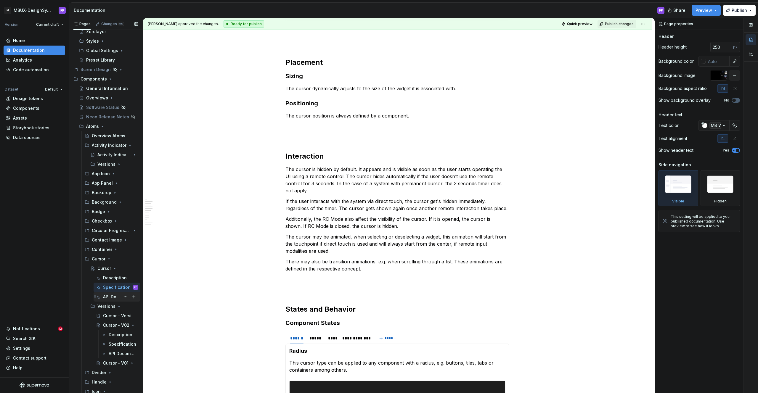
click at [113, 299] on div "API Documentation" at bounding box center [111, 297] width 17 height 6
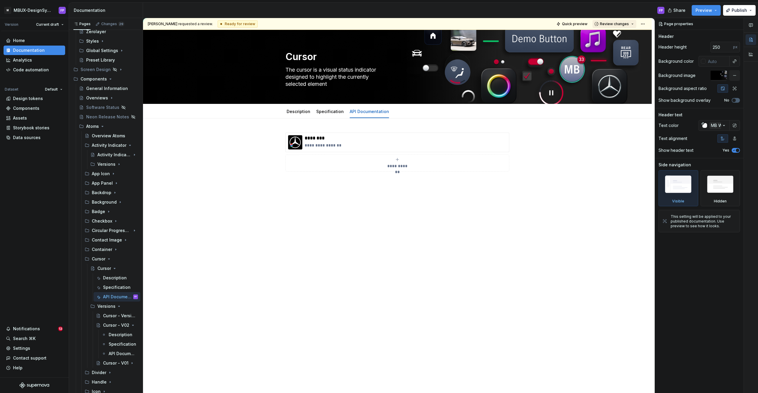
click at [625, 25] on span "Review changes" at bounding box center [614, 24] width 29 height 5
click at [622, 42] on div "This page is ready to publish." at bounding box center [634, 41] width 52 height 5
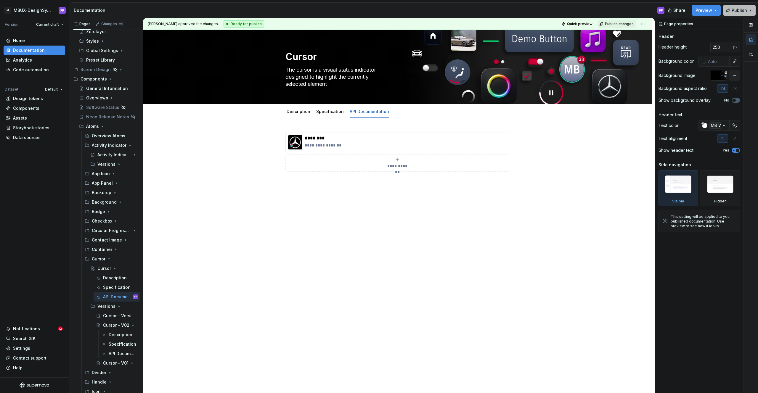
click at [735, 9] on span "Publish" at bounding box center [738, 10] width 15 height 6
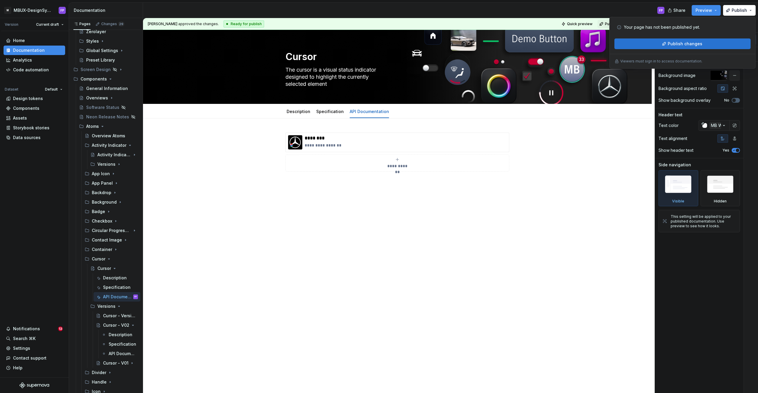
click at [655, 43] on button "Publish changes" at bounding box center [682, 43] width 136 height 11
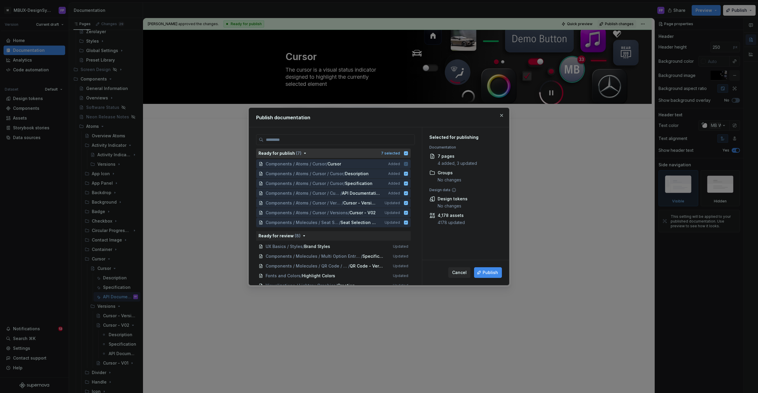
click at [408, 152] on icon "button" at bounding box center [406, 153] width 4 height 4
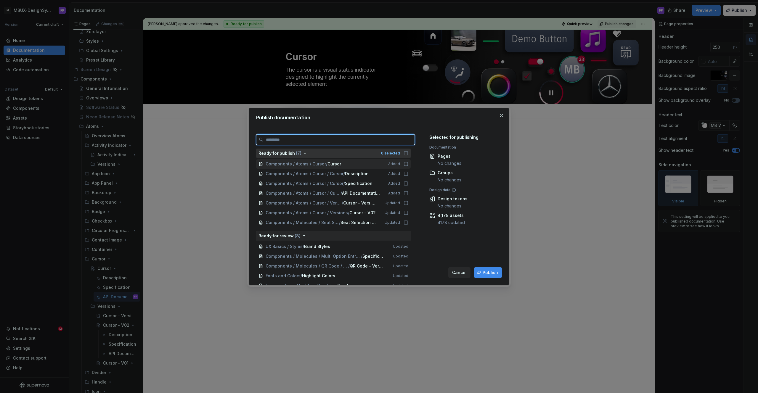
click at [407, 161] on div "Components / Atoms / Cursor / Cursor Added" at bounding box center [333, 163] width 154 height 9
click at [407, 175] on icon at bounding box center [405, 173] width 5 height 5
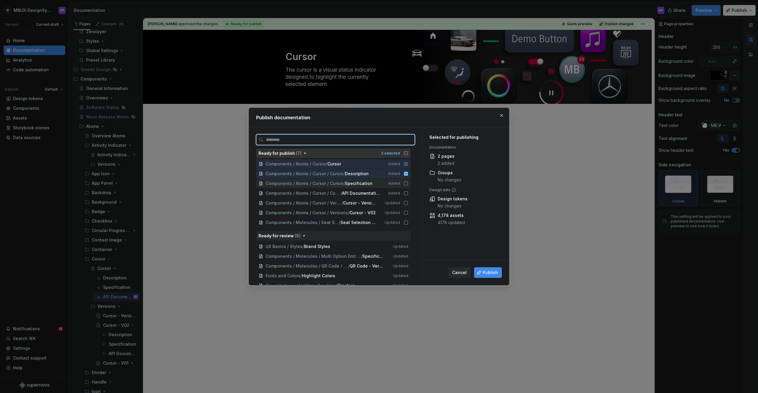
click at [407, 183] on icon at bounding box center [406, 184] width 4 height 4
click at [410, 197] on div "Components / Atoms / Cursor / Cursor / API Documentation Added" at bounding box center [333, 193] width 154 height 9
drag, startPoint x: 409, startPoint y: 204, endPoint x: 408, endPoint y: 211, distance: 7.2
click at [408, 204] on icon at bounding box center [405, 203] width 5 height 5
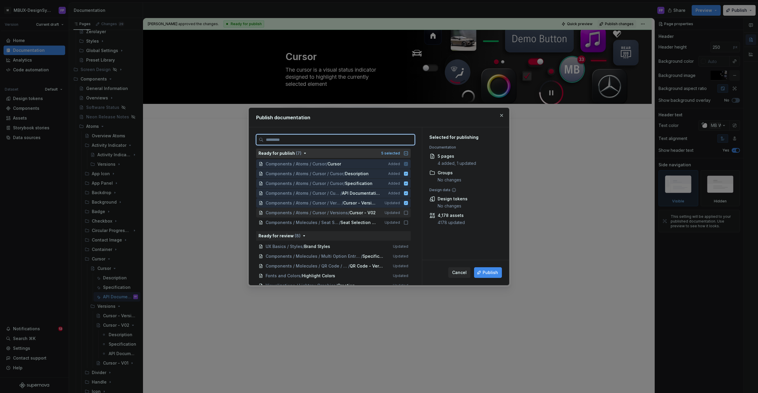
click at [408, 214] on icon at bounding box center [405, 212] width 5 height 5
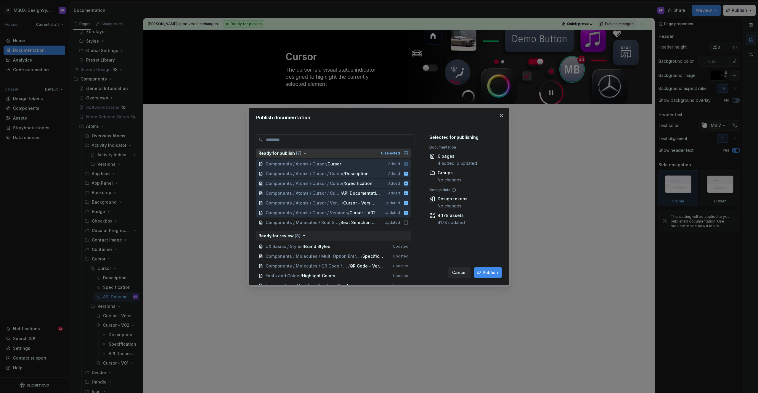
click at [491, 271] on span "Publish" at bounding box center [489, 273] width 15 height 6
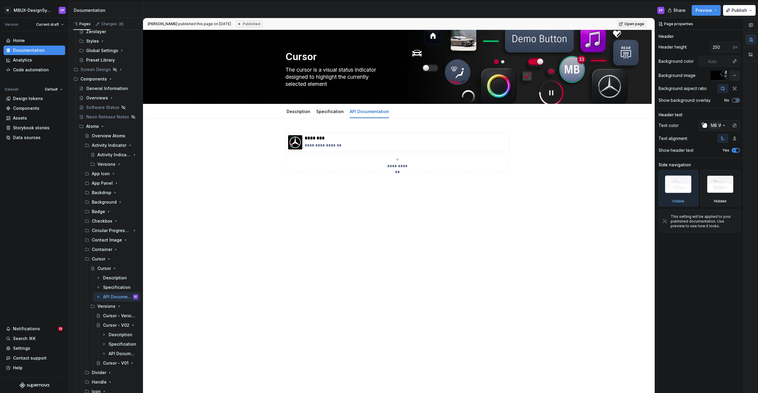
click at [345, 246] on div "**********" at bounding box center [397, 214] width 508 height 192
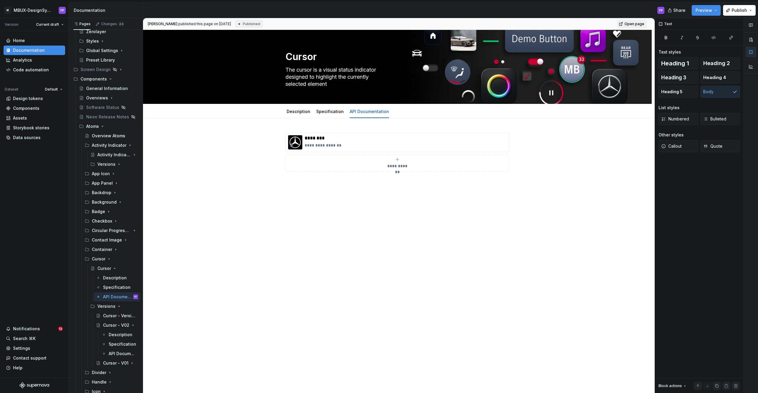
type textarea "*"
